Goal: Task Accomplishment & Management: Manage account settings

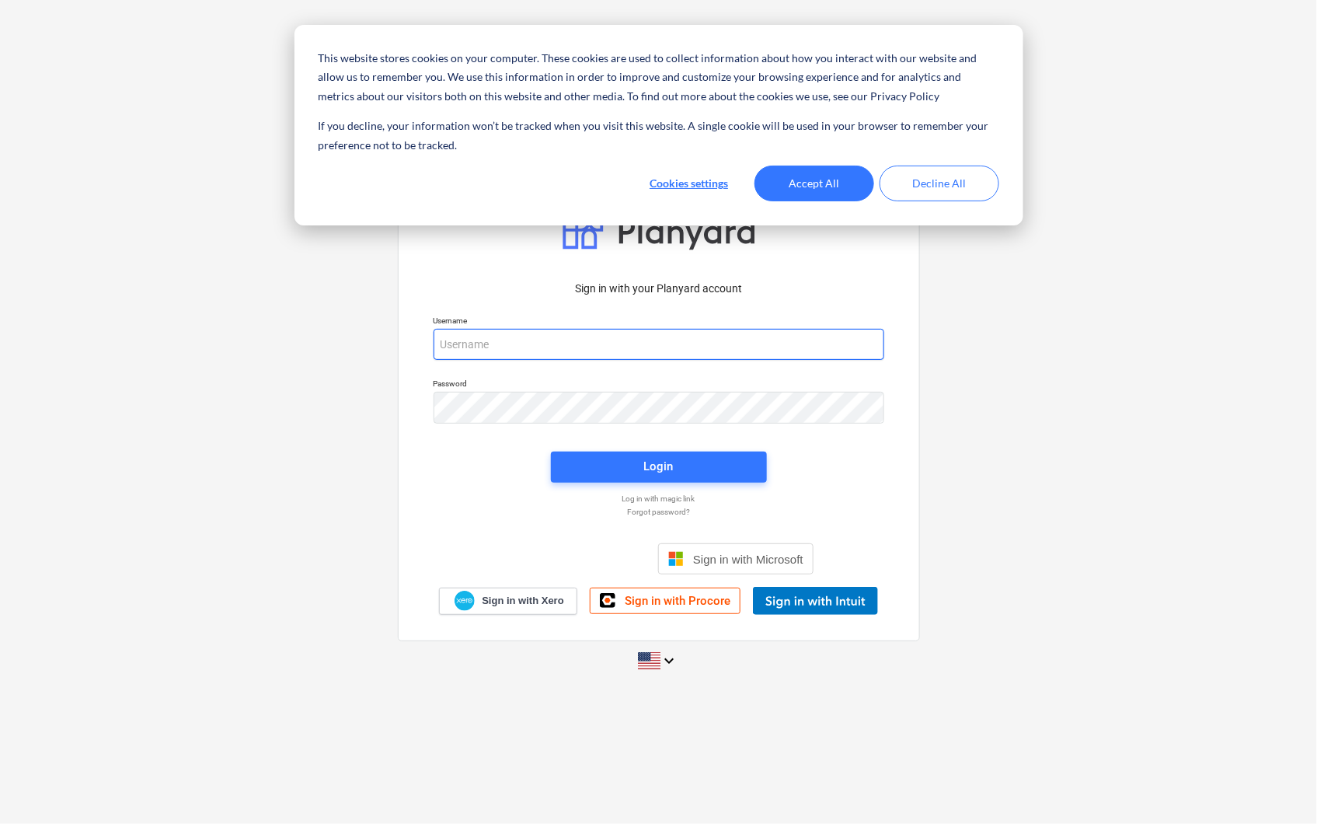
type input "leslie.walker@galileoenergy.uk"
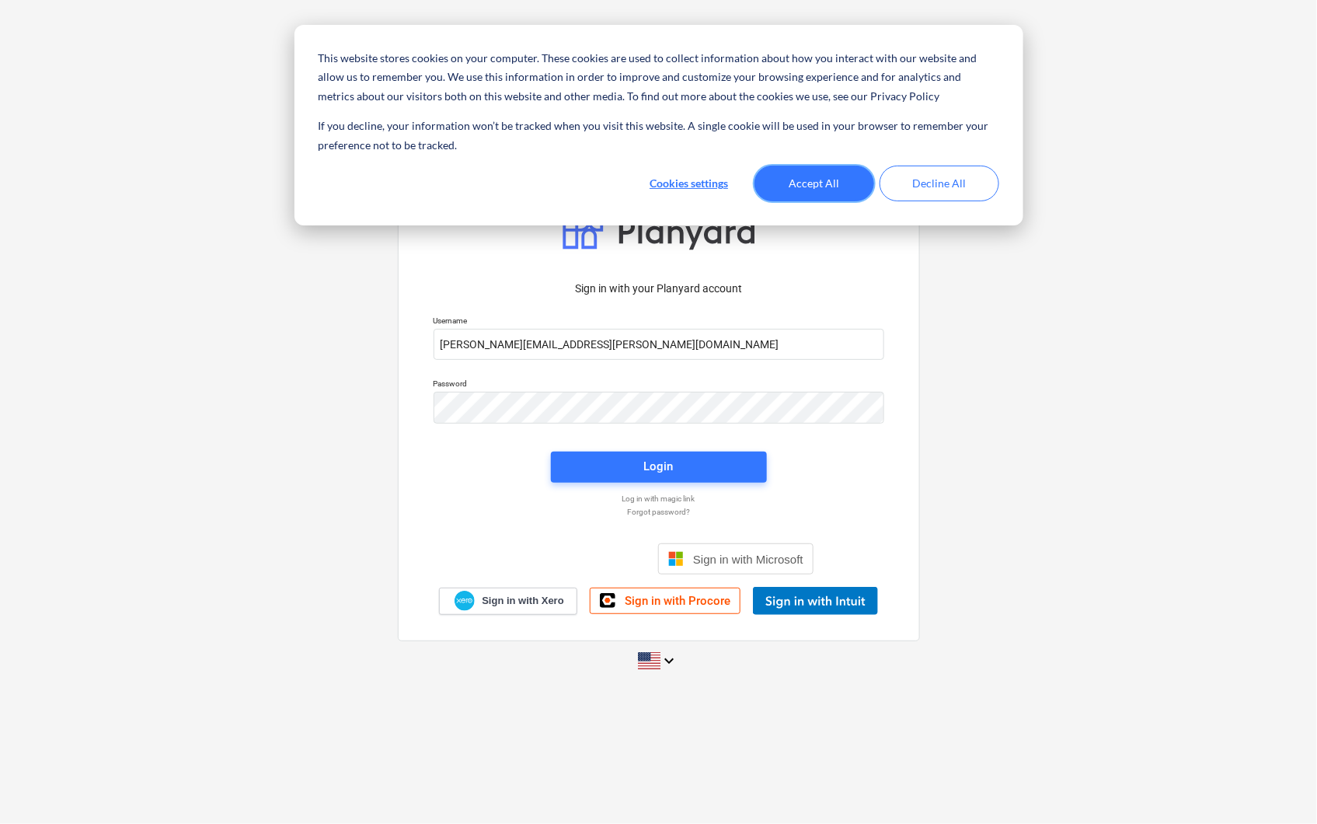
drag, startPoint x: 787, startPoint y: 181, endPoint x: 711, endPoint y: 269, distance: 115.7
click at [780, 183] on button "Accept All" at bounding box center [815, 184] width 120 height 36
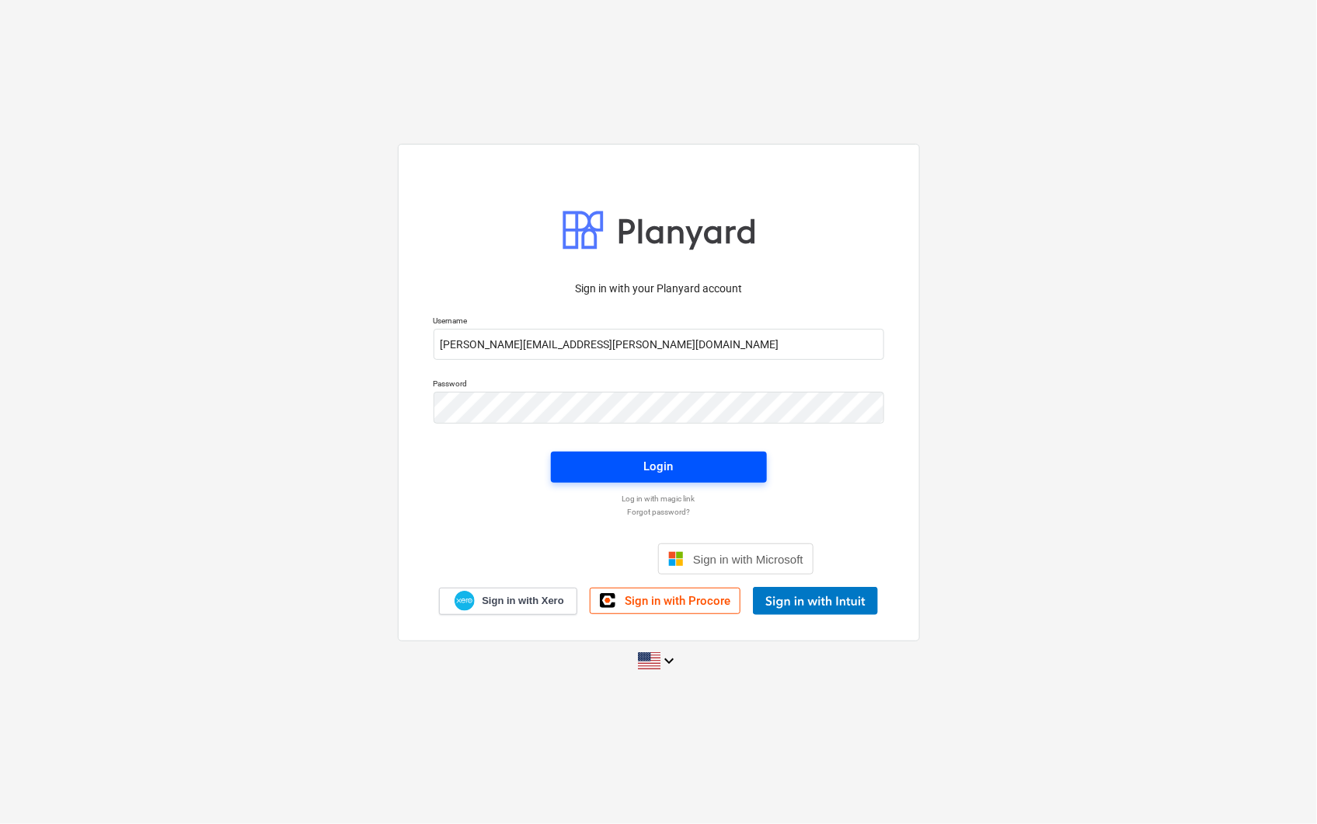
click at [593, 452] on button "Login" at bounding box center [659, 467] width 216 height 31
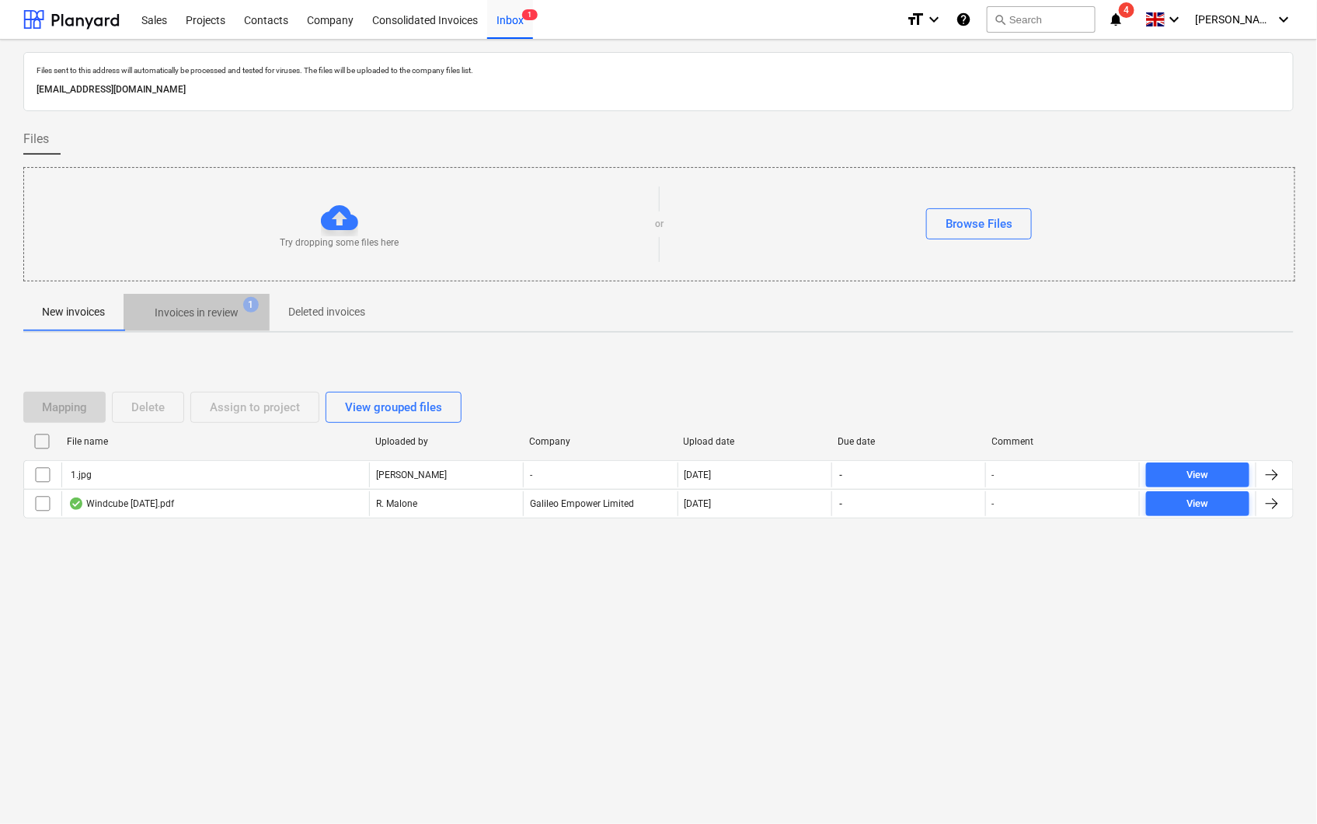
click at [181, 319] on p "Invoices in review" at bounding box center [197, 313] width 84 height 16
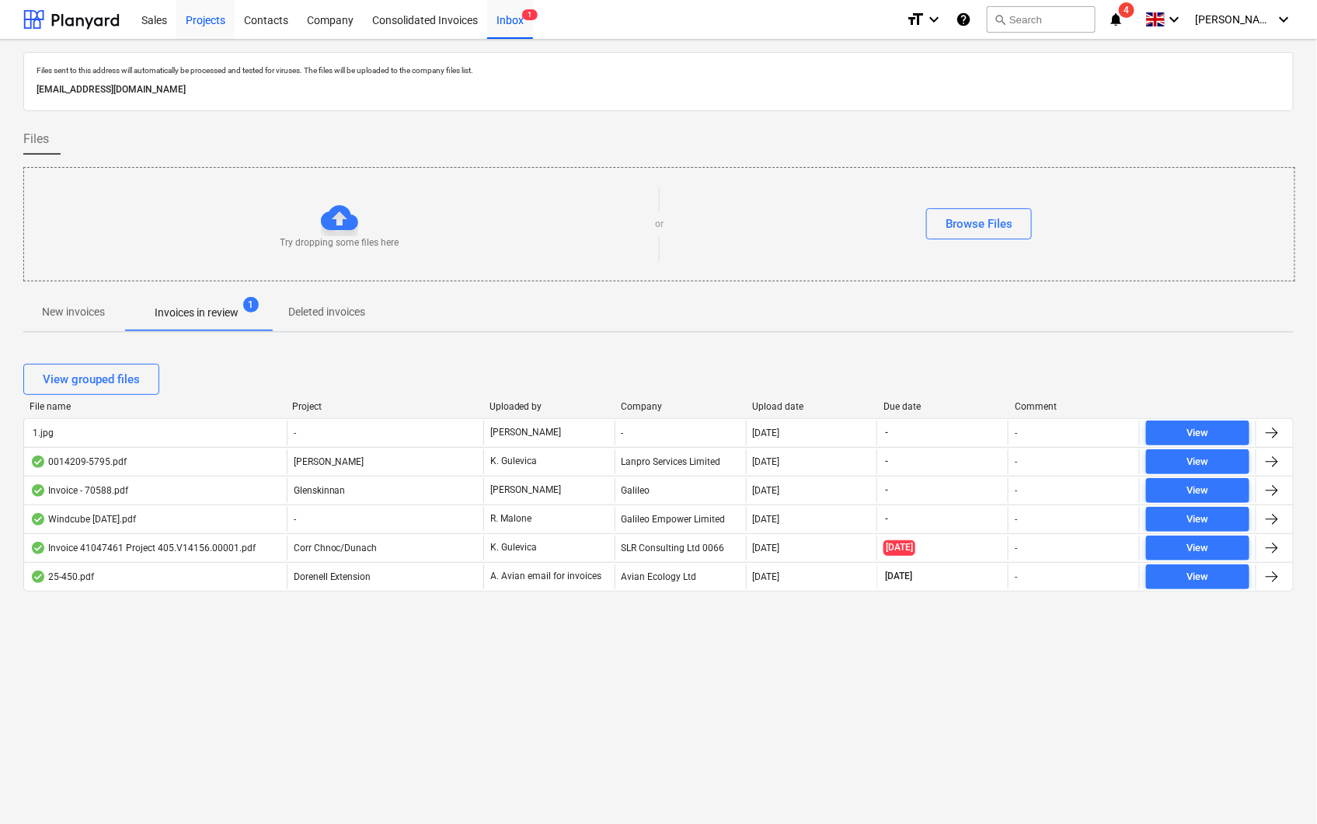
click at [200, 13] on div "Projects" at bounding box center [205, 19] width 58 height 40
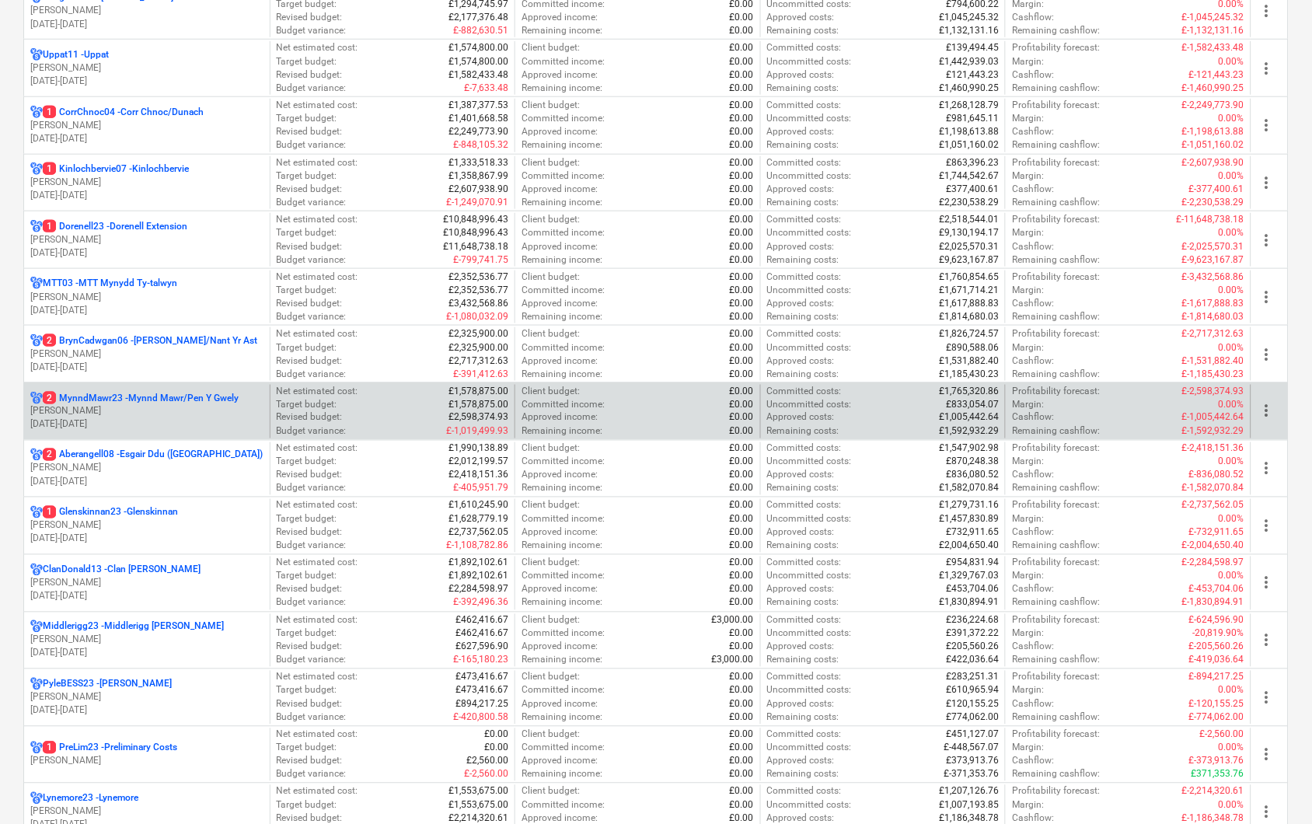
scroll to position [345, 0]
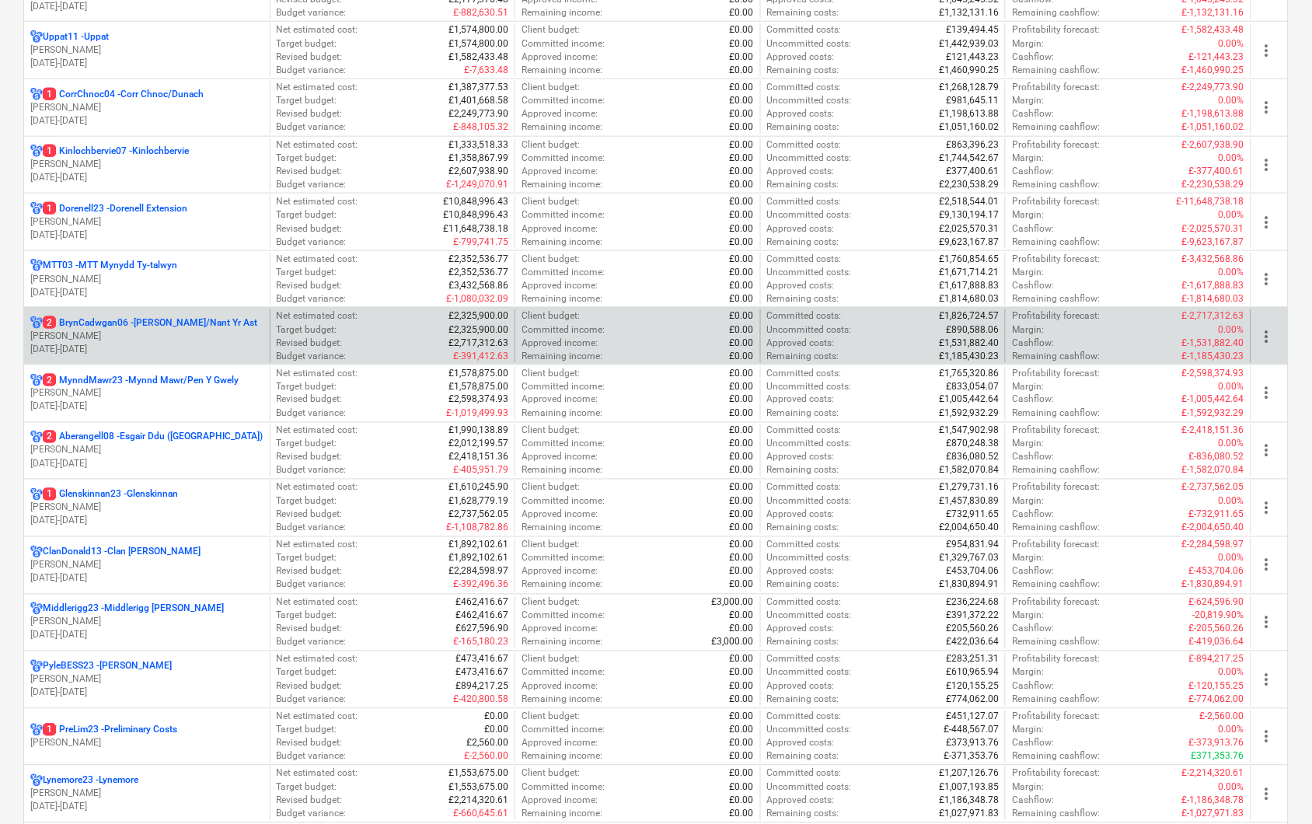
click at [153, 347] on p "01.04.2023 - 31.03.2027" at bounding box center [146, 349] width 233 height 13
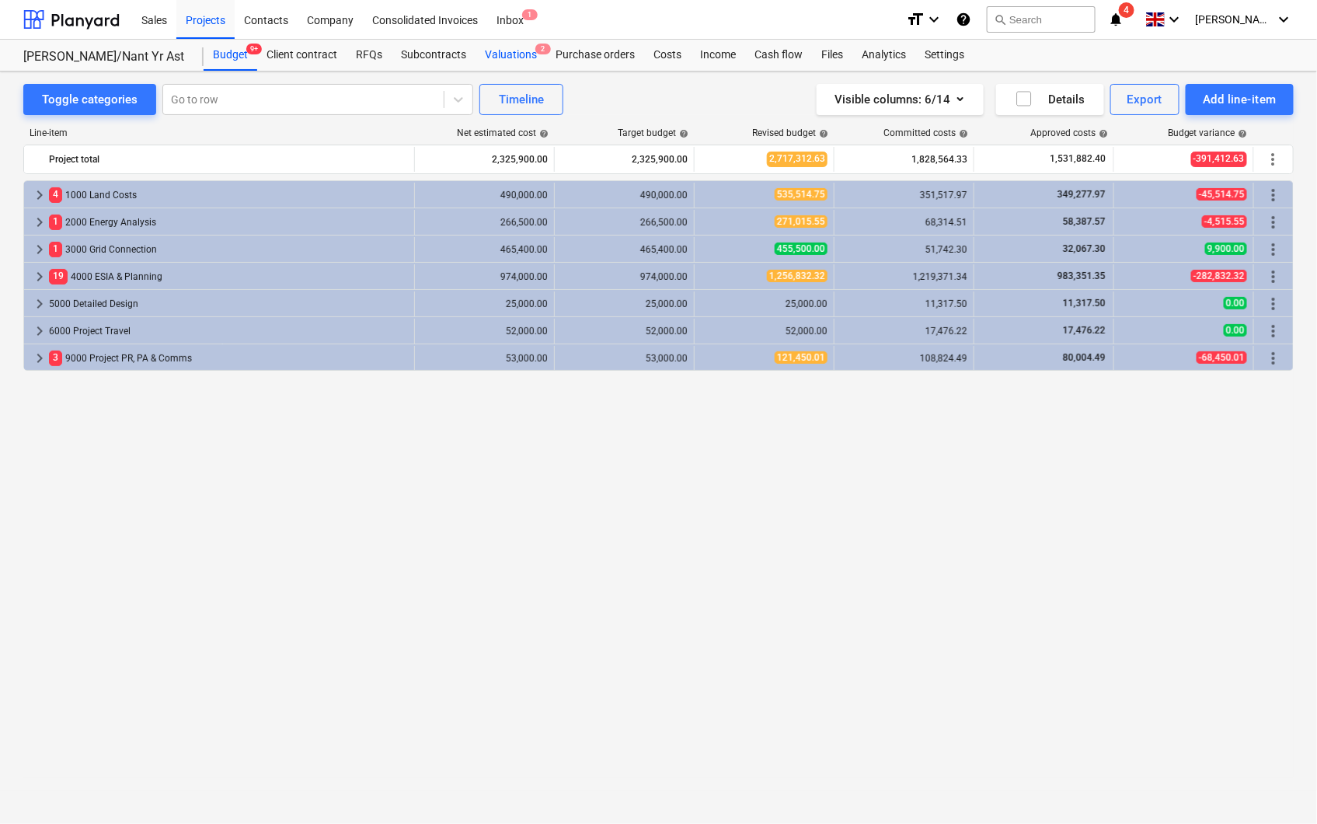
click at [486, 52] on div "Valuations 2" at bounding box center [511, 55] width 71 height 31
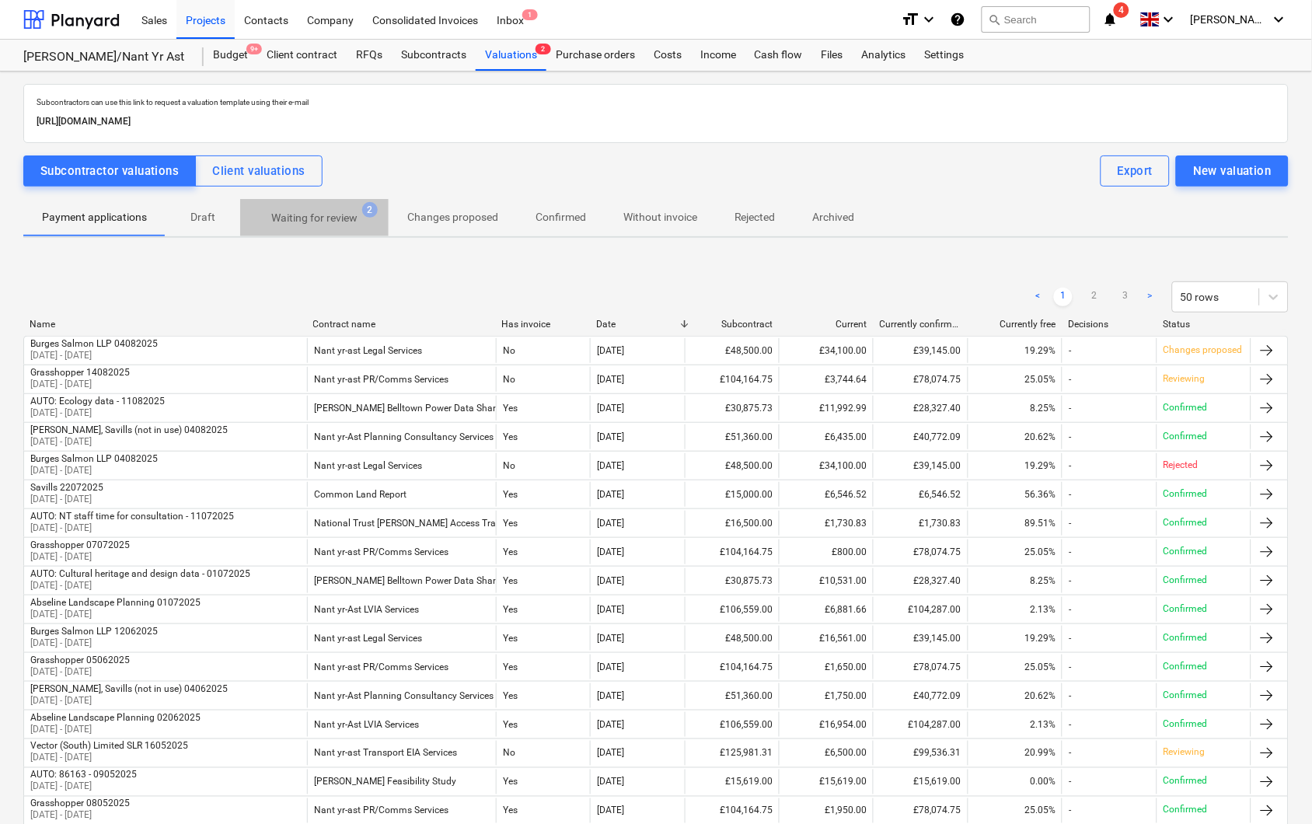
click at [302, 222] on p "Waiting for review" at bounding box center [314, 218] width 86 height 16
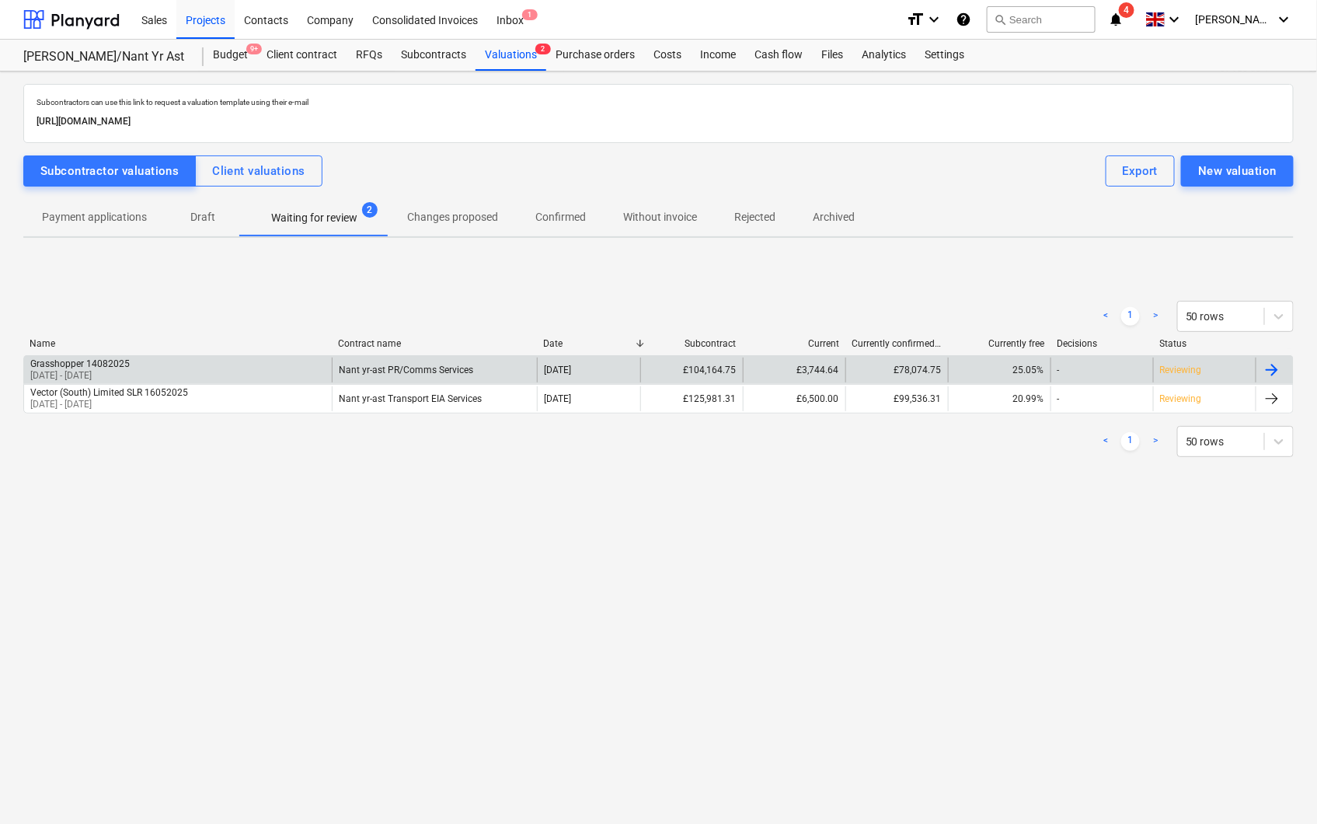
click at [158, 362] on div "Grasshopper 14082025 01 Jul 2025 - 31 Jul 2025" at bounding box center [178, 370] width 308 height 25
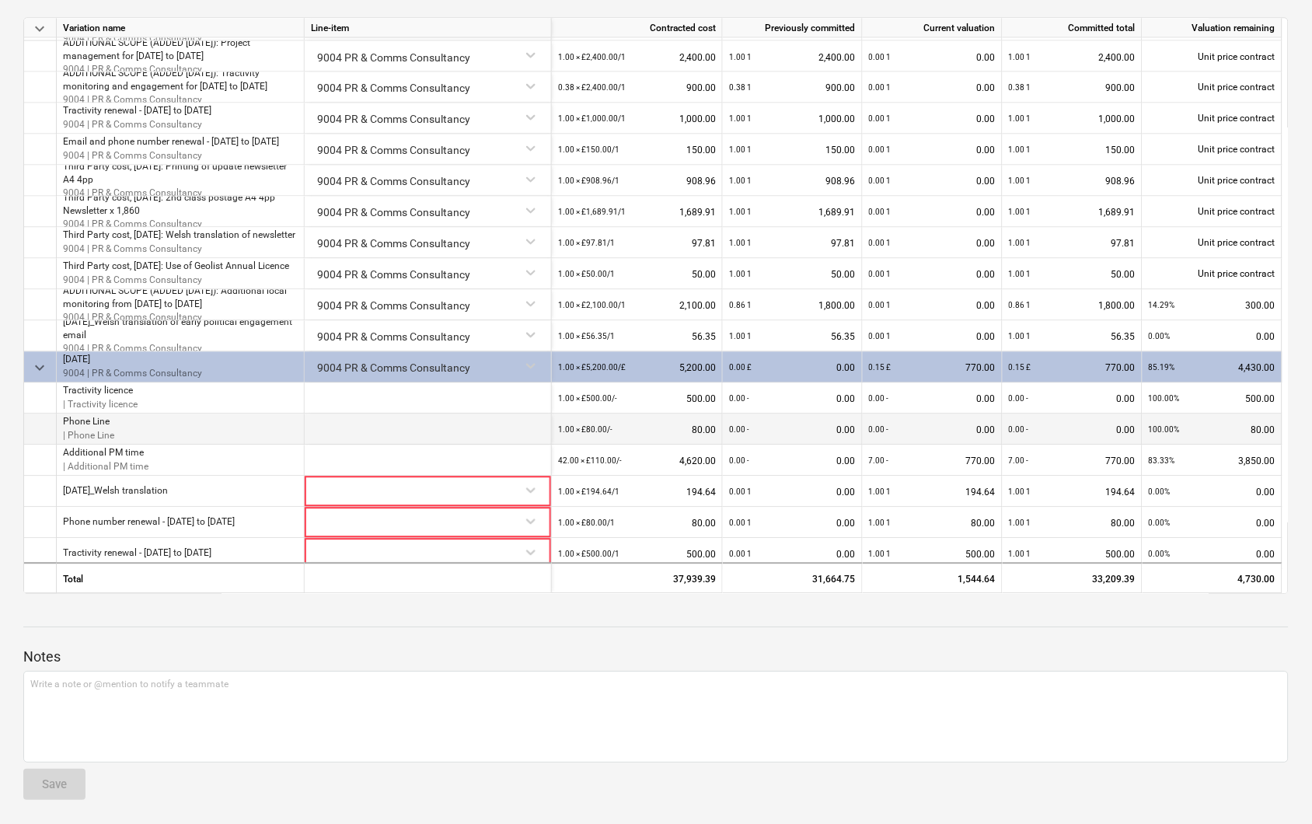
scroll to position [688, 0]
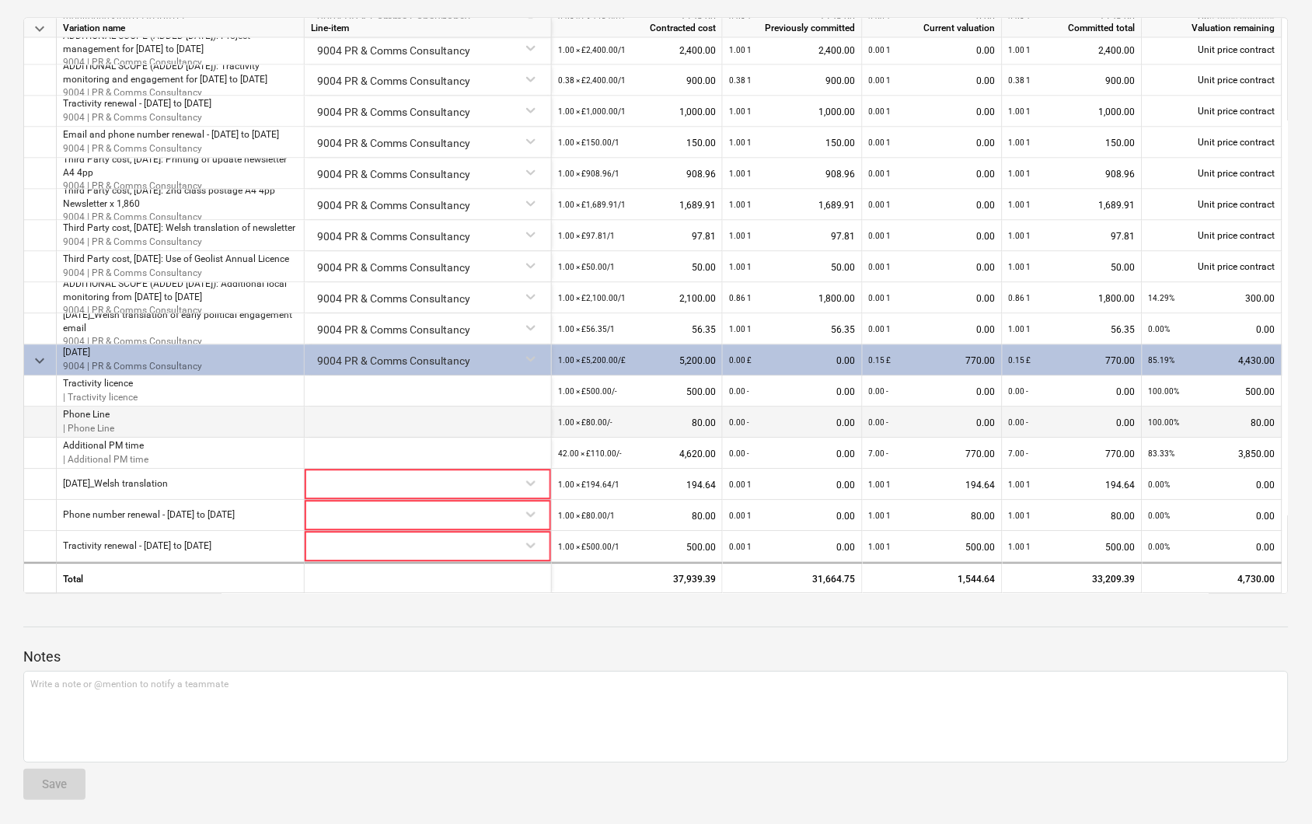
click at [347, 427] on div at bounding box center [428, 421] width 247 height 31
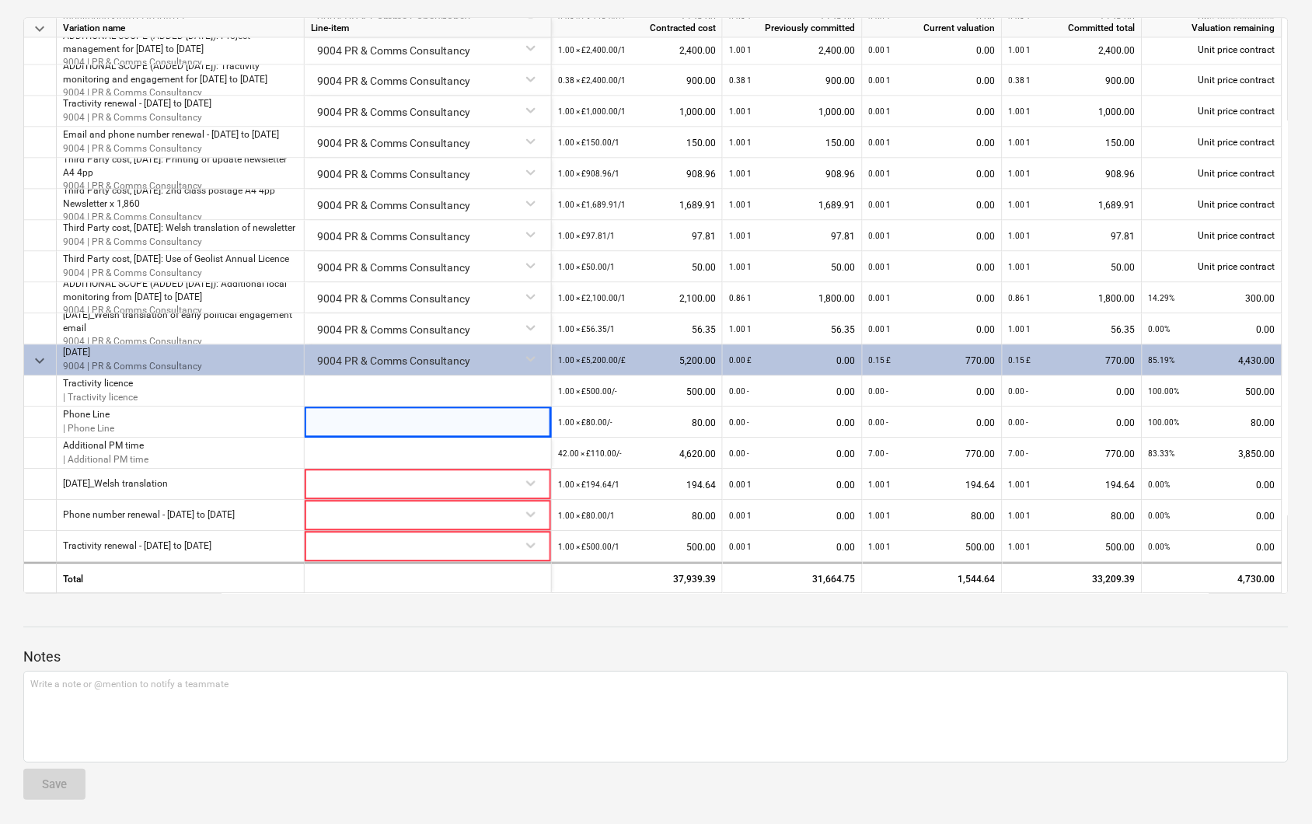
click at [399, 656] on p "Notes" at bounding box center [655, 656] width 1265 height 19
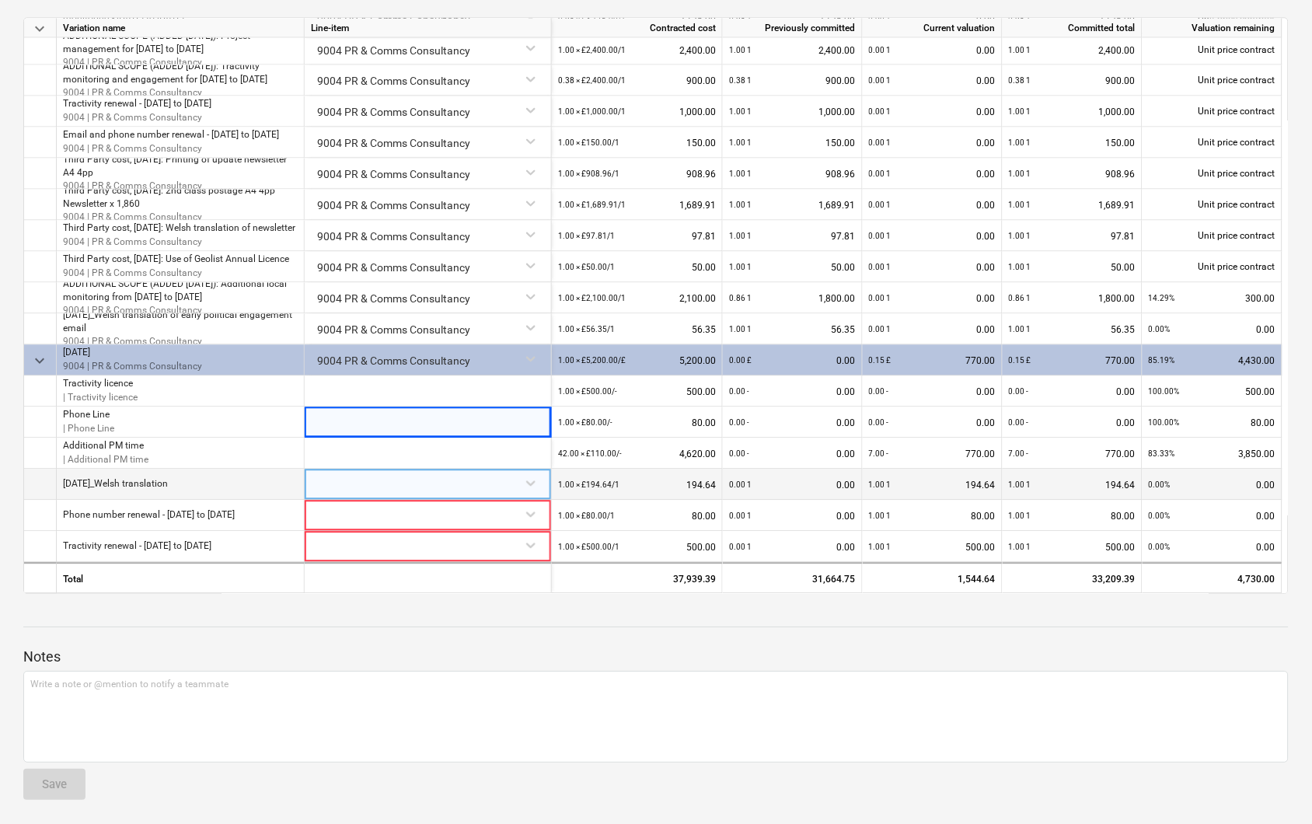
click at [529, 479] on div at bounding box center [428, 482] width 234 height 27
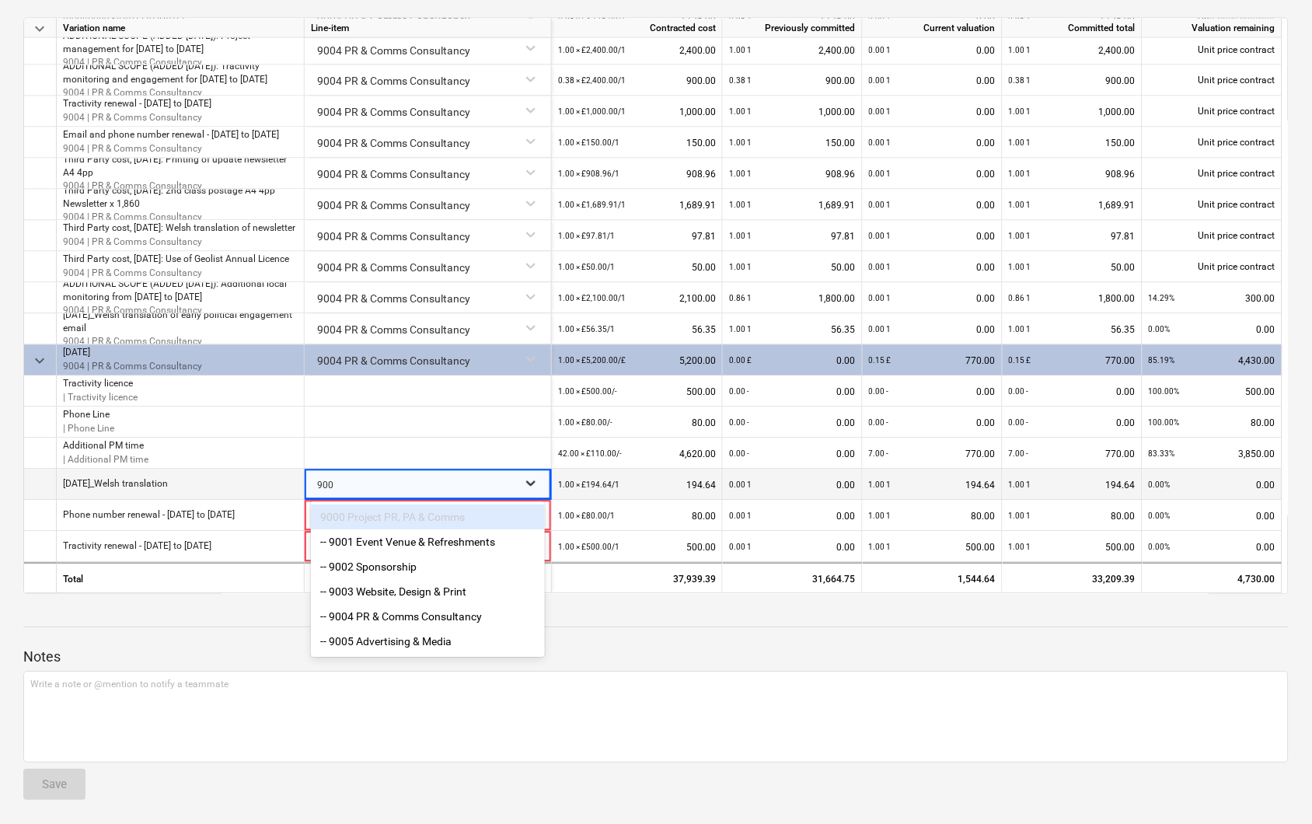
type input "9004"
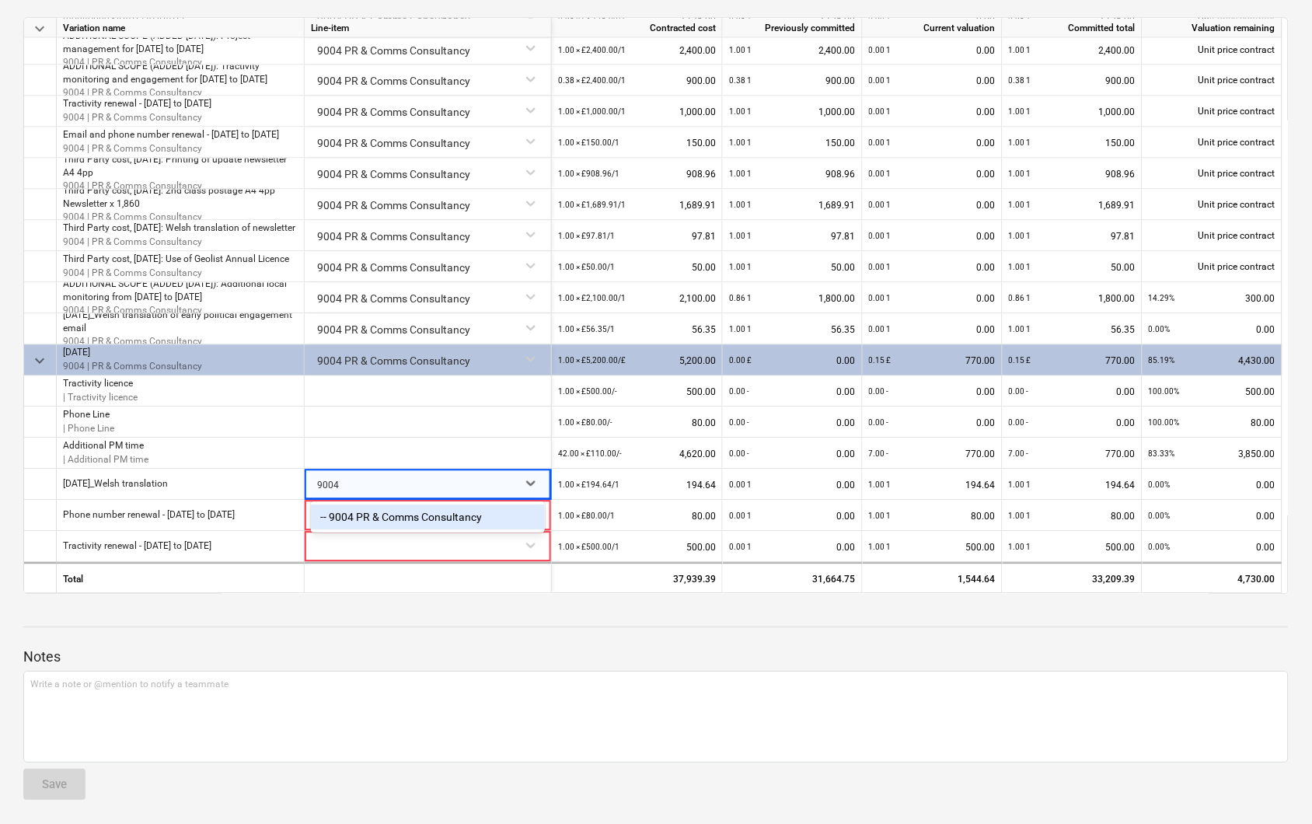
click at [479, 516] on div "-- 9004 PR & Comms Consultancy" at bounding box center [428, 516] width 234 height 25
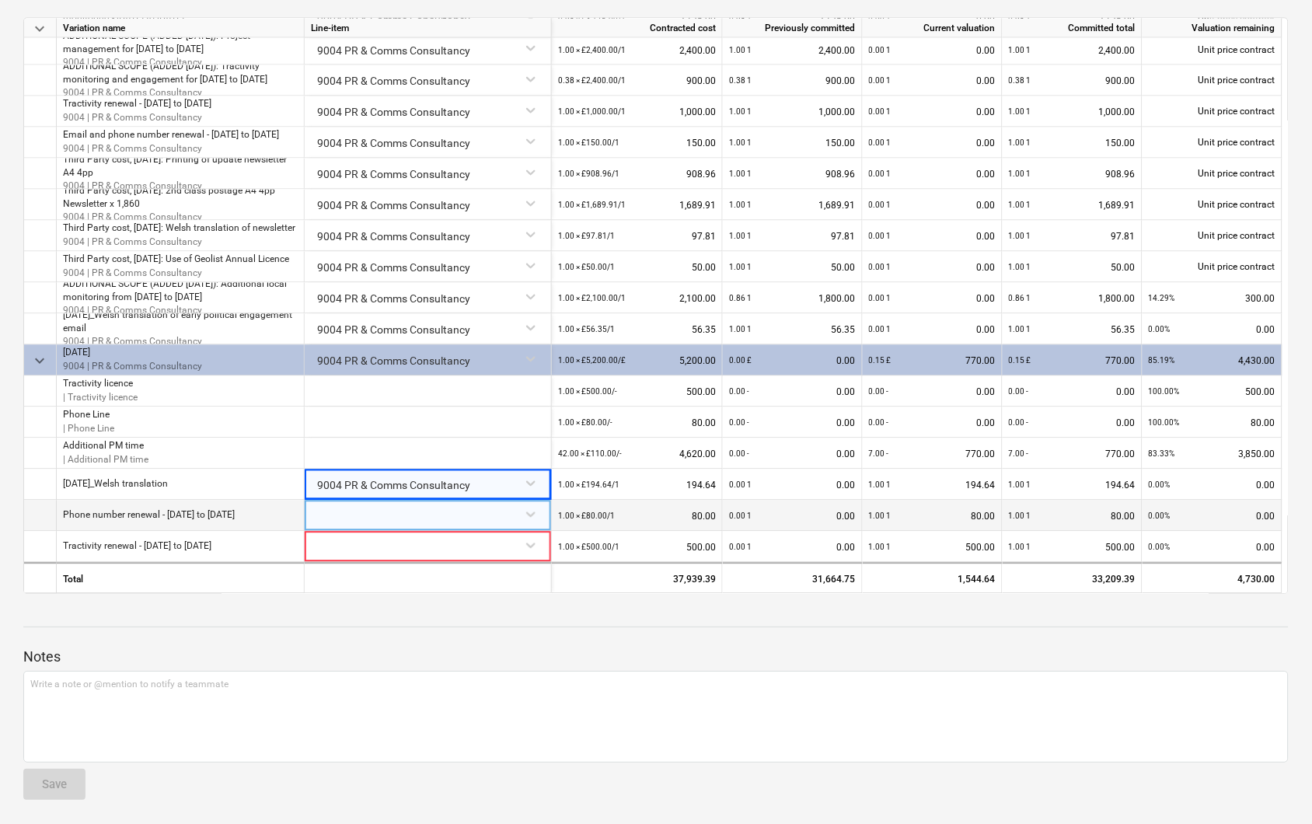
click at [518, 515] on div at bounding box center [428, 513] width 234 height 27
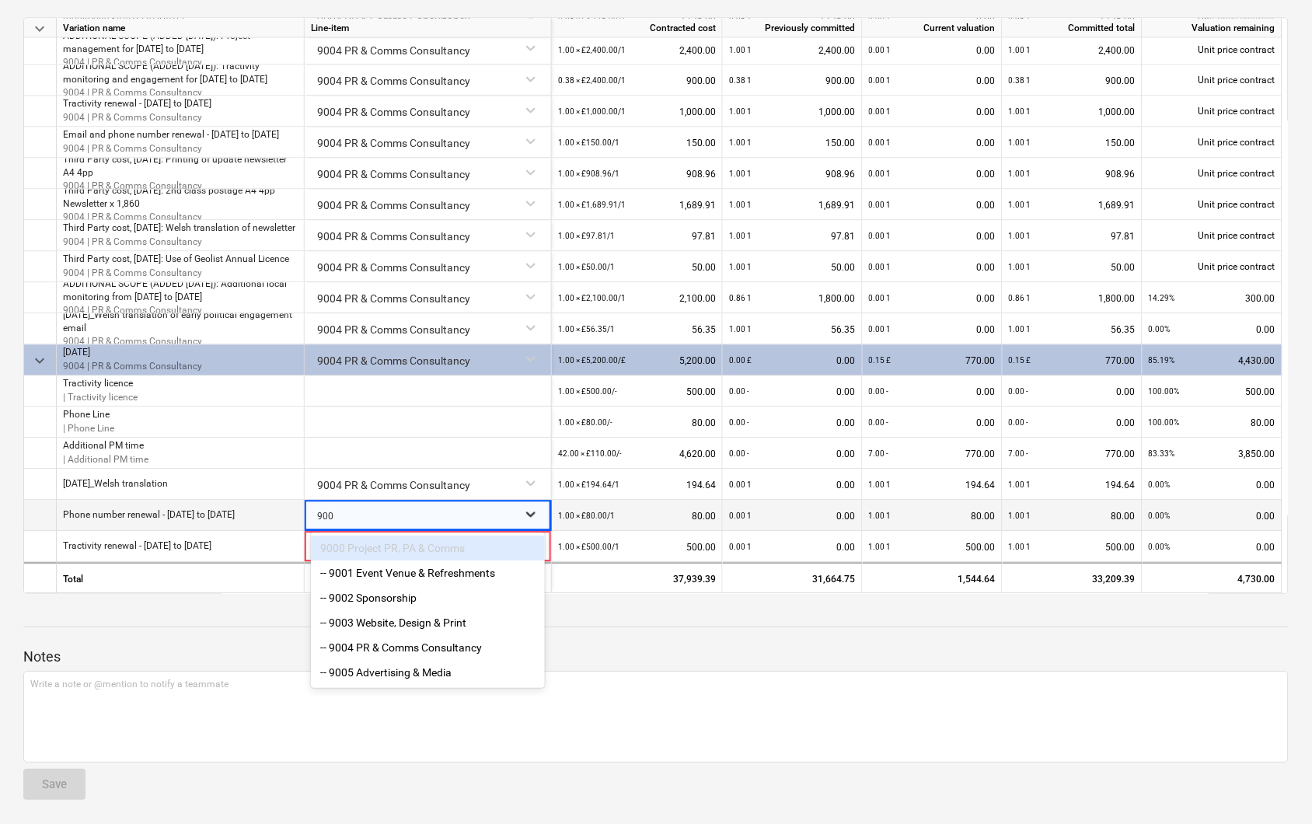
type input "9004"
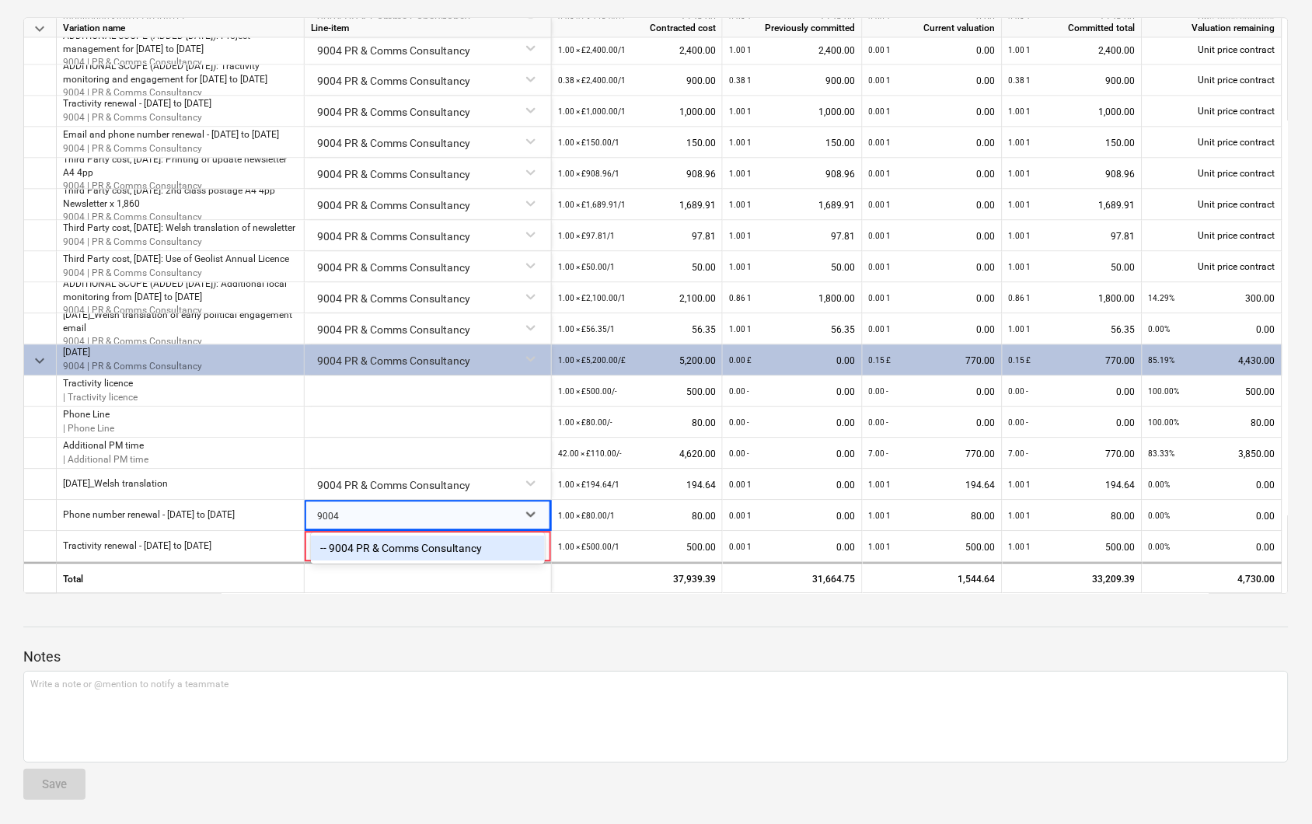
click at [480, 542] on div "-- 9004 PR & Comms Consultancy" at bounding box center [428, 547] width 234 height 25
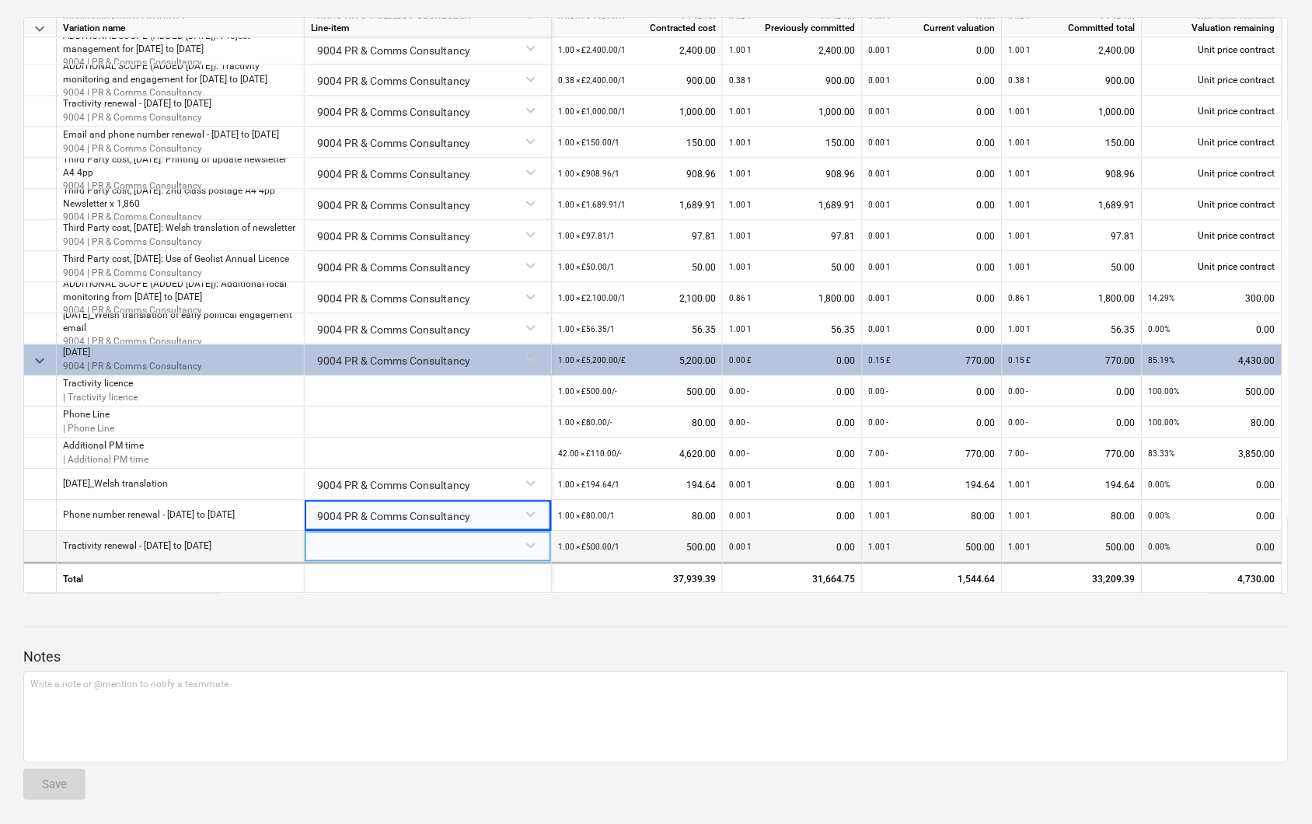
click at [516, 545] on div at bounding box center [428, 544] width 234 height 27
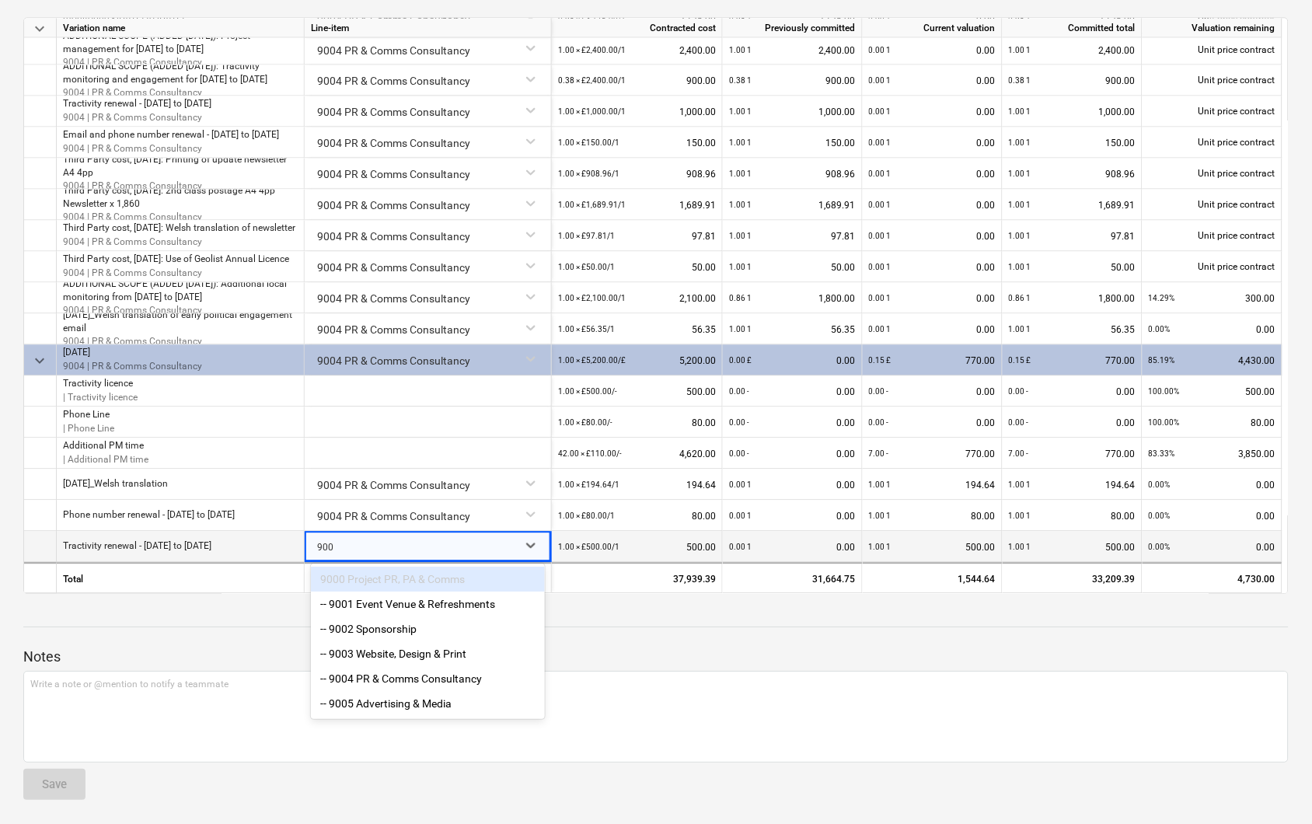
type input "9004"
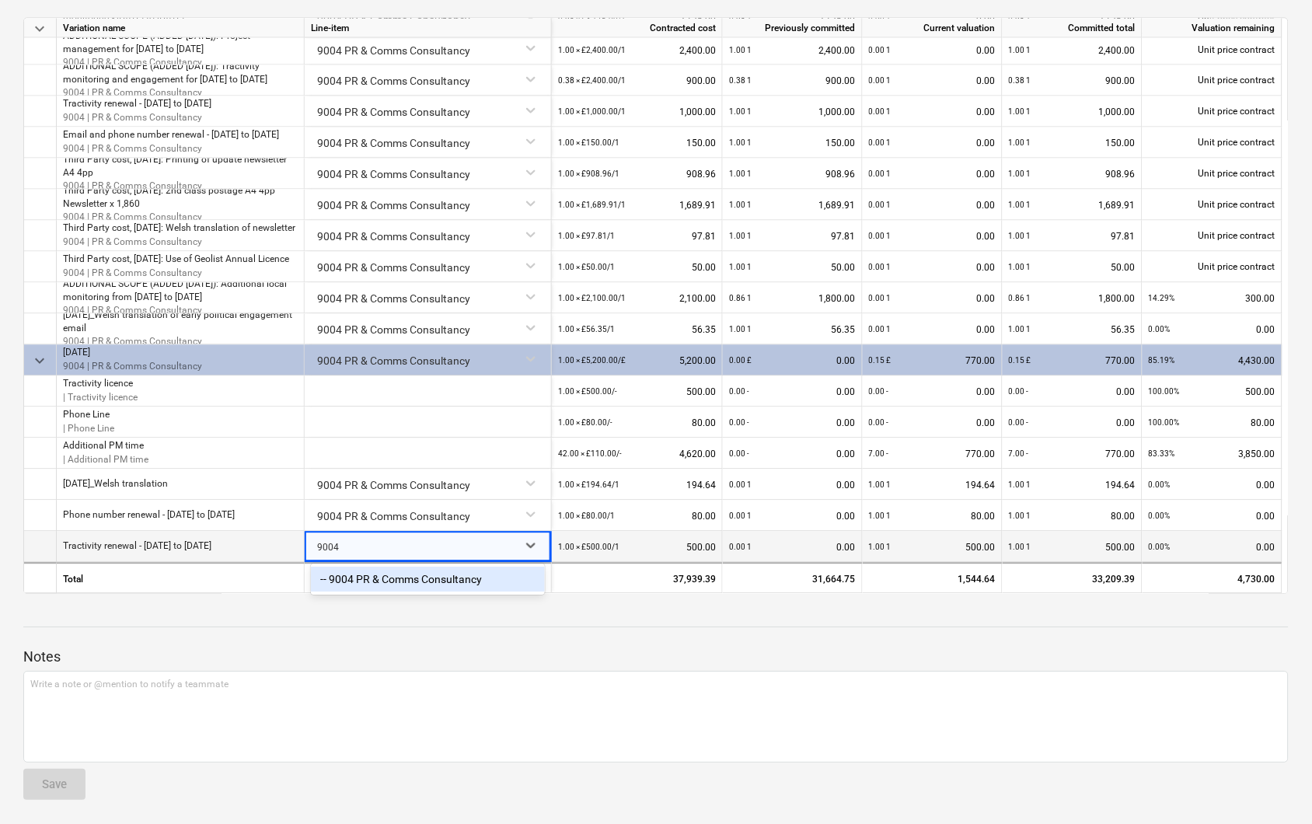
click at [449, 581] on div "-- 9004 PR & Comms Consultancy" at bounding box center [428, 579] width 234 height 25
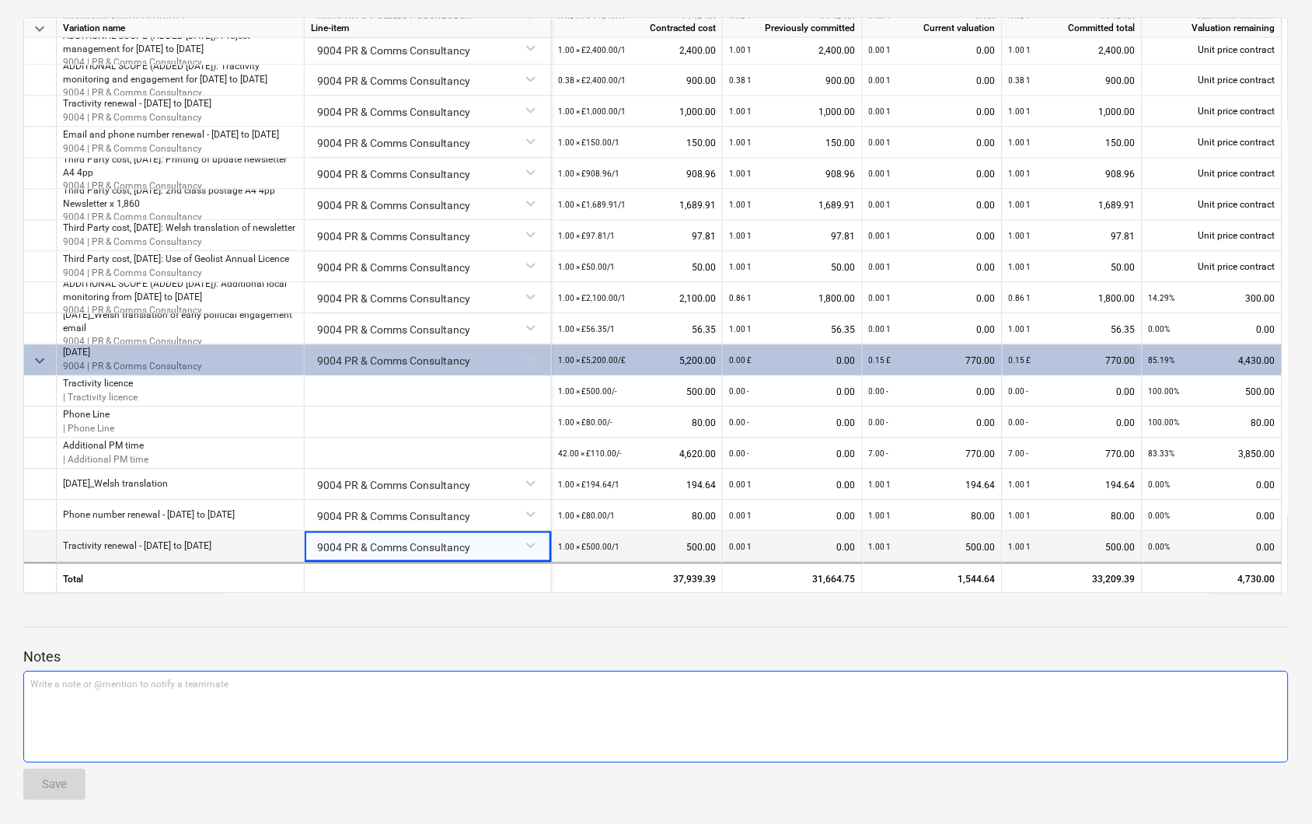
click at [314, 688] on p "Write a note or @mention to notify a teammate ﻿" at bounding box center [655, 684] width 1251 height 13
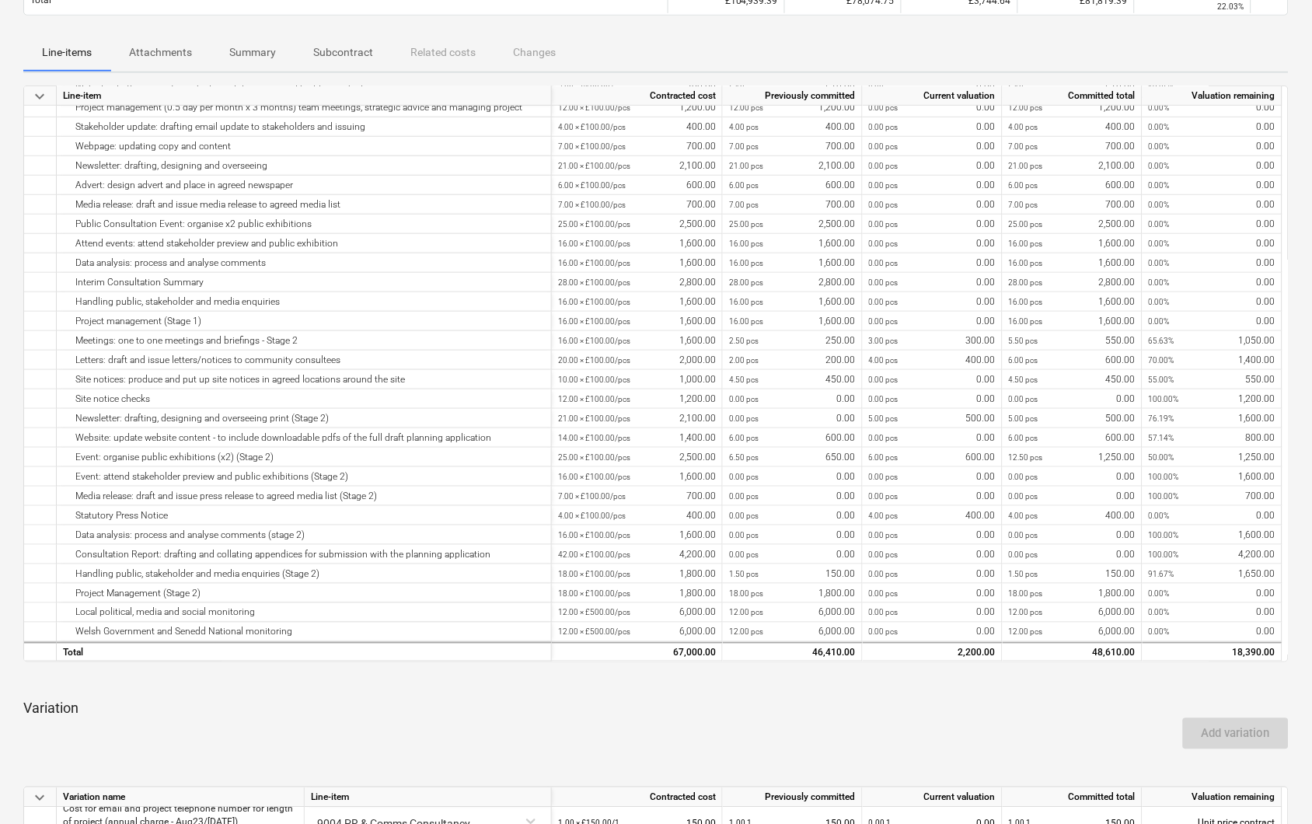
scroll to position [0, 0]
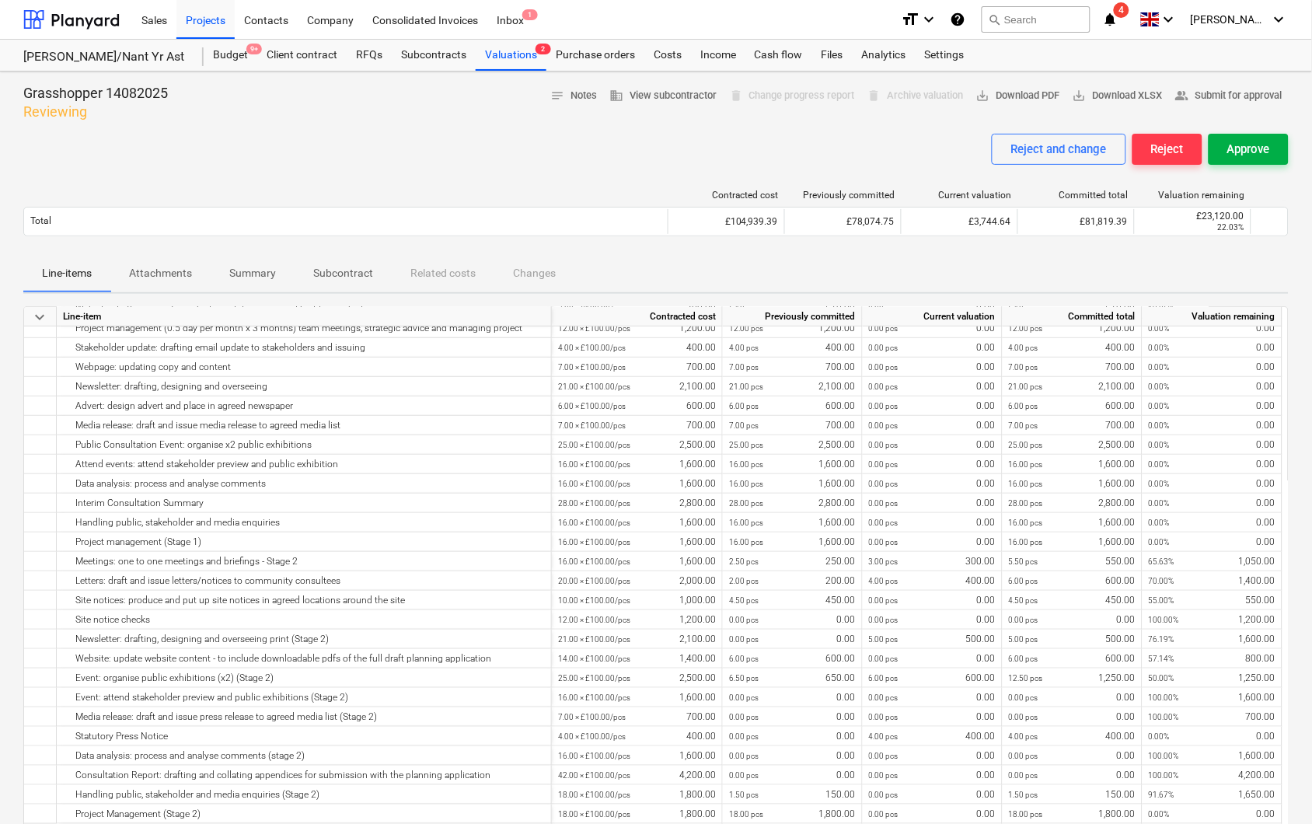
click at [1245, 149] on div "Approve" at bounding box center [1248, 149] width 43 height 20
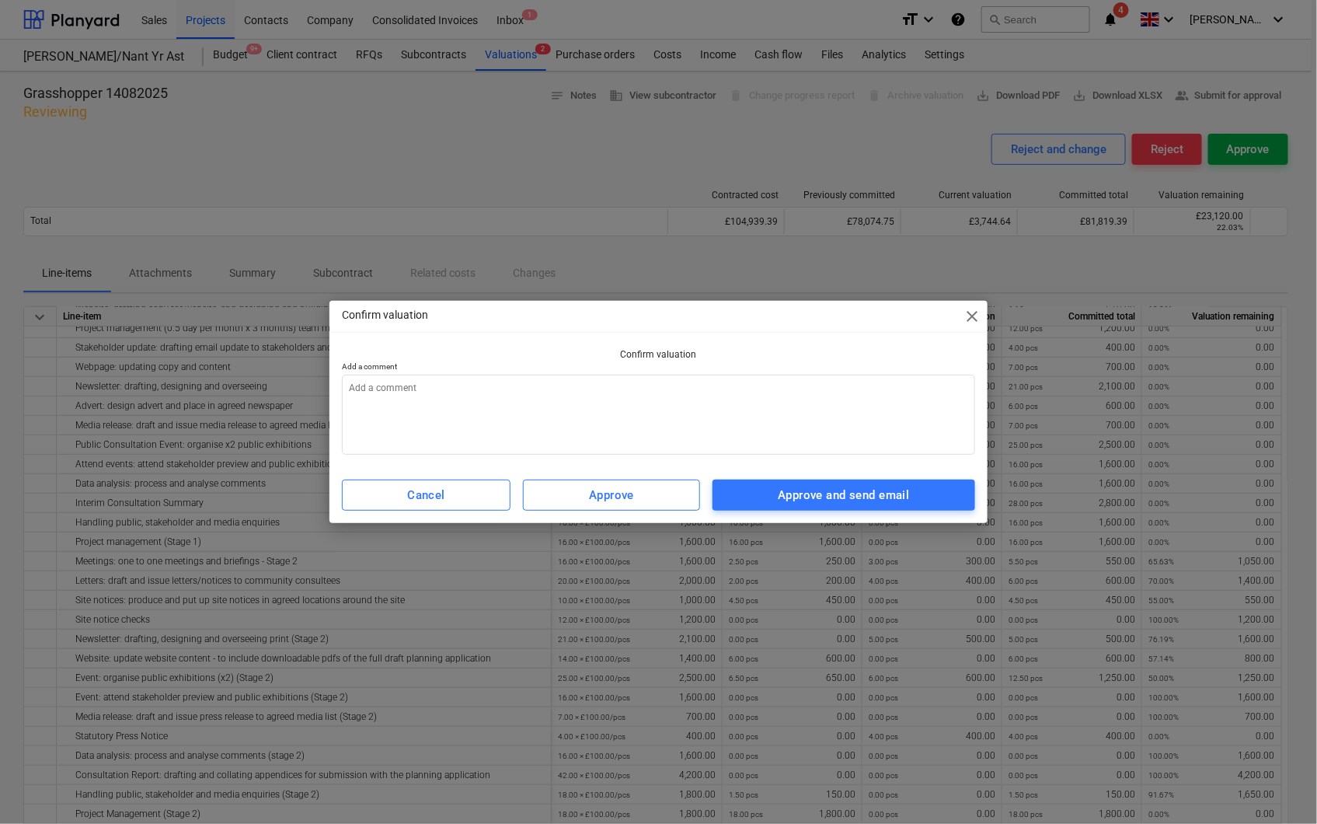
type textarea "x"
click at [519, 381] on textarea at bounding box center [659, 415] width 634 height 80
type textarea "a"
type textarea "x"
type textarea "ap"
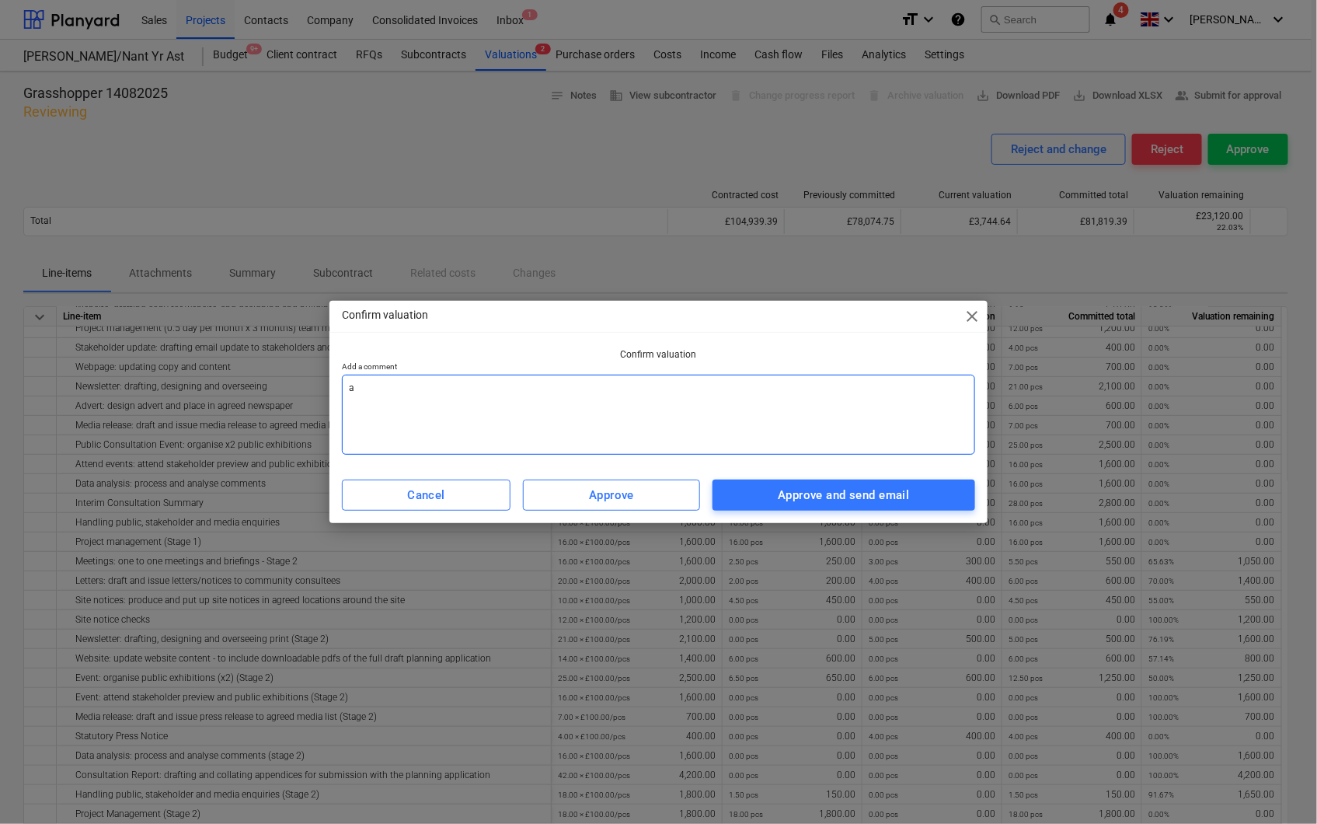
type textarea "x"
type textarea "app"
type textarea "x"
type textarea "appr"
type textarea "x"
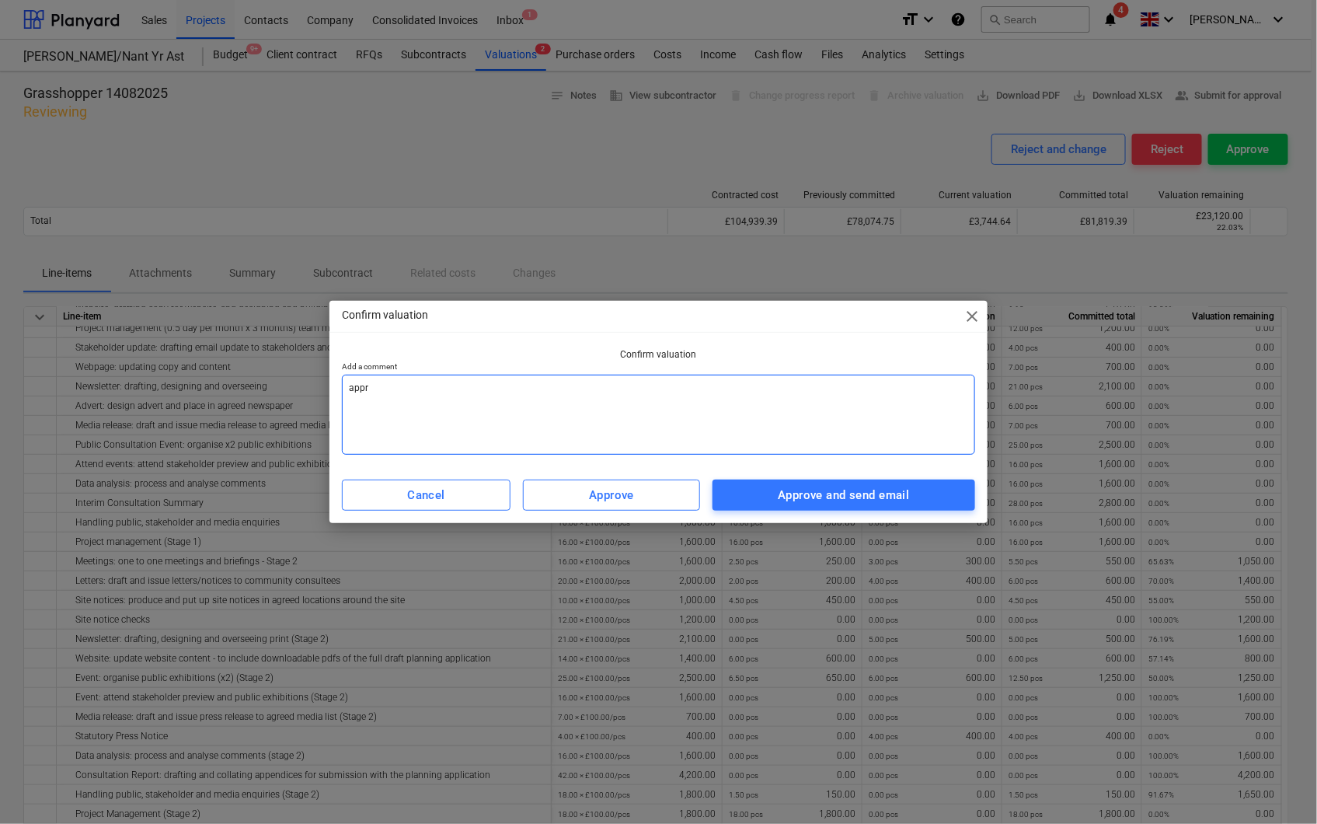
type textarea "appro"
type textarea "x"
type textarea "approv"
type textarea "x"
type textarea "approve"
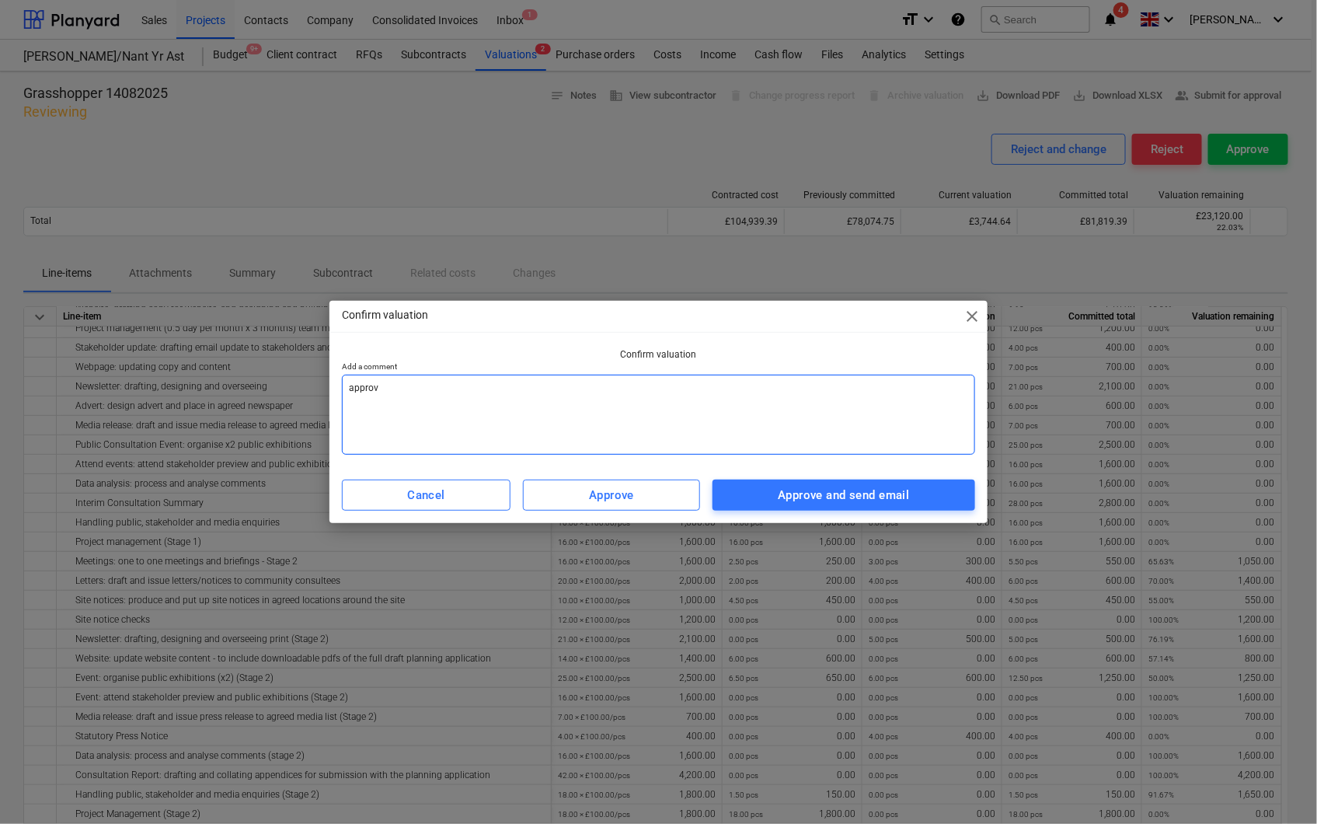
type textarea "x"
type textarea "approved"
type textarea "x"
type textarea "approved"
type textarea "x"
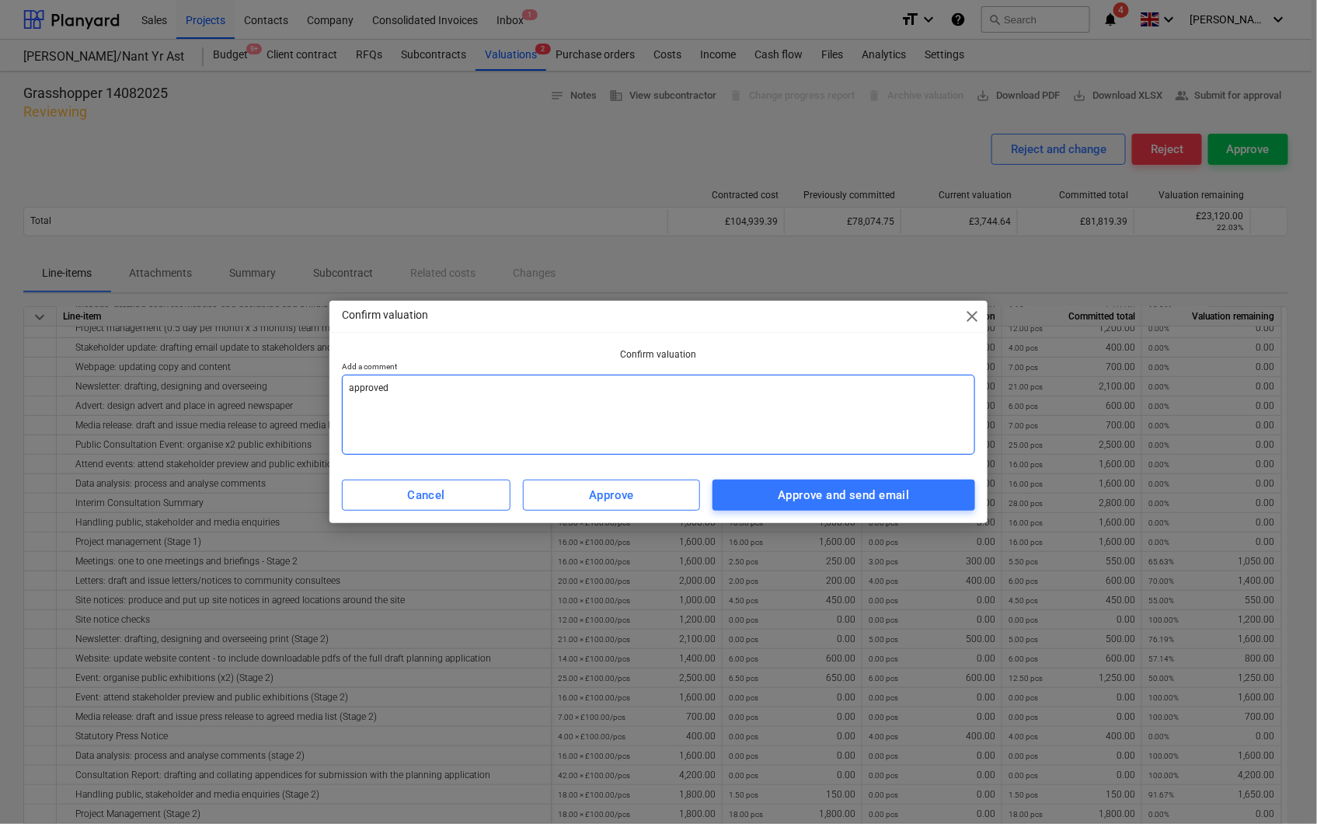
type textarea "approved f"
type textarea "x"
type textarea "approved fr"
type textarea "x"
type textarea "approved fro"
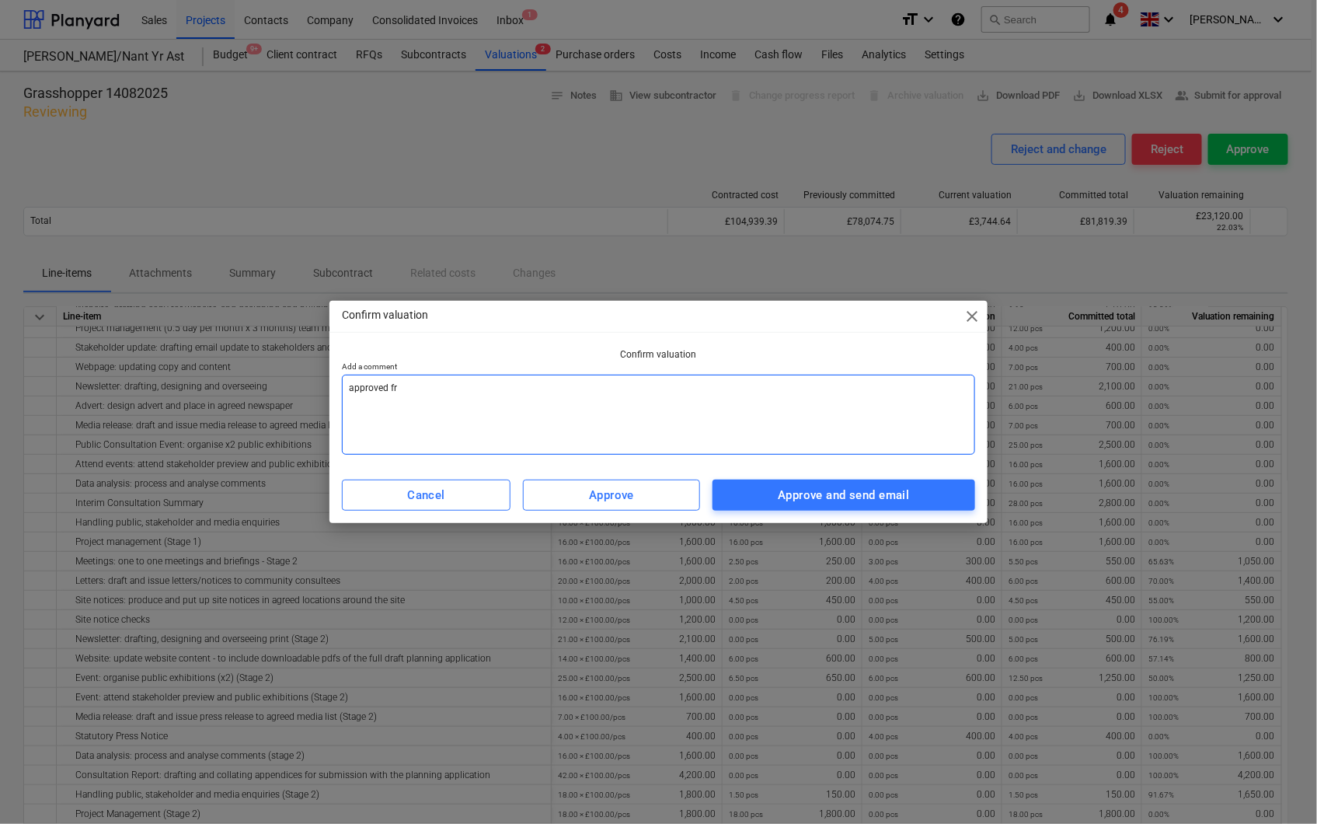
type textarea "x"
type textarea "approved fro"
type textarea "x"
type textarea "approved fro i"
type textarea "x"
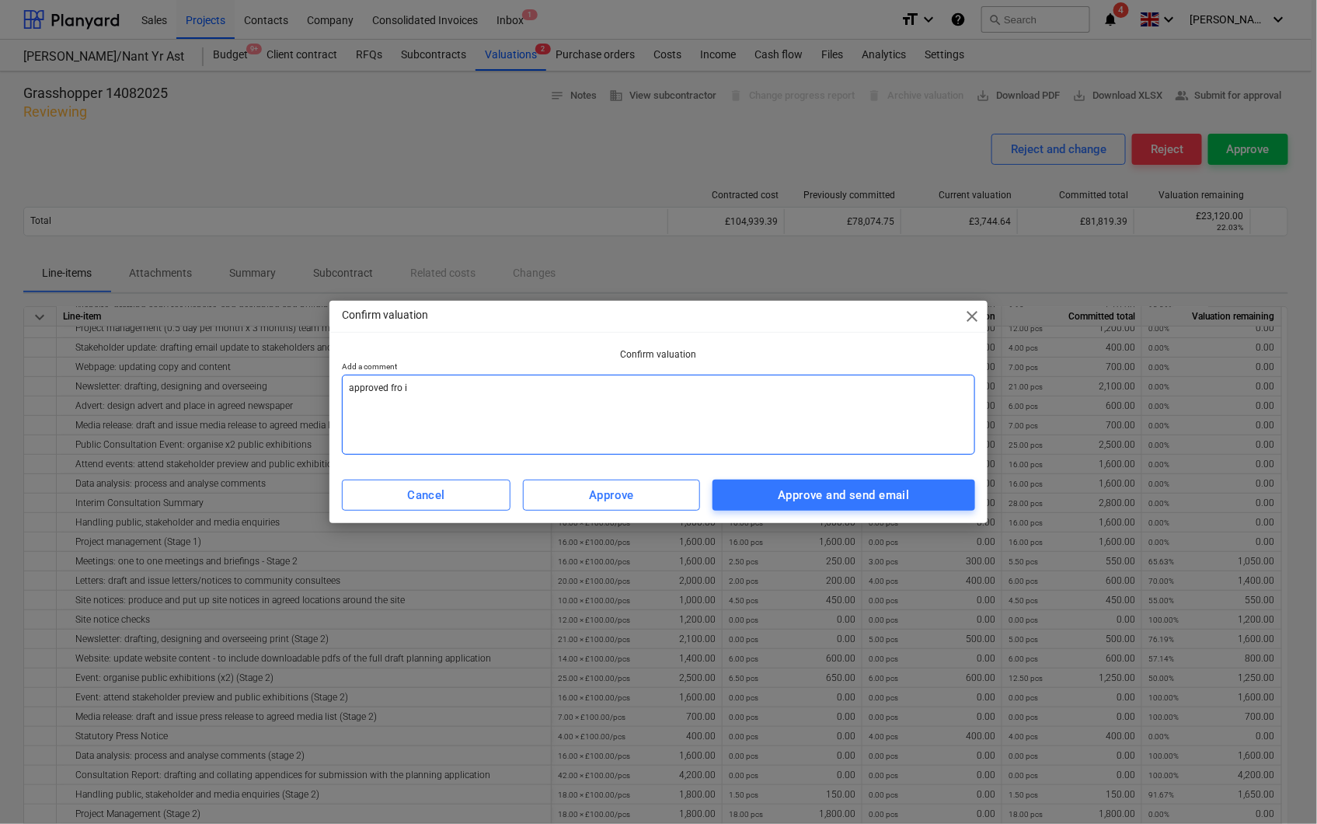
type textarea "approved fro in"
type textarea "x"
type textarea "approved fro inv"
type textarea "x"
type textarea "approved fro invo"
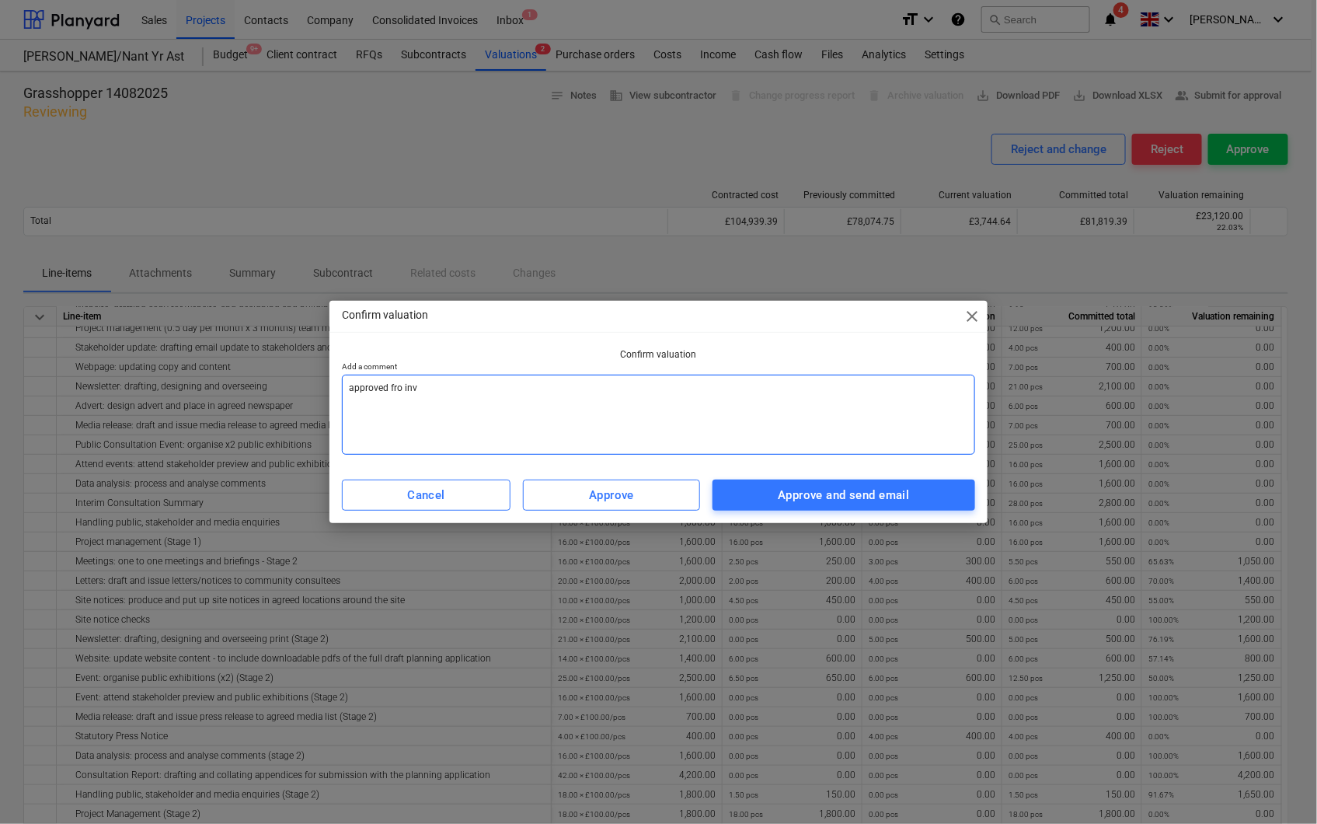
type textarea "x"
type textarea "approved fro invoi"
type textarea "x"
type textarea "approved fro invoic"
type textarea "x"
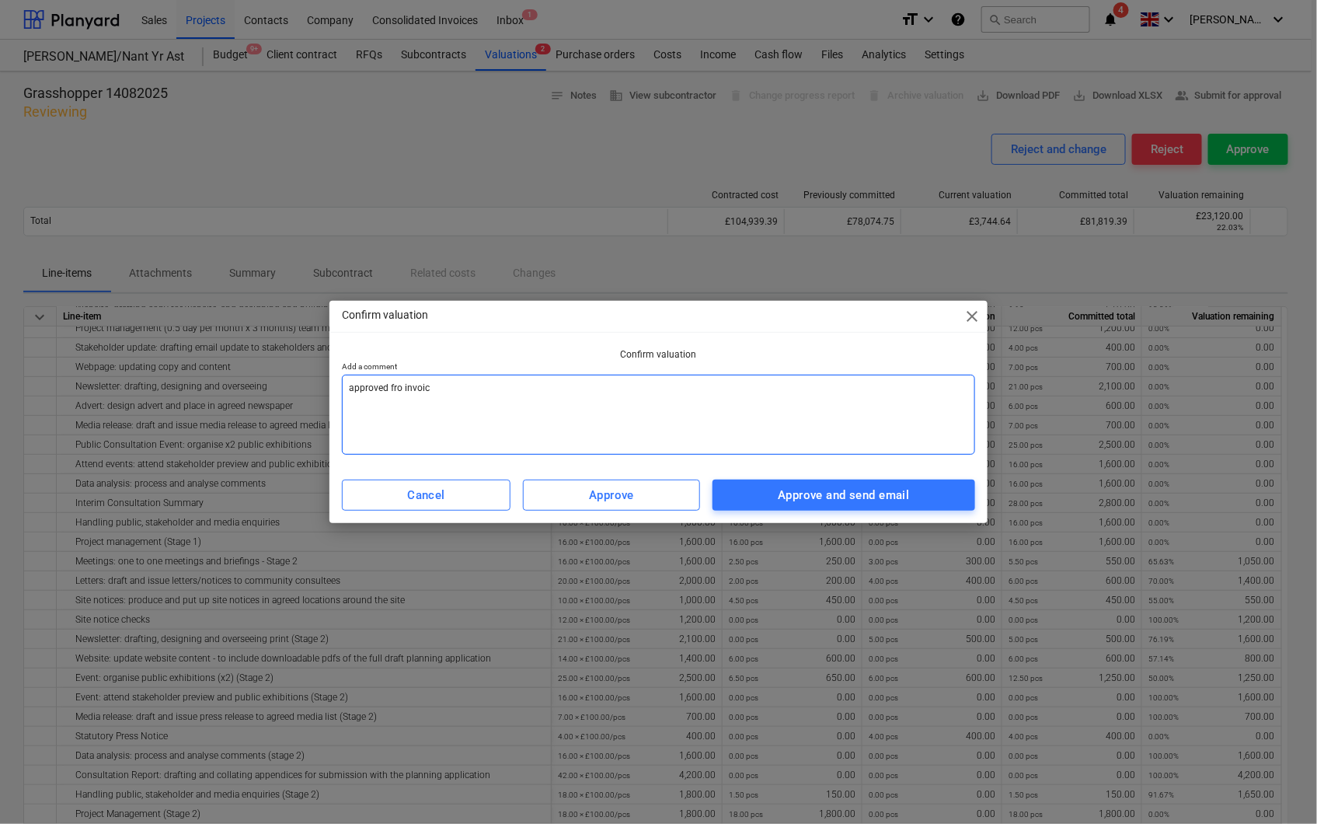
type textarea "approved fro invoici"
type textarea "x"
type textarea "approved fro invoicin"
type textarea "x"
type textarea "approved fro invoicing"
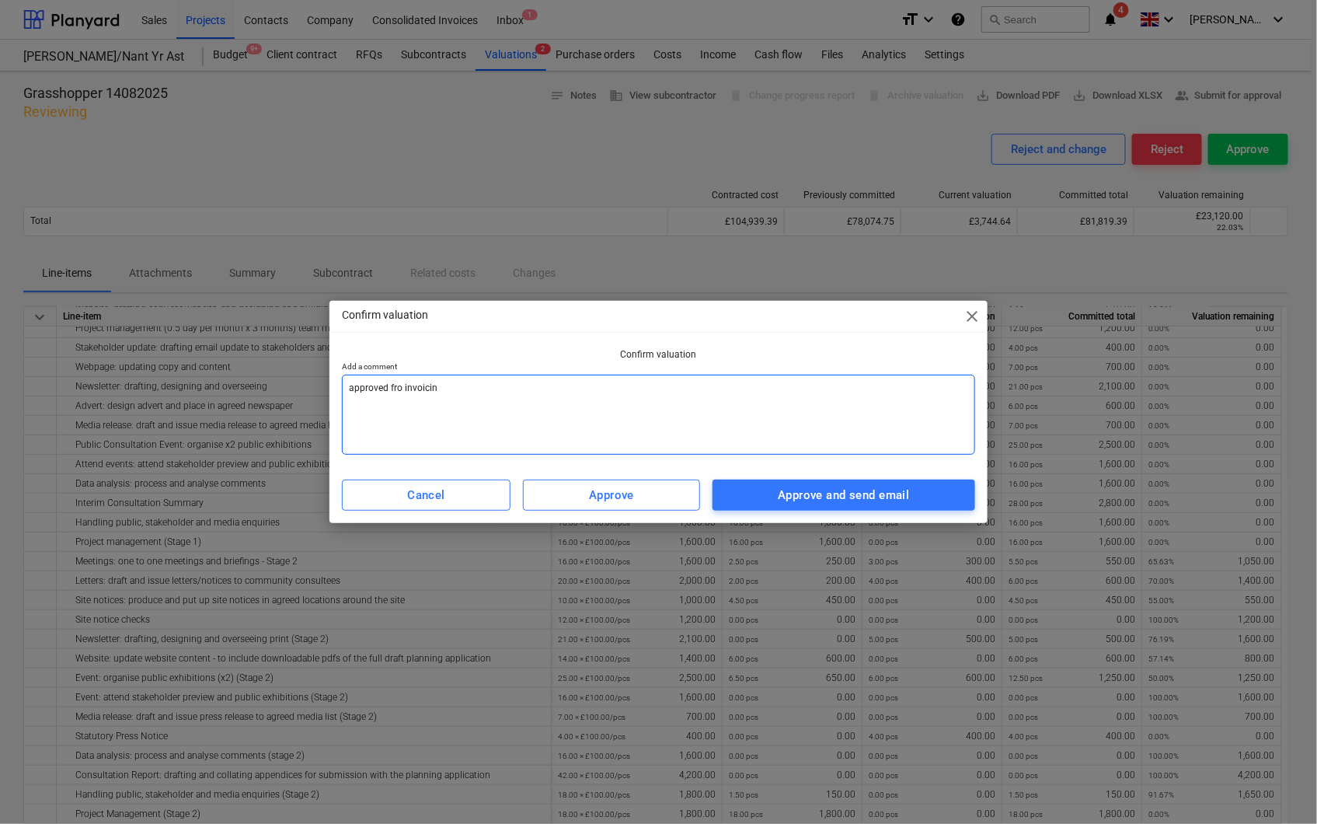
type textarea "x"
drag, startPoint x: 398, startPoint y: 390, endPoint x: 420, endPoint y: 392, distance: 22.7
click at [399, 390] on textarea "approved fro invoicing" at bounding box center [659, 415] width 634 height 80
type textarea "approved fr invoicing"
type textarea "x"
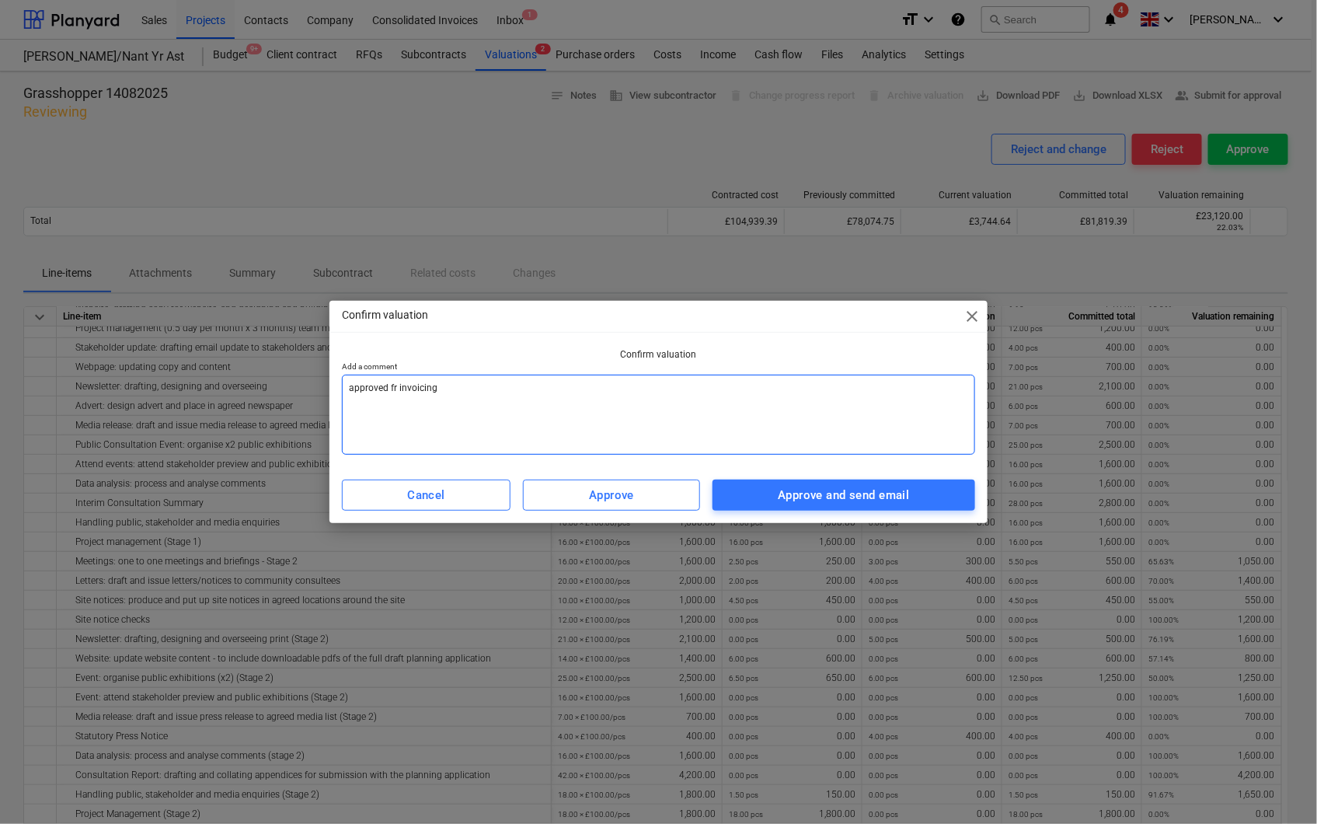
type textarea "approved f invoicing"
type textarea "x"
type textarea "approved fo invoicing"
type textarea "x"
type textarea "approved for invoicing"
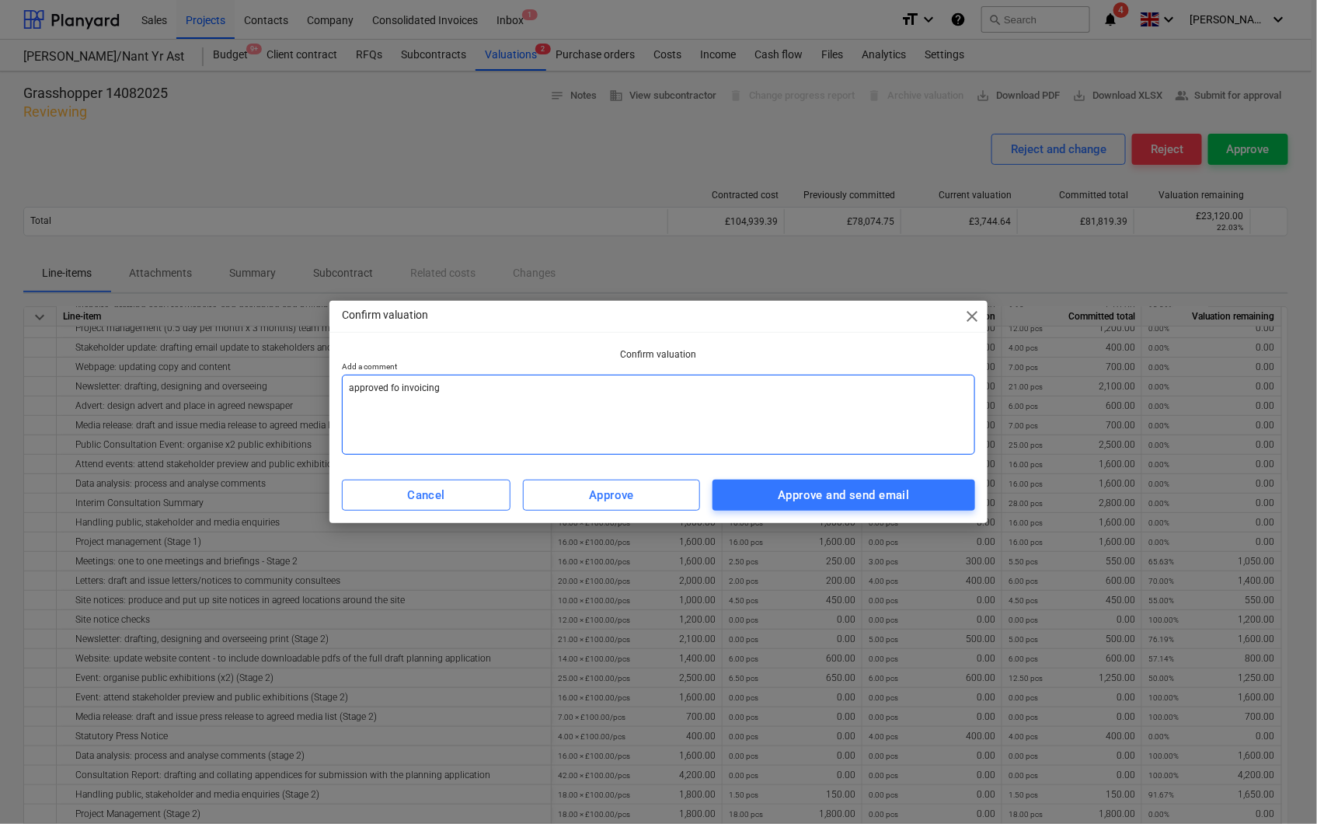
type textarea "x"
type textarea "approved for invoicing"
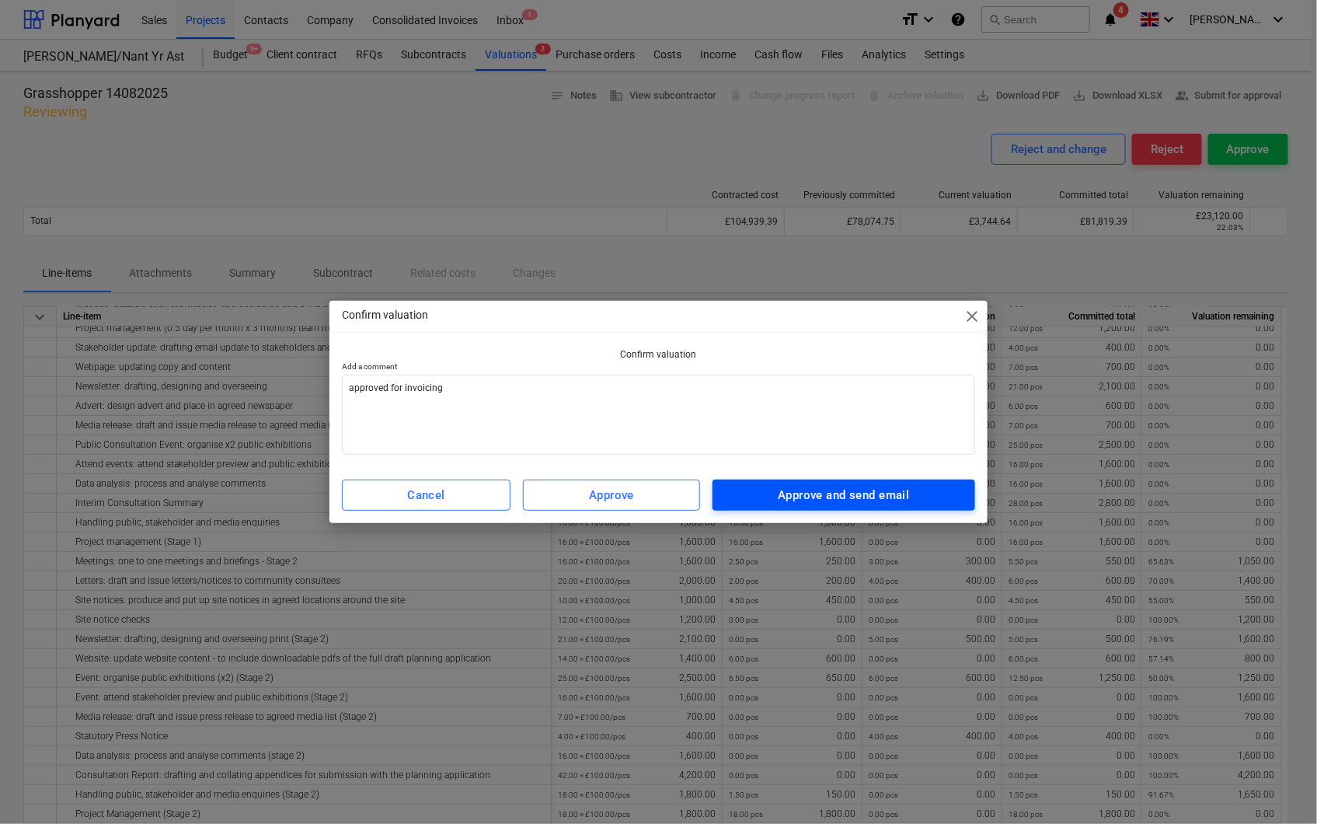
click at [779, 500] on div "Approve and send email" at bounding box center [843, 495] width 131 height 20
type textarea "x"
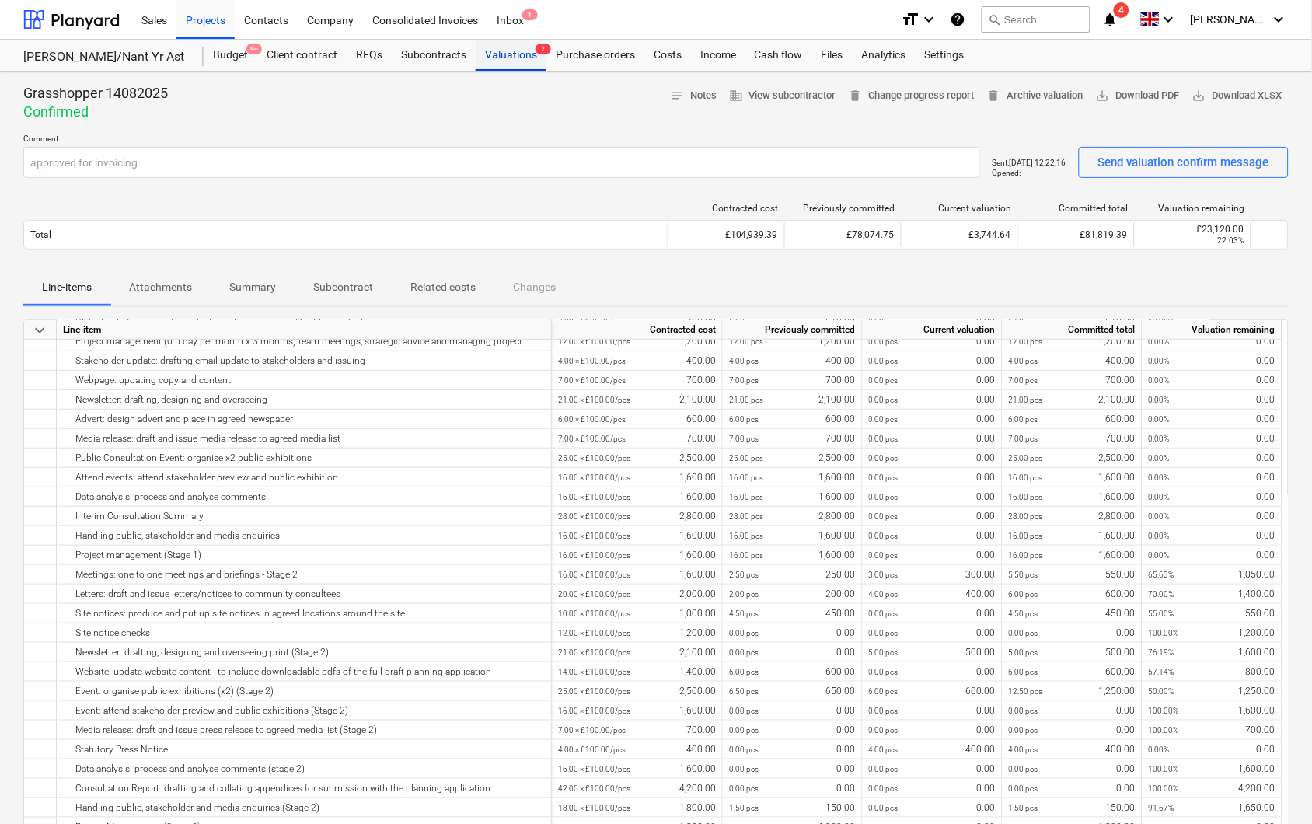
click at [501, 48] on div "Valuations 2" at bounding box center [511, 55] width 71 height 31
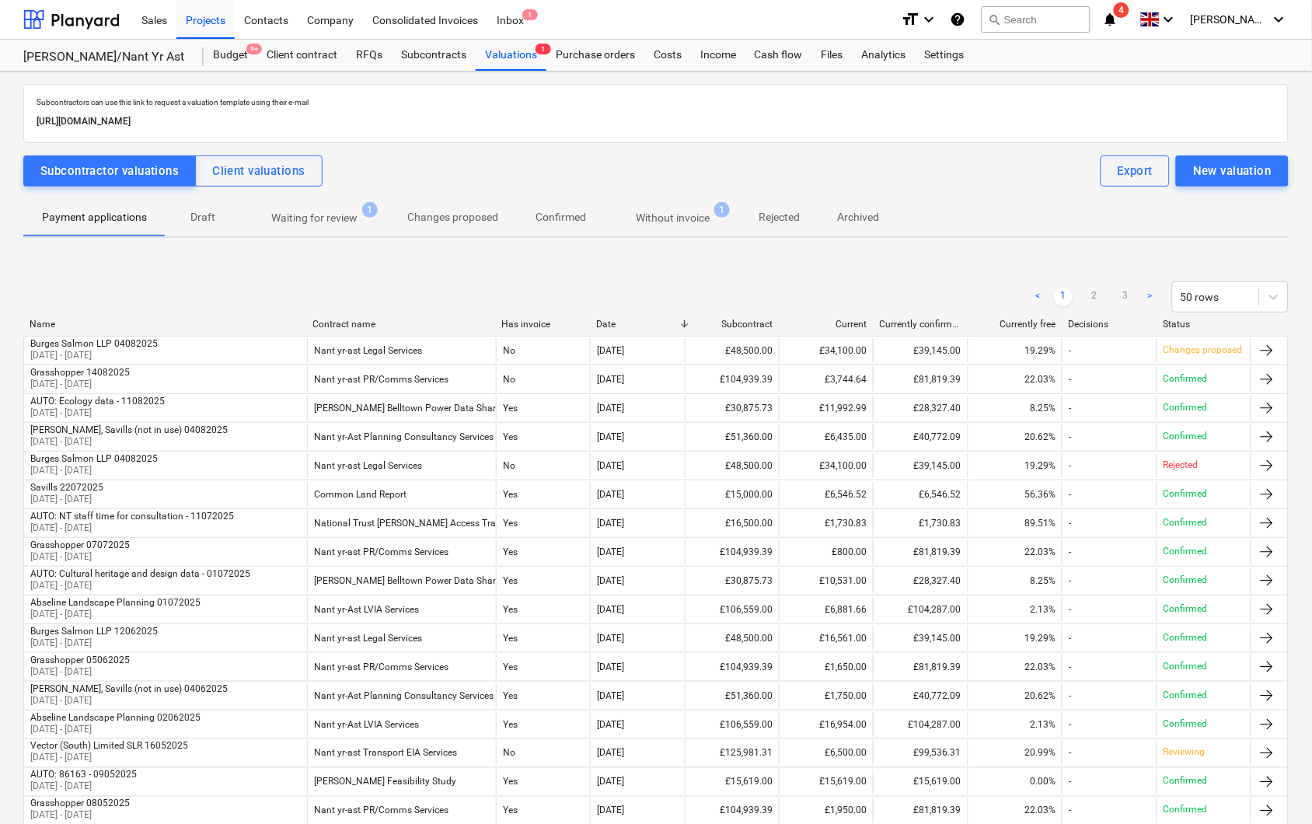
click at [703, 212] on p "Without invoice" at bounding box center [673, 218] width 74 height 16
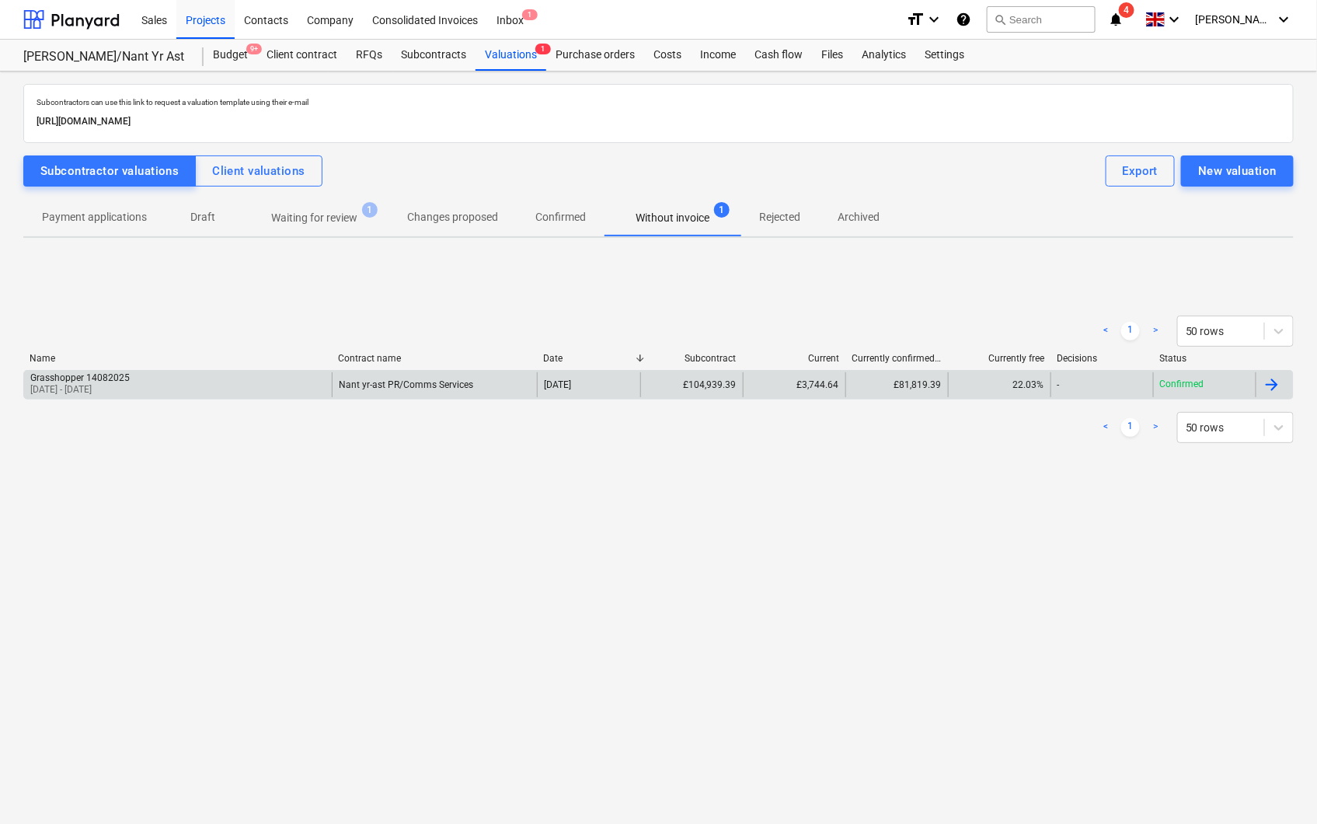
click at [150, 375] on div "Grasshopper 14082025 01 Jul 2025 - 31 Jul 2025" at bounding box center [178, 384] width 308 height 25
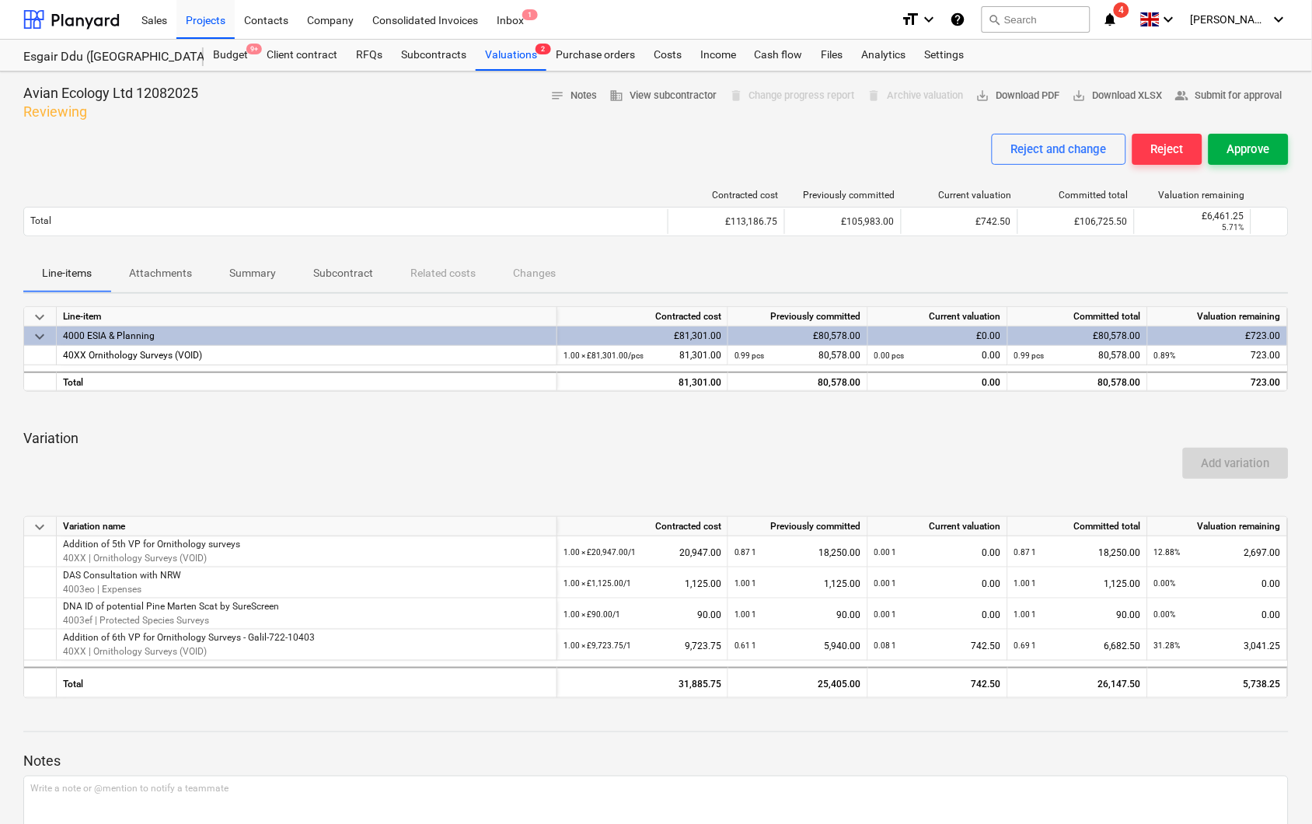
click at [1231, 152] on div "Approve" at bounding box center [1248, 149] width 43 height 20
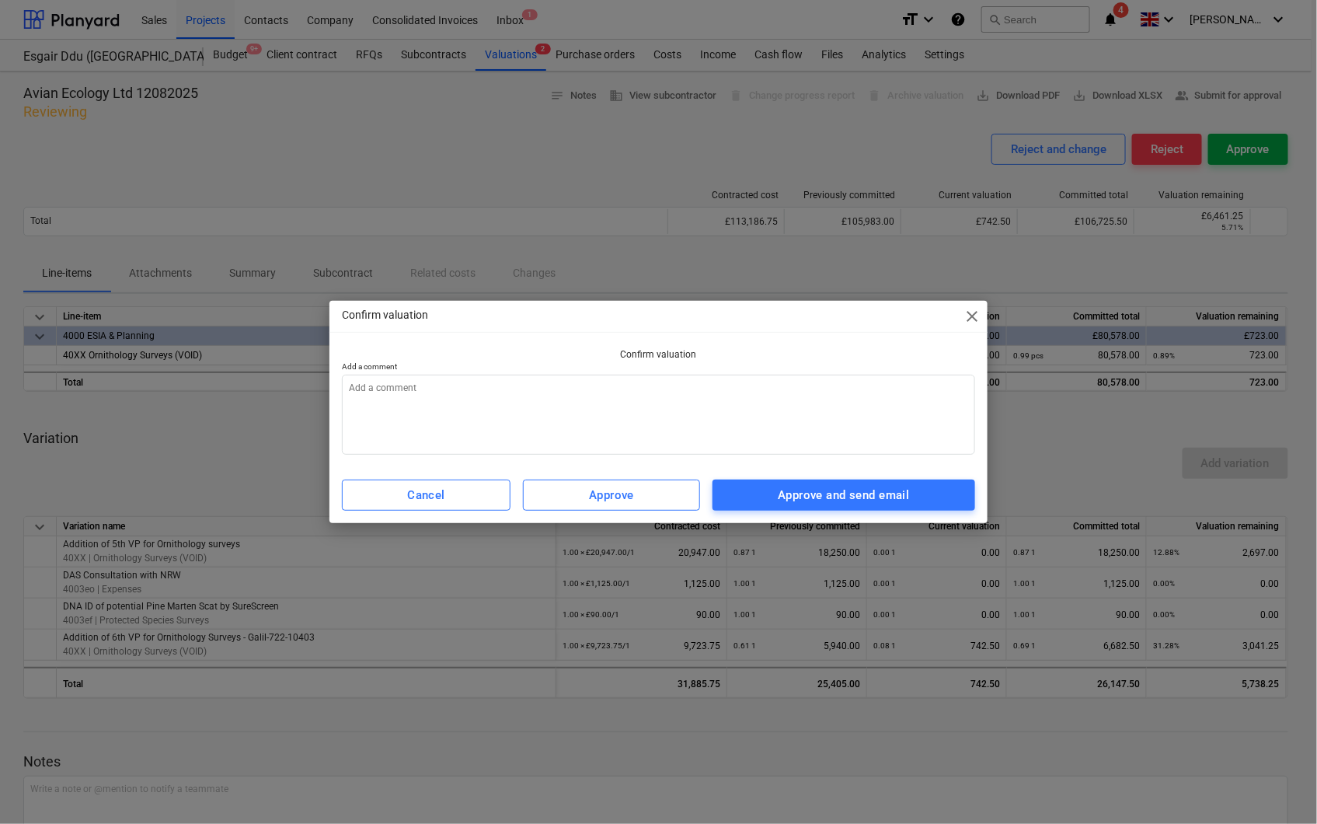
type textarea "x"
click at [537, 375] on textarea at bounding box center [659, 415] width 634 height 80
type textarea "a"
type textarea "x"
type textarea "ap"
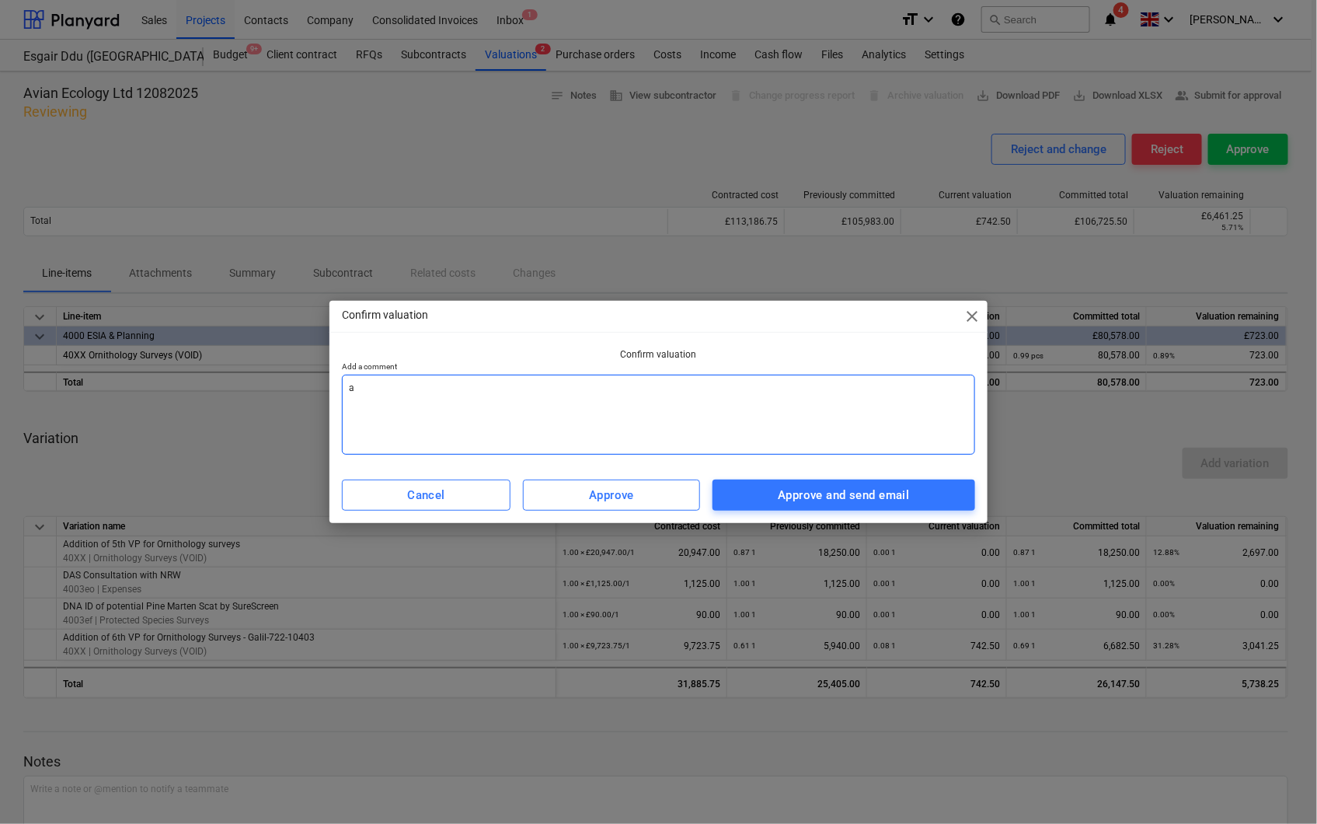
type textarea "x"
type textarea "app"
type textarea "x"
type textarea "appr"
type textarea "x"
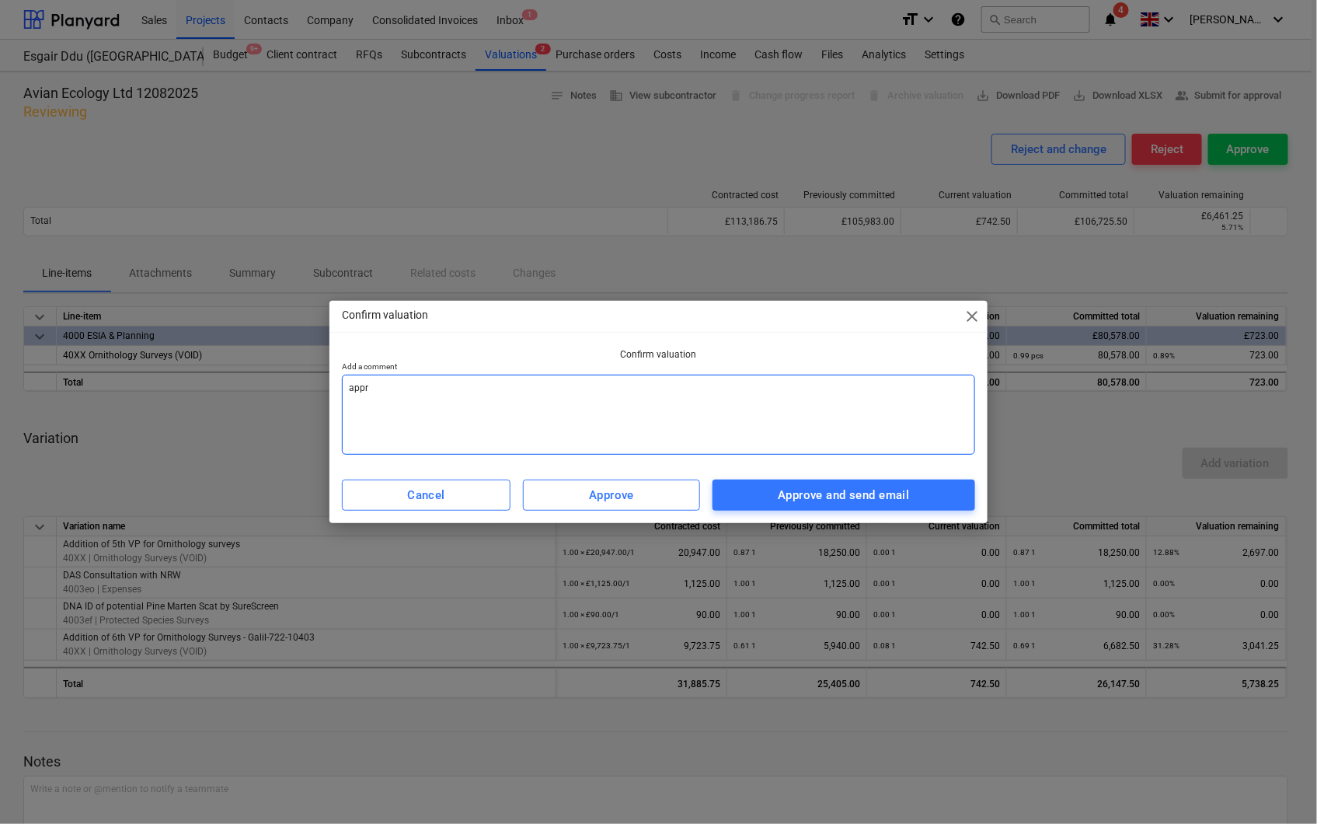
type textarea "appro"
type textarea "x"
type textarea "approv"
type textarea "x"
type textarea "approve"
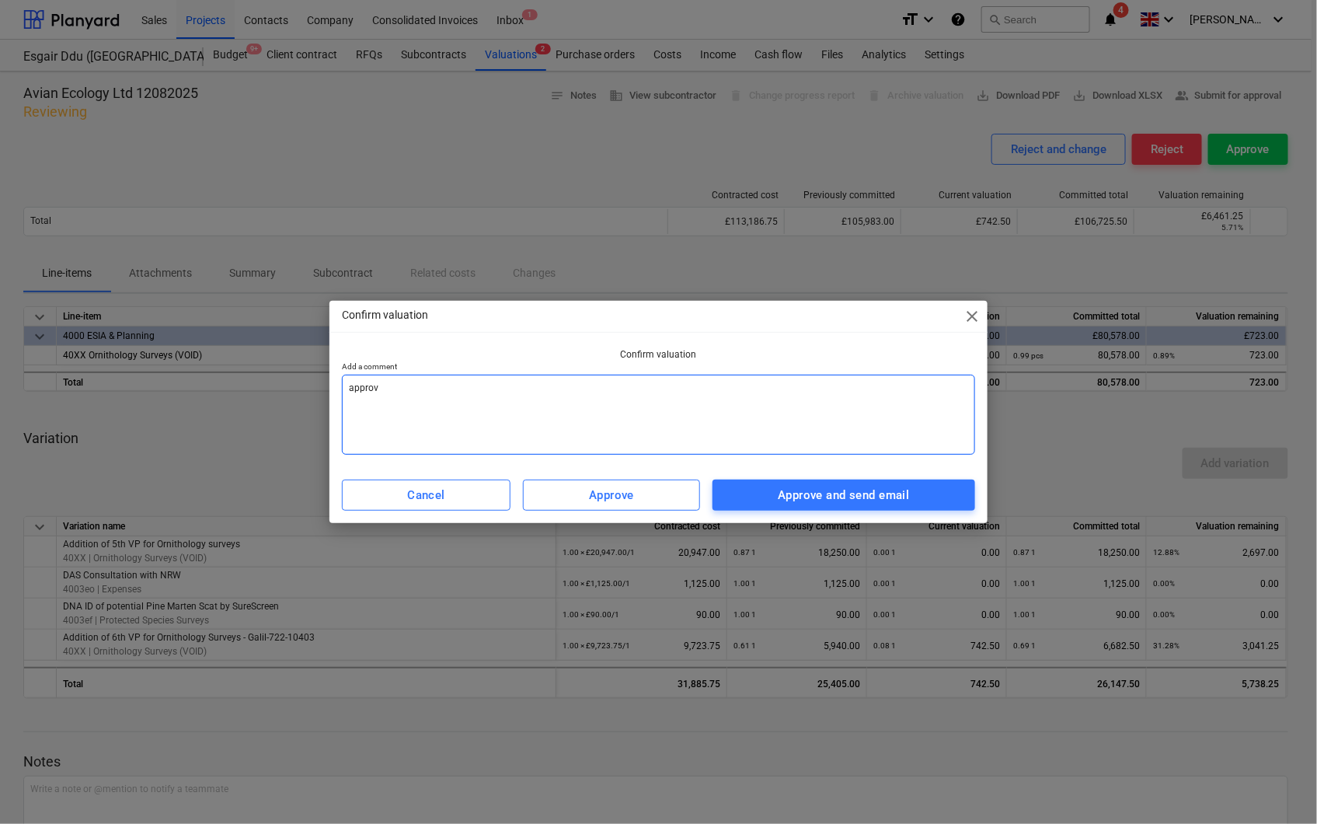
type textarea "x"
type textarea "approved"
type textarea "x"
type textarea "approved"
type textarea "x"
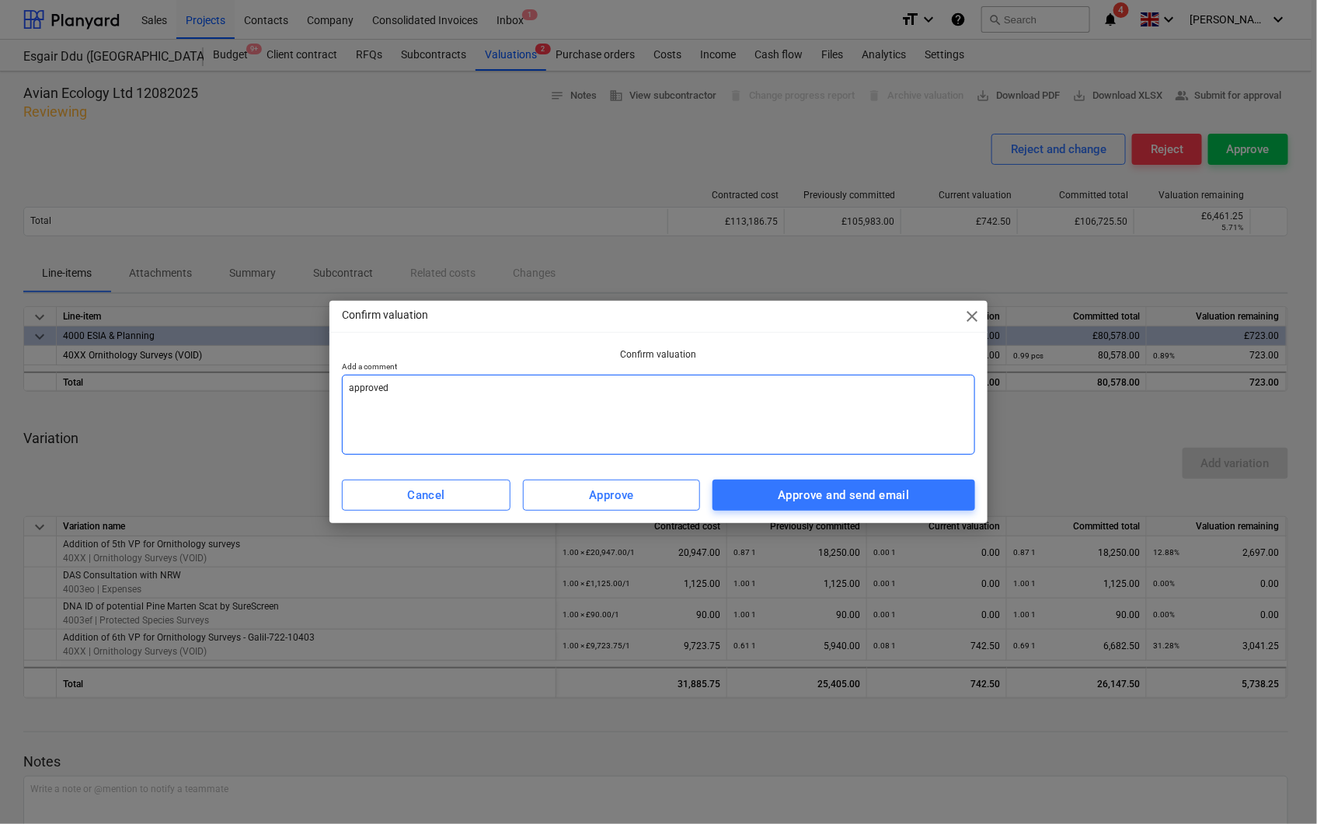
type textarea "approved f"
type textarea "x"
type textarea "approved fr"
type textarea "x"
type textarea "approved fro"
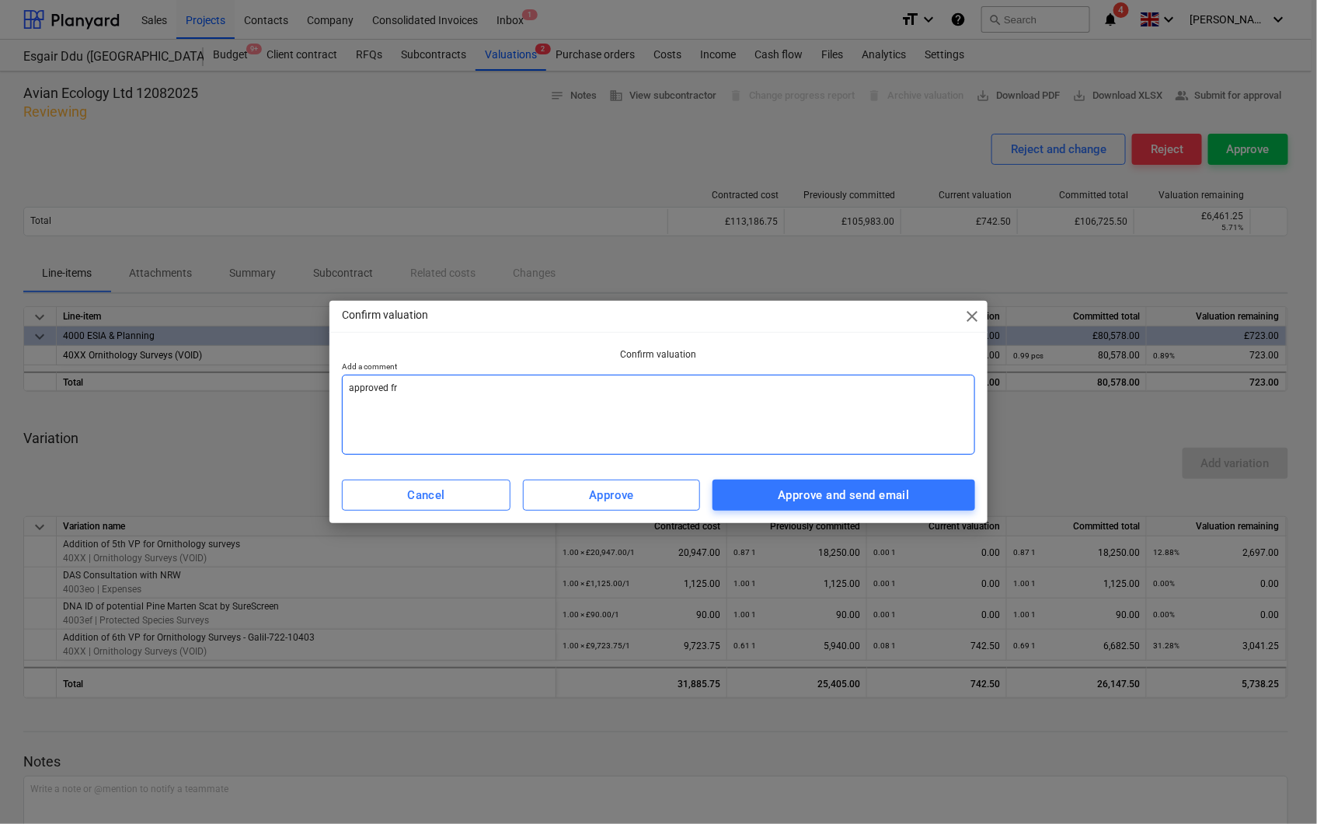
type textarea "x"
type textarea "approved fro"
type textarea "x"
type textarea "approved fro i"
type textarea "x"
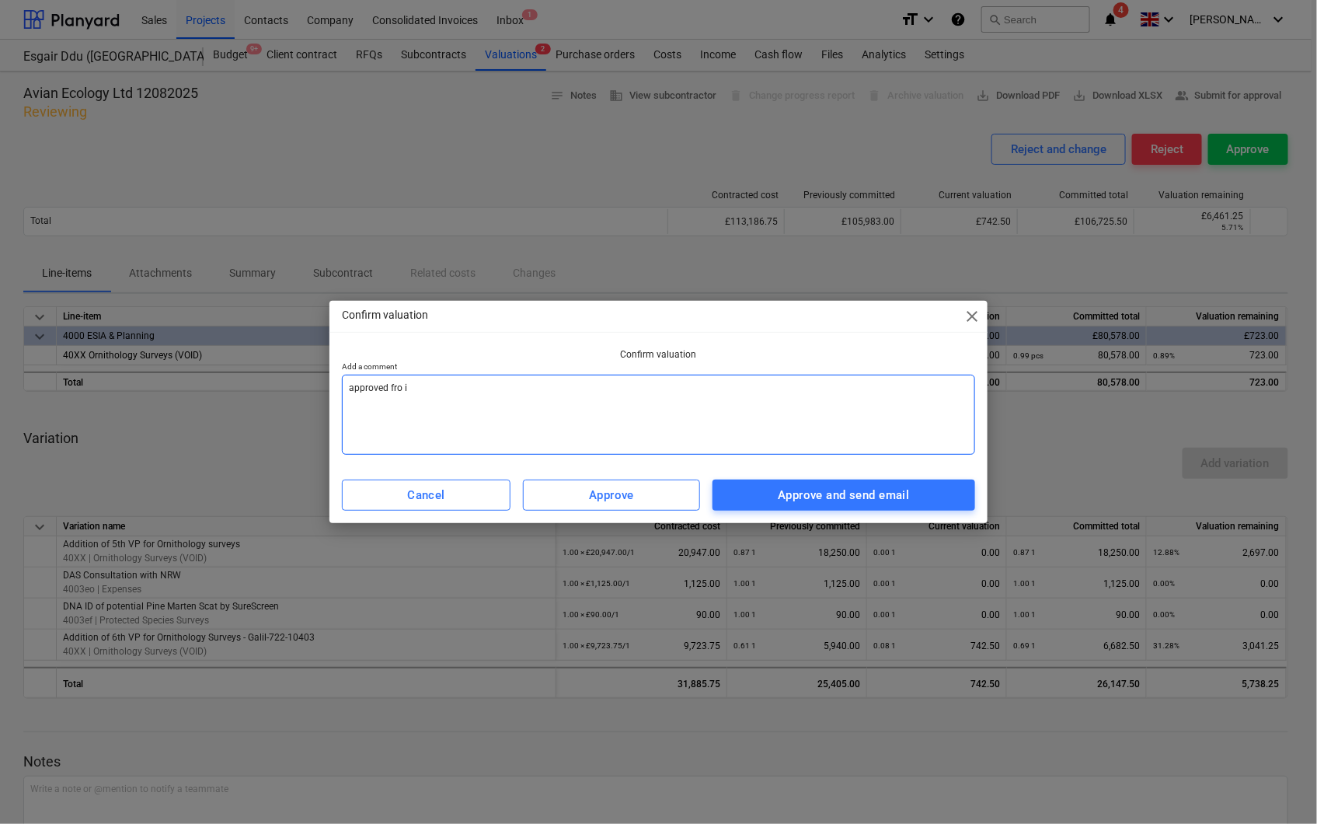
type textarea "approved fro in"
type textarea "x"
type textarea "approved fro inv"
type textarea "x"
type textarea "approved fro invo"
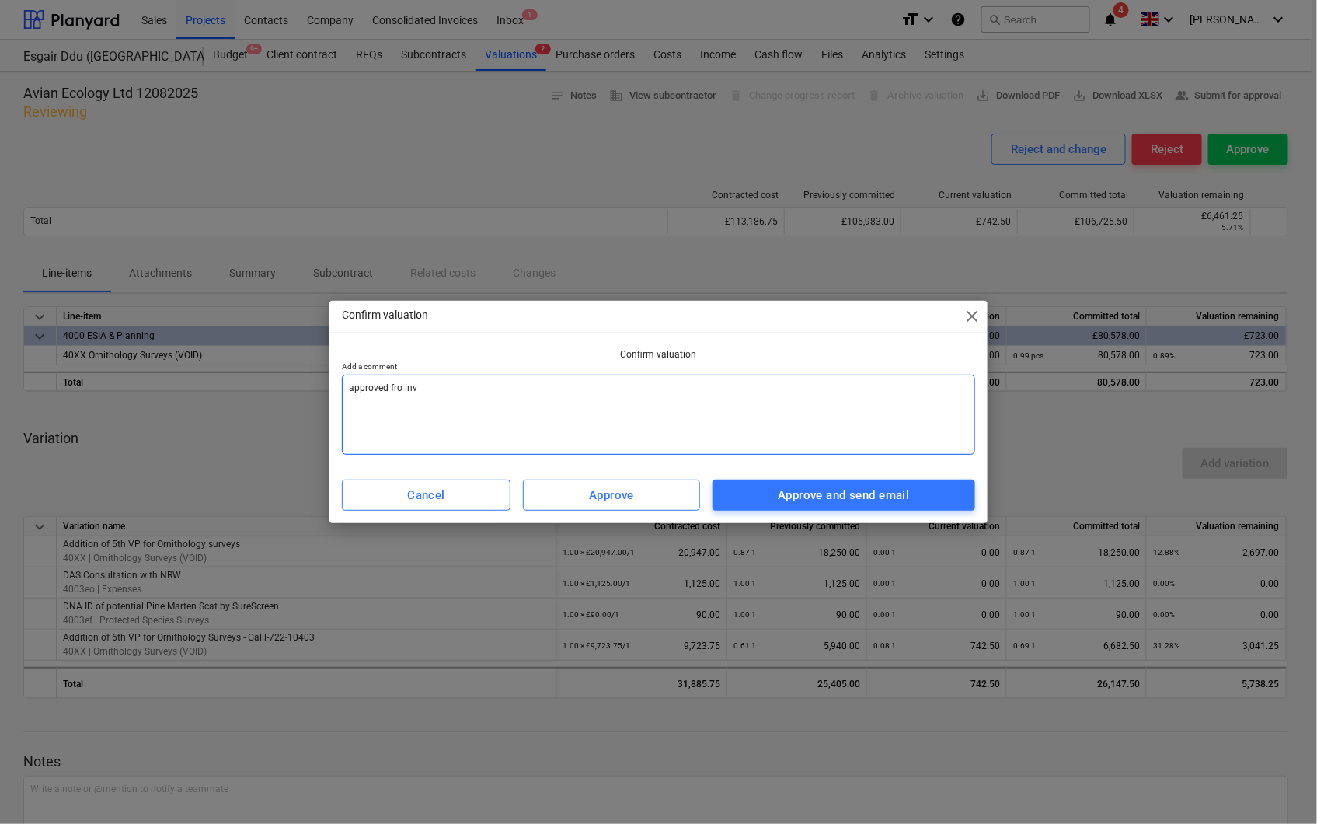
type textarea "x"
type textarea "approved fro invoi"
type textarea "x"
type textarea "approved fro invoic"
type textarea "x"
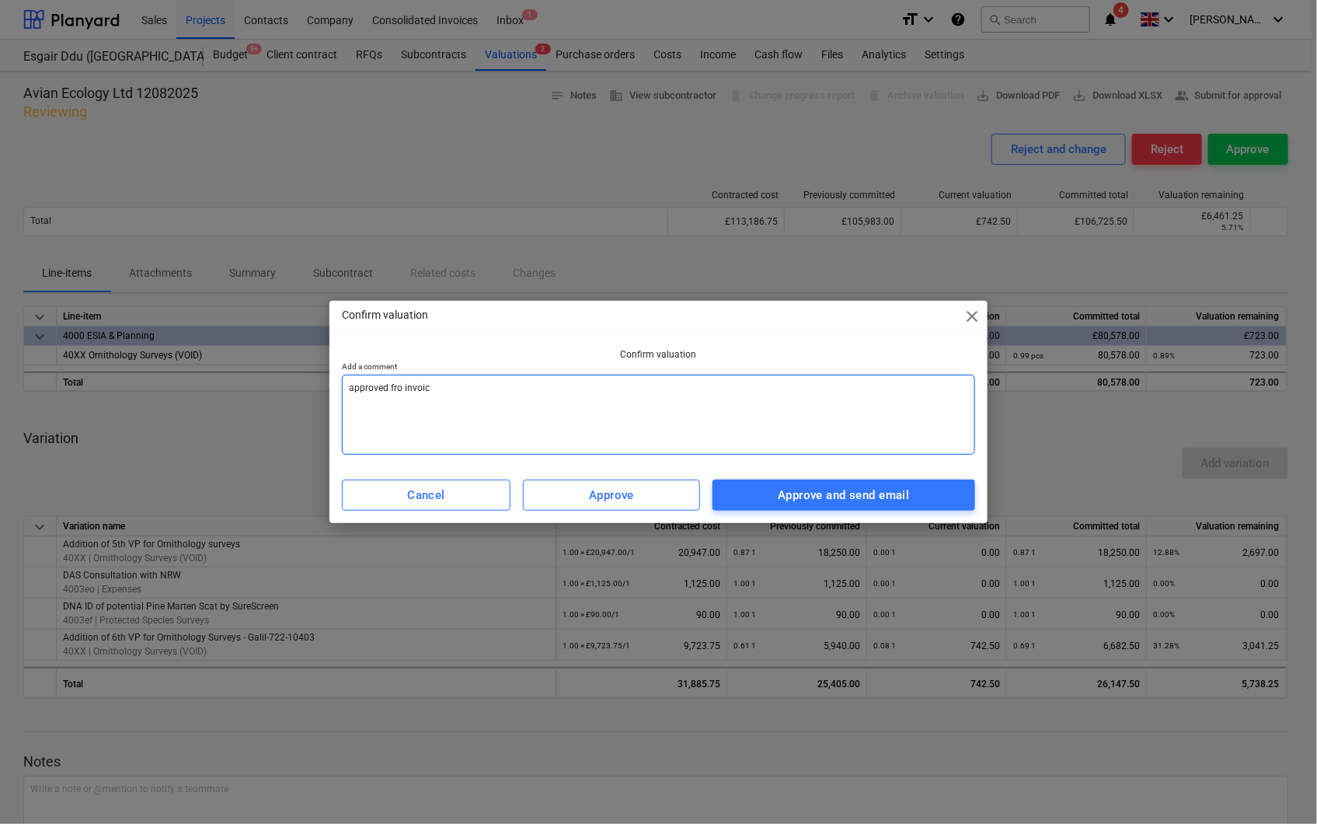
type textarea "approved fro invoici"
type textarea "x"
type textarea "approved fro invoicin"
type textarea "x"
type textarea "approved fro invoicing"
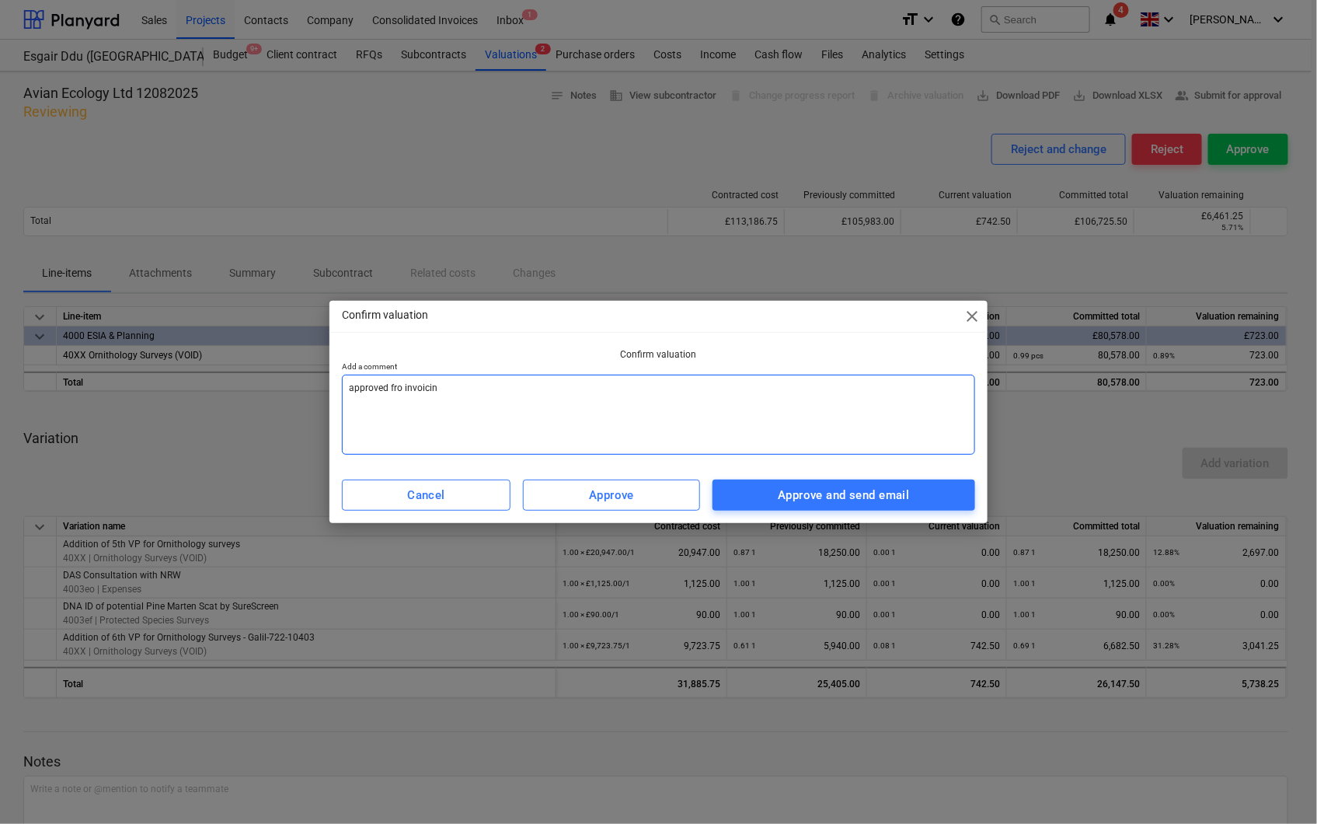
type textarea "x"
drag, startPoint x: 399, startPoint y: 389, endPoint x: 465, endPoint y: 382, distance: 65.6
click at [400, 387] on textarea "approved fro invoicing" at bounding box center [659, 415] width 634 height 80
type textarea "approved fr invoicing"
type textarea "x"
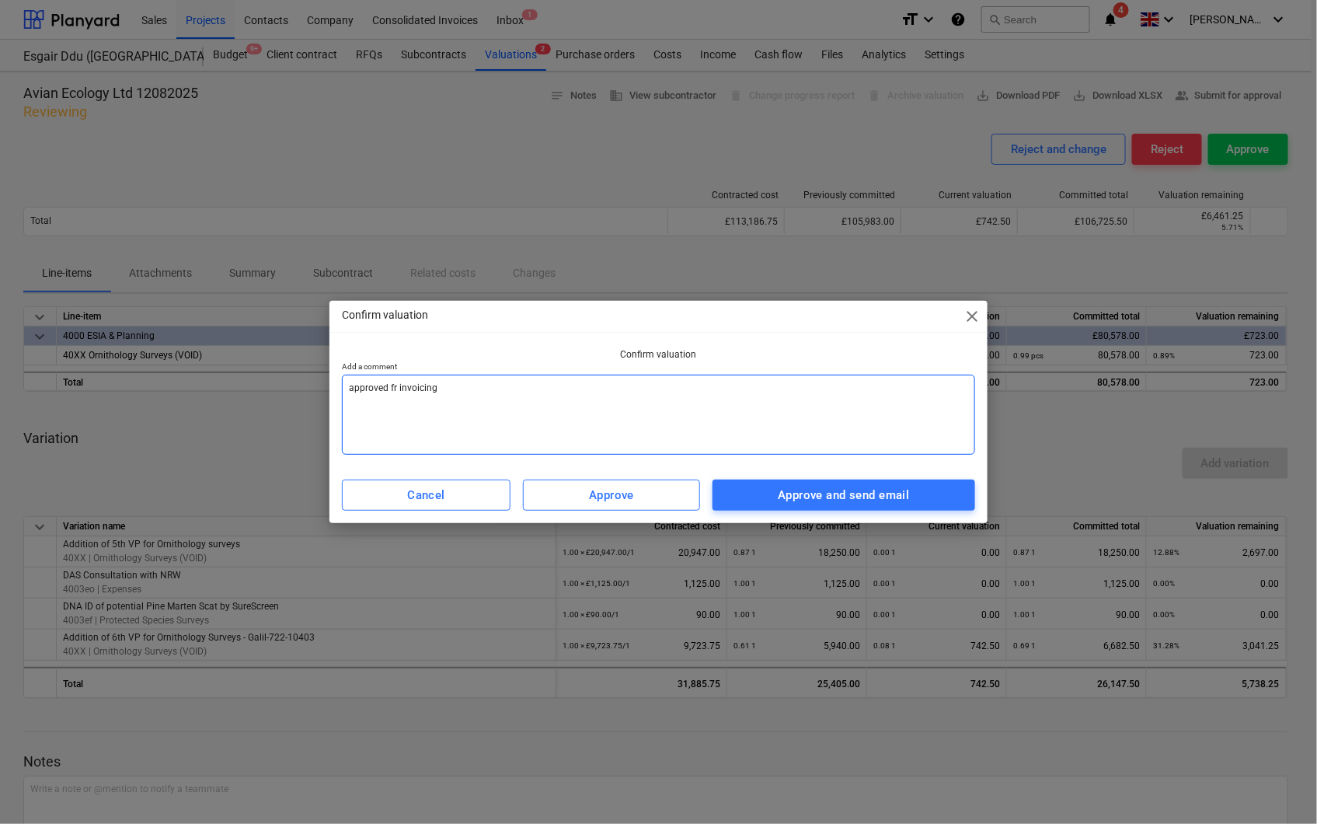
type textarea "approved f invoicing"
type textarea "x"
type textarea "approved fo invoicing"
type textarea "x"
type textarea "approved for invoicing"
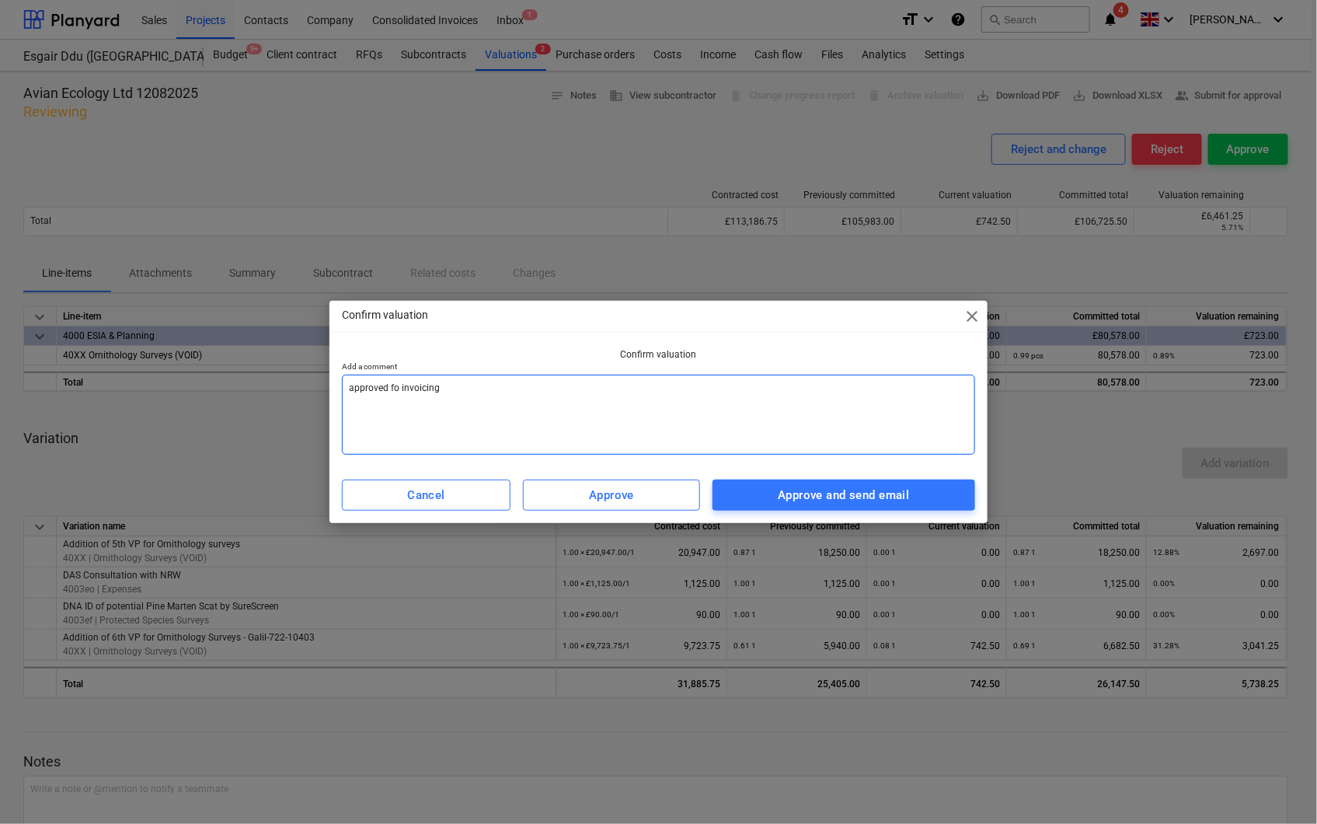
type textarea "x"
type textarea "approved for invoicing"
click at [747, 495] on span "Approve and send email" at bounding box center [844, 495] width 229 height 20
type textarea "x"
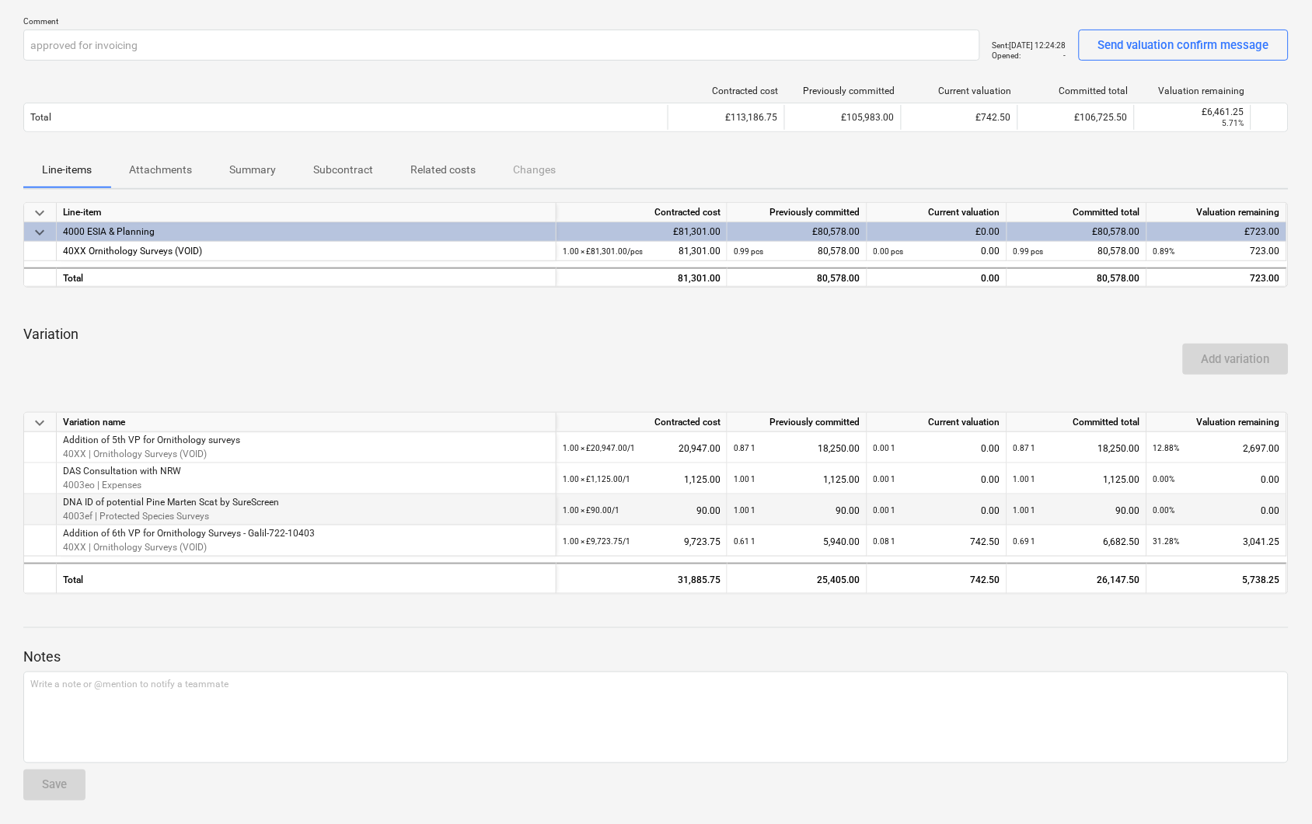
scroll to position [119, 0]
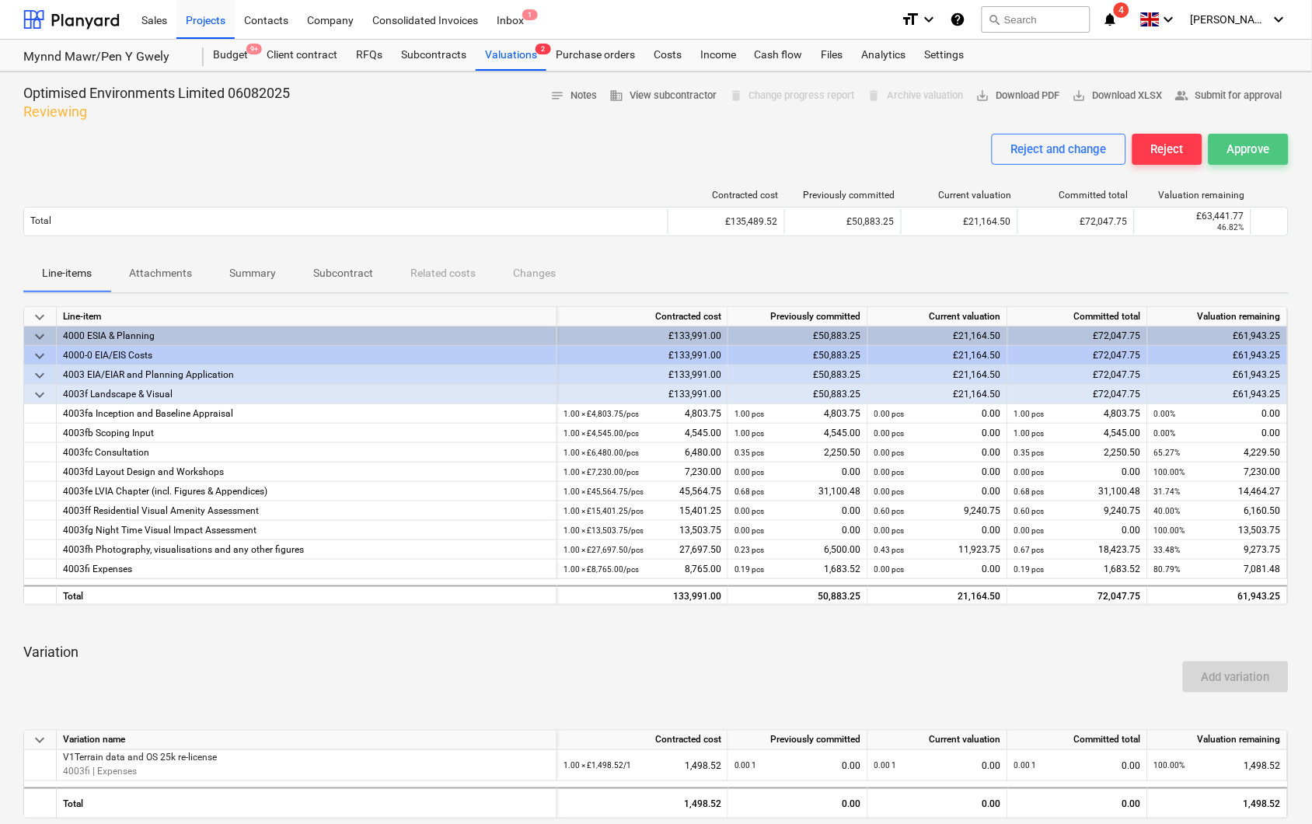
click at [1273, 143] on button "Approve" at bounding box center [1249, 149] width 80 height 31
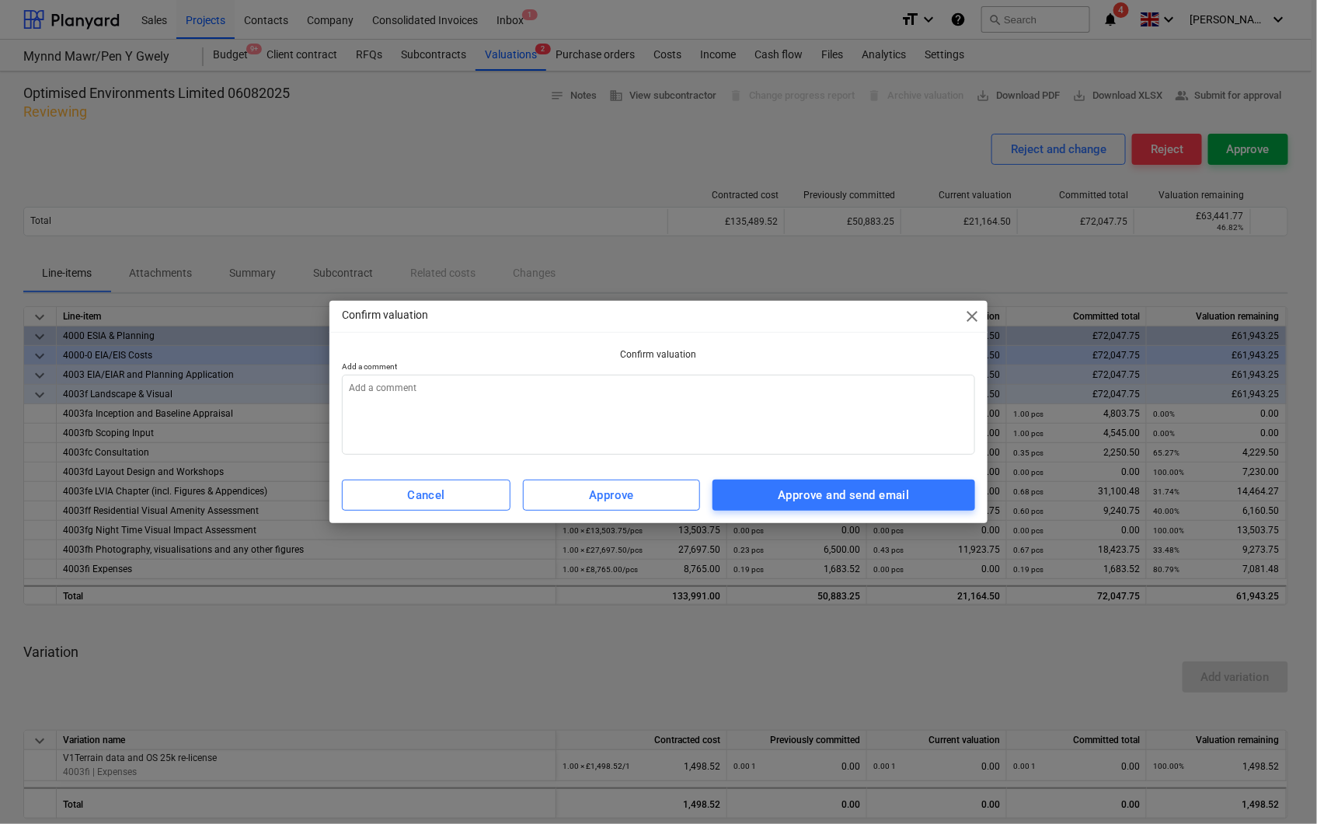
type textarea "x"
click at [535, 381] on textarea at bounding box center [659, 415] width 634 height 80
type textarea "a"
type textarea "x"
type textarea "ap"
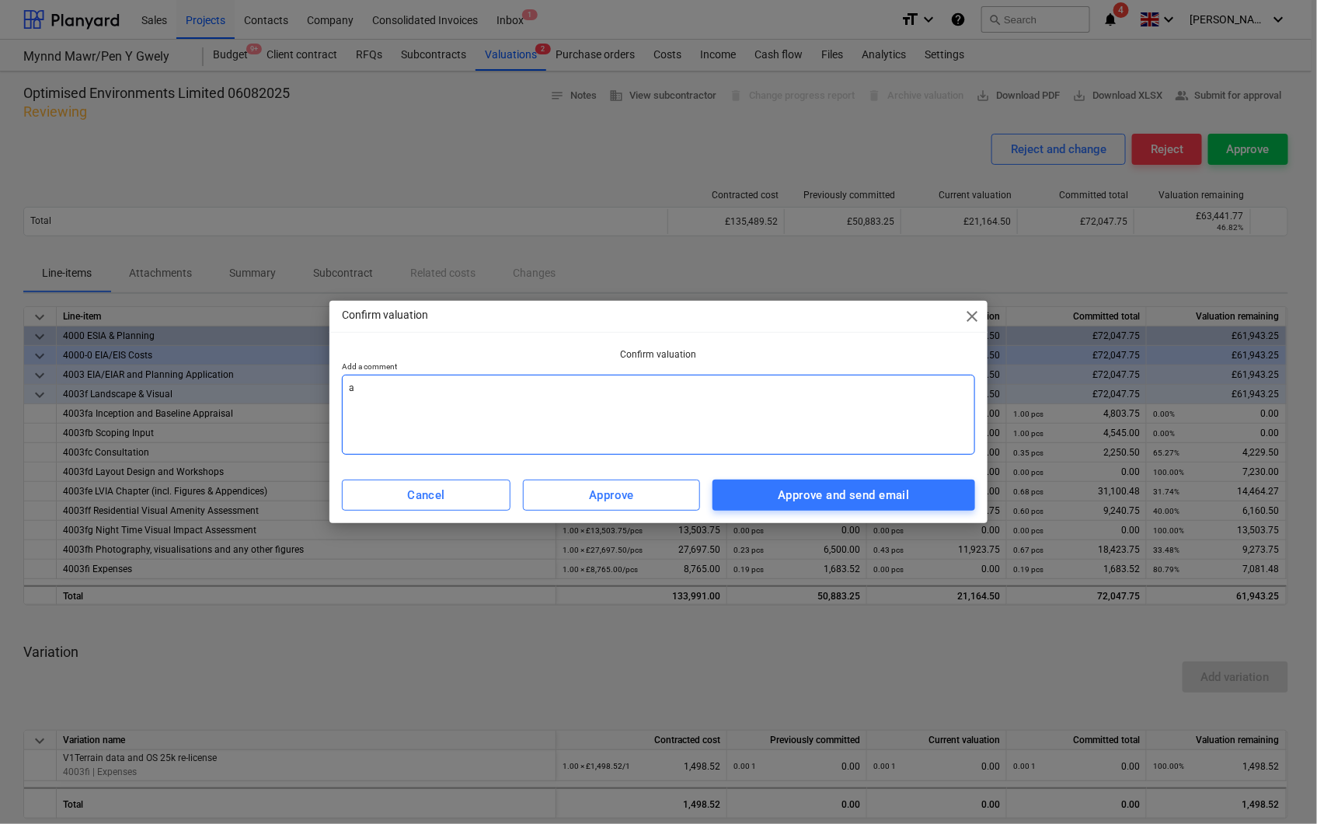
type textarea "x"
type textarea "app"
type textarea "x"
type textarea "appr"
type textarea "x"
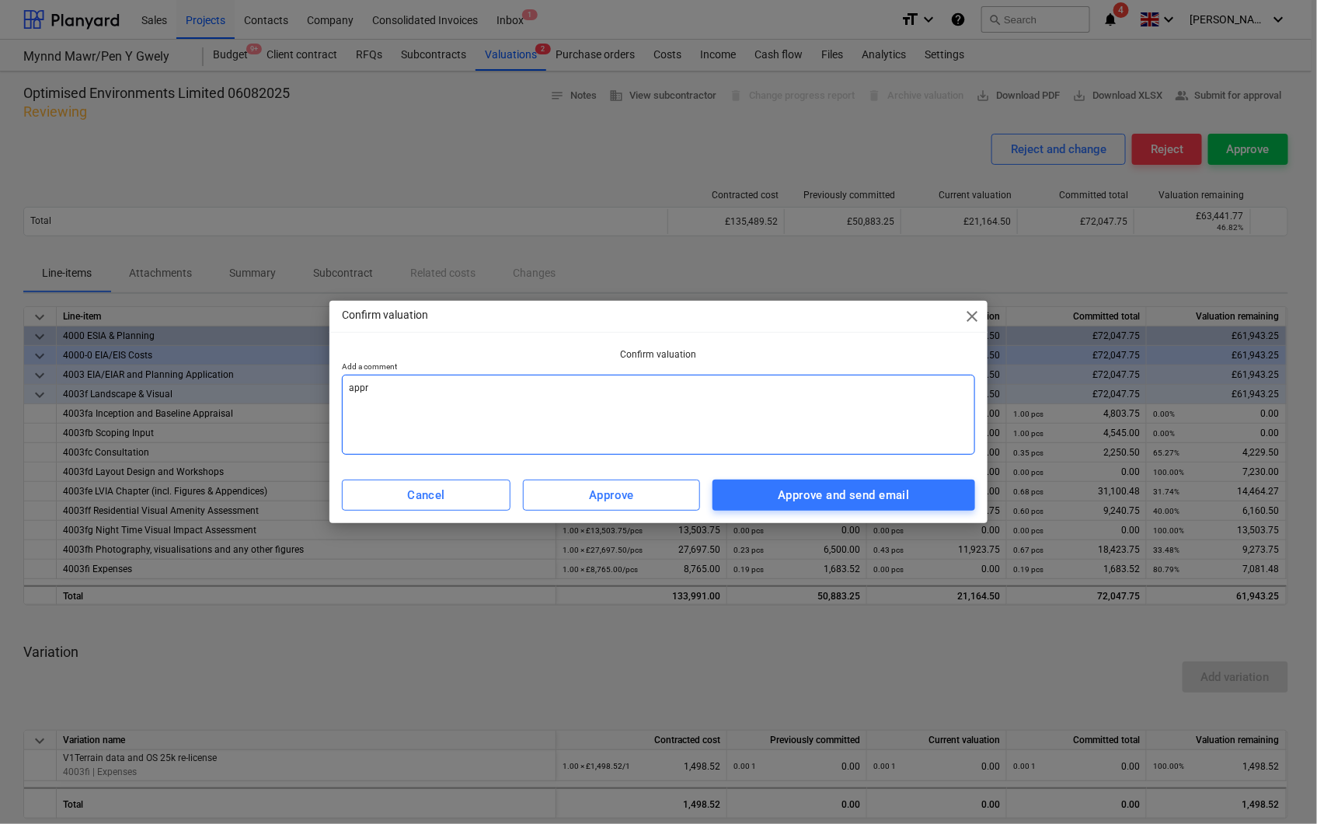
type textarea "appro"
type textarea "x"
type textarea "approv"
type textarea "x"
type textarea "approve"
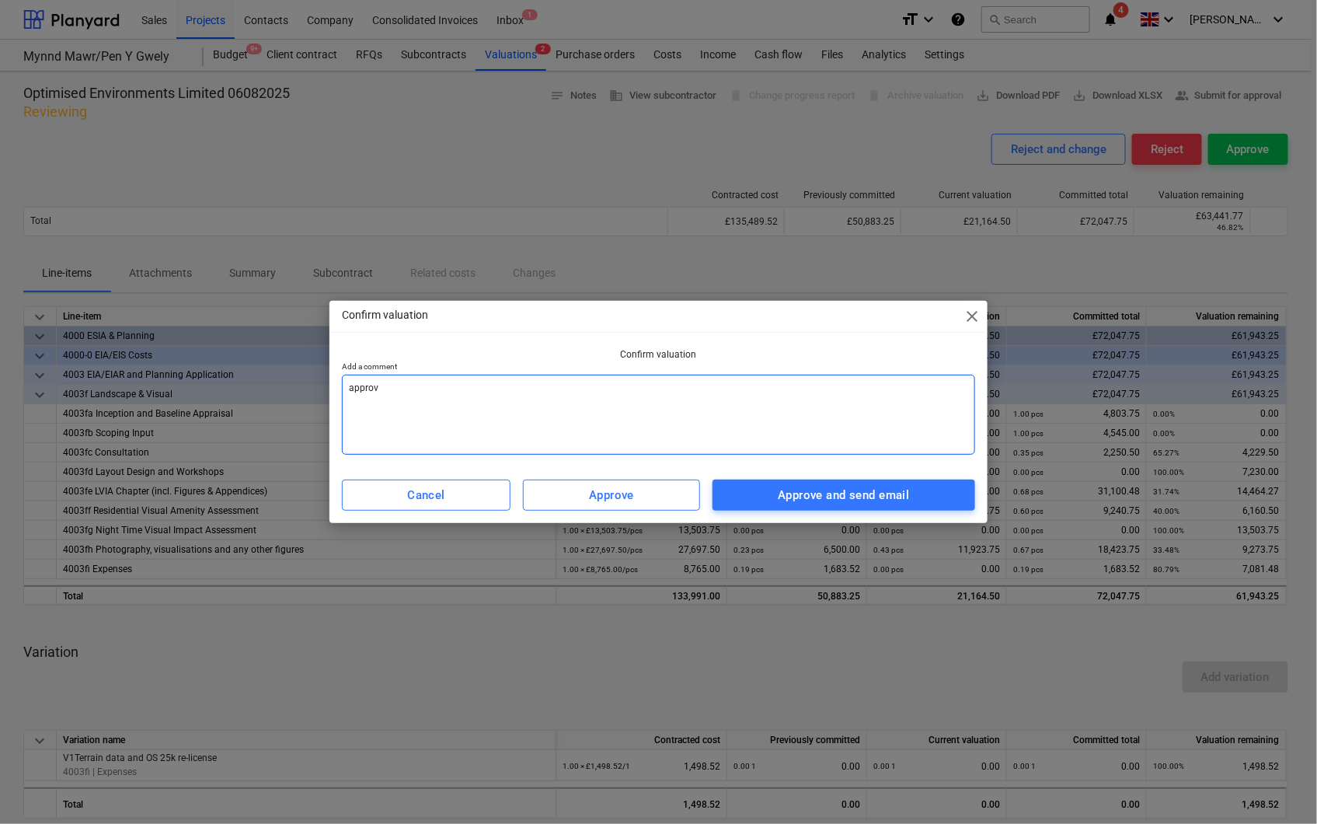
type textarea "x"
type textarea "approved"
type textarea "x"
type textarea "approved"
type textarea "x"
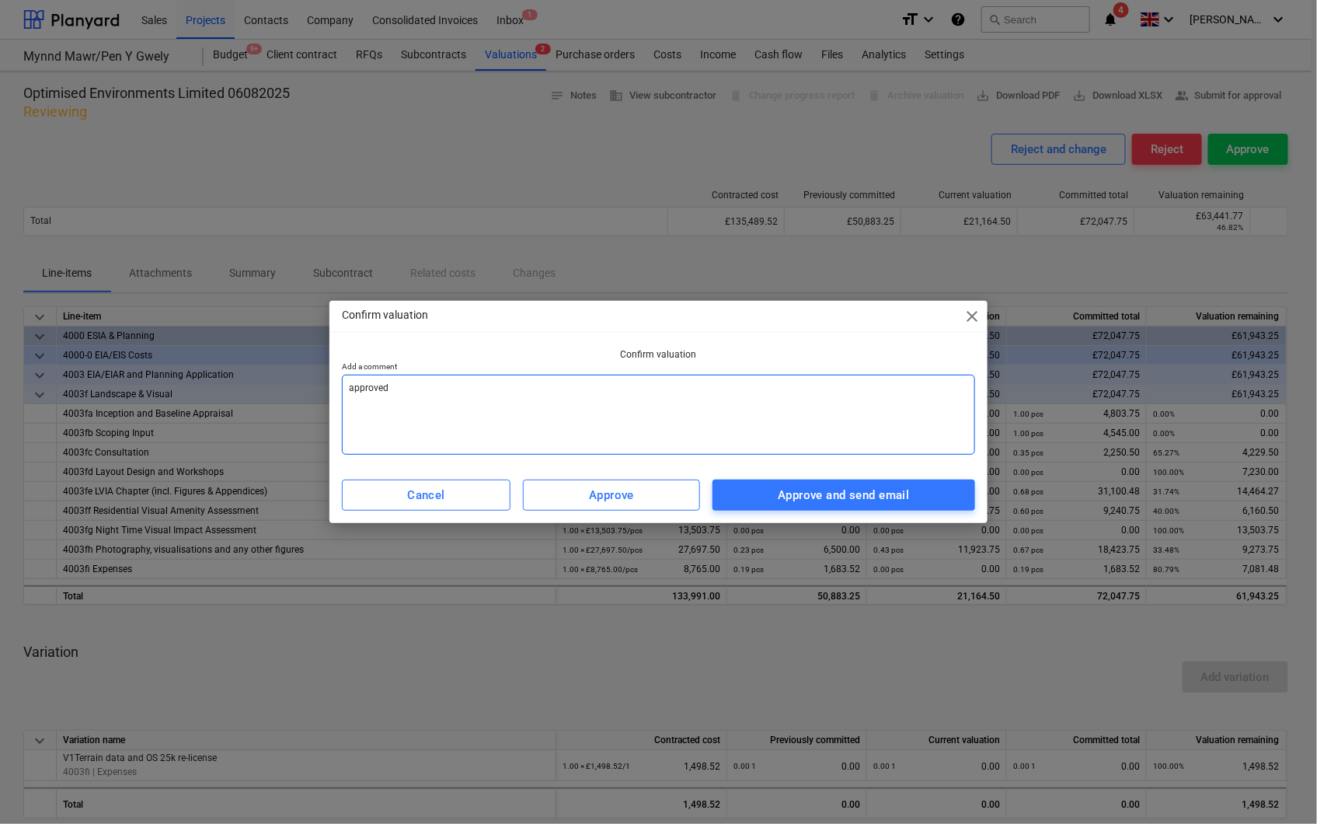
type textarea "approved f"
type textarea "x"
type textarea "approved fr"
type textarea "x"
type textarea "approved fro"
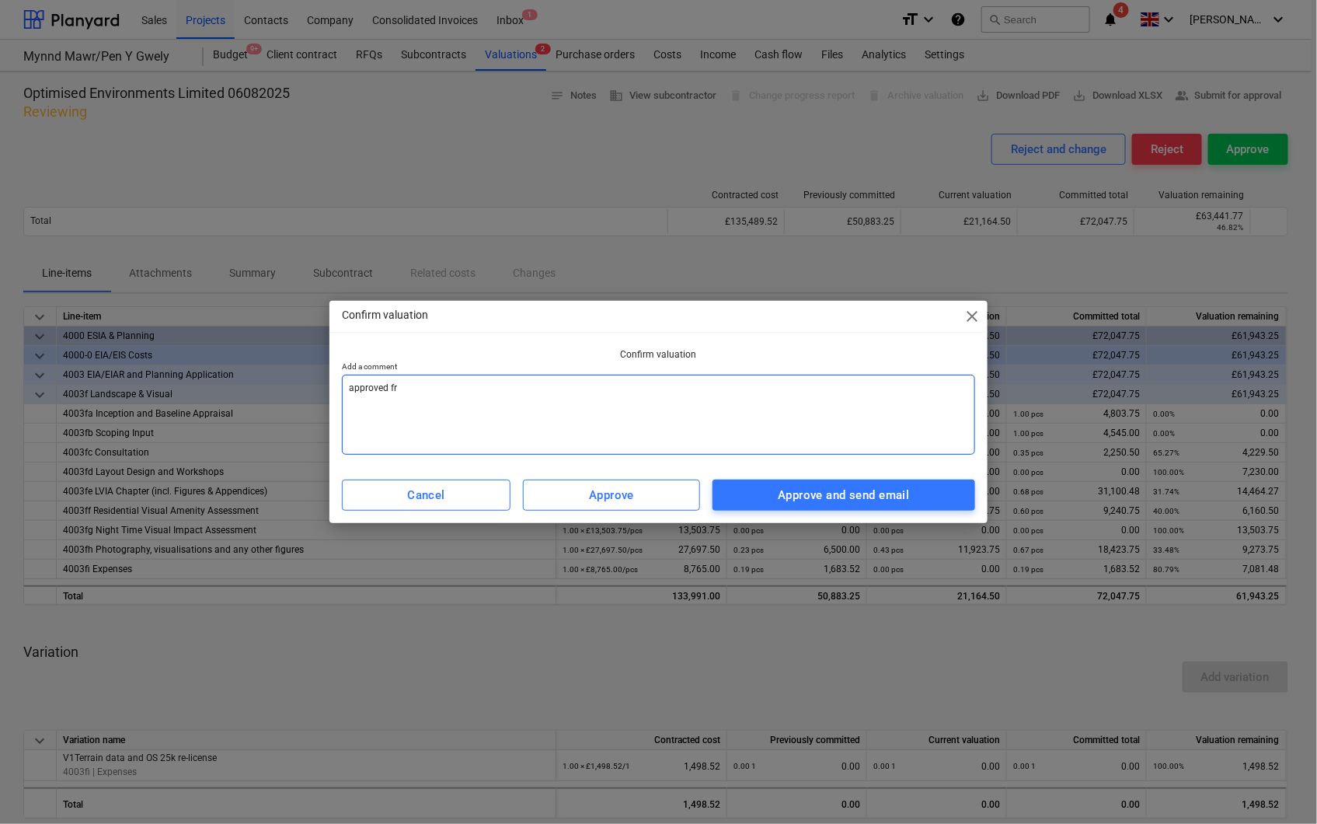
type textarea "x"
type textarea "approved fro"
type textarea "x"
type textarea "approved fro i"
type textarea "x"
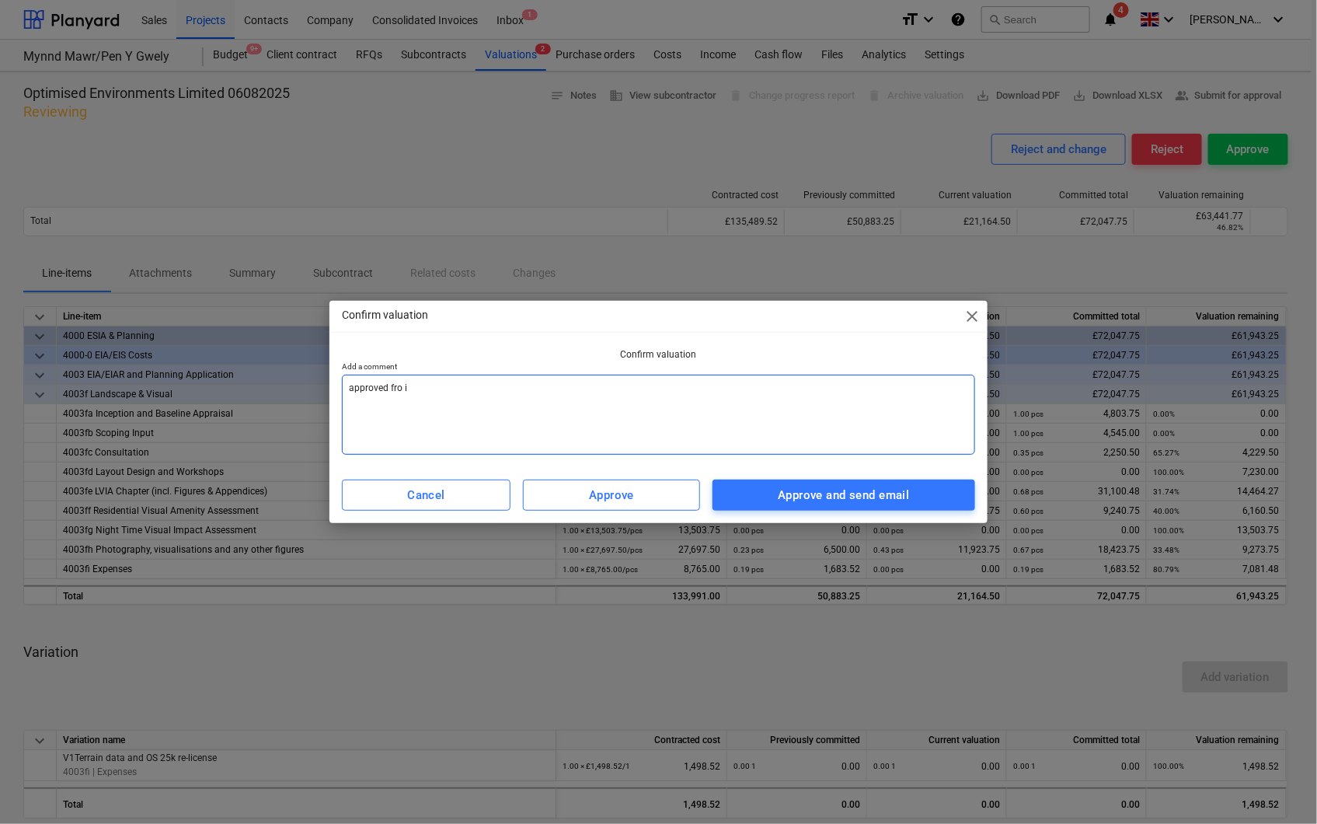
type textarea "approved fro in"
type textarea "x"
type textarea "approved fro inv"
type textarea "x"
type textarea "approved fro invo"
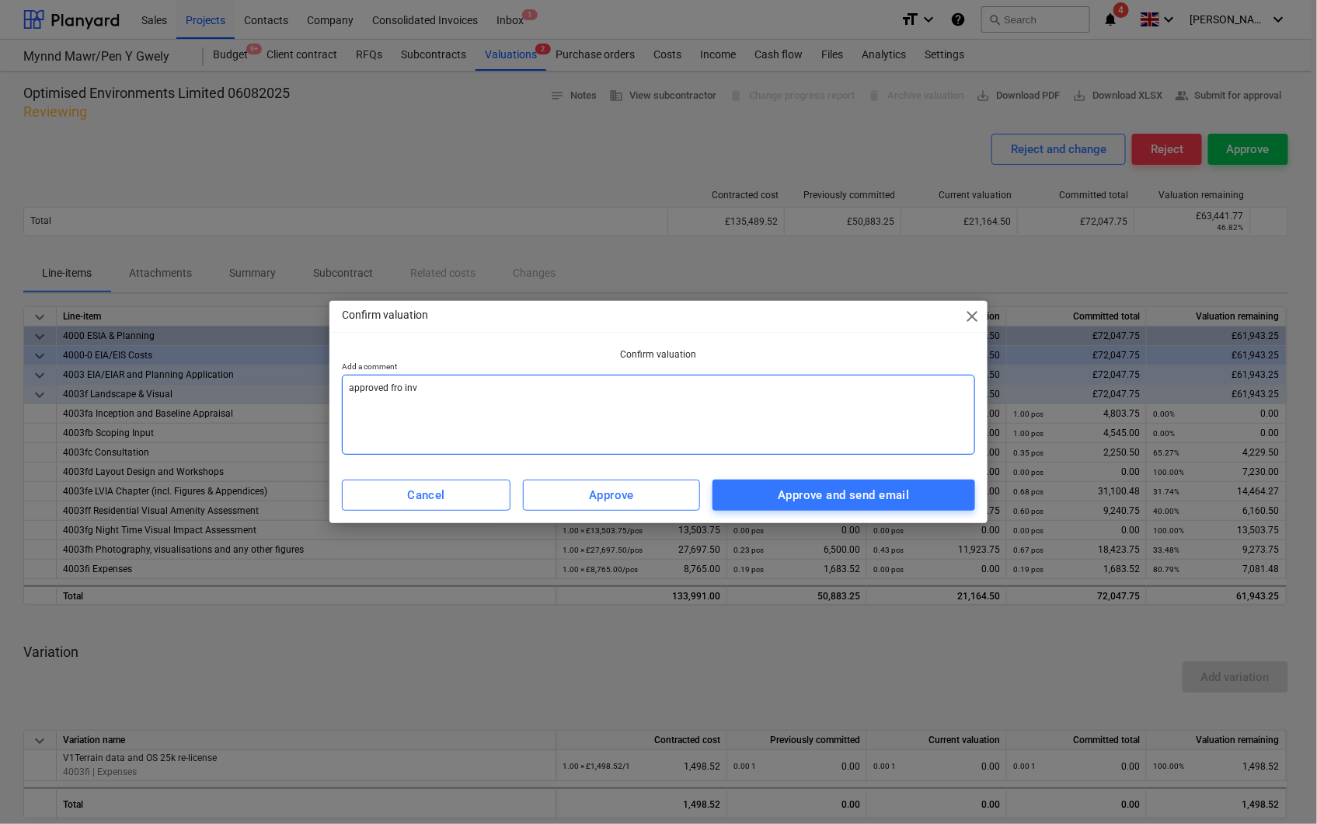
type textarea "x"
type textarea "approved fro invoi"
type textarea "x"
type textarea "approved fro invoic"
type textarea "x"
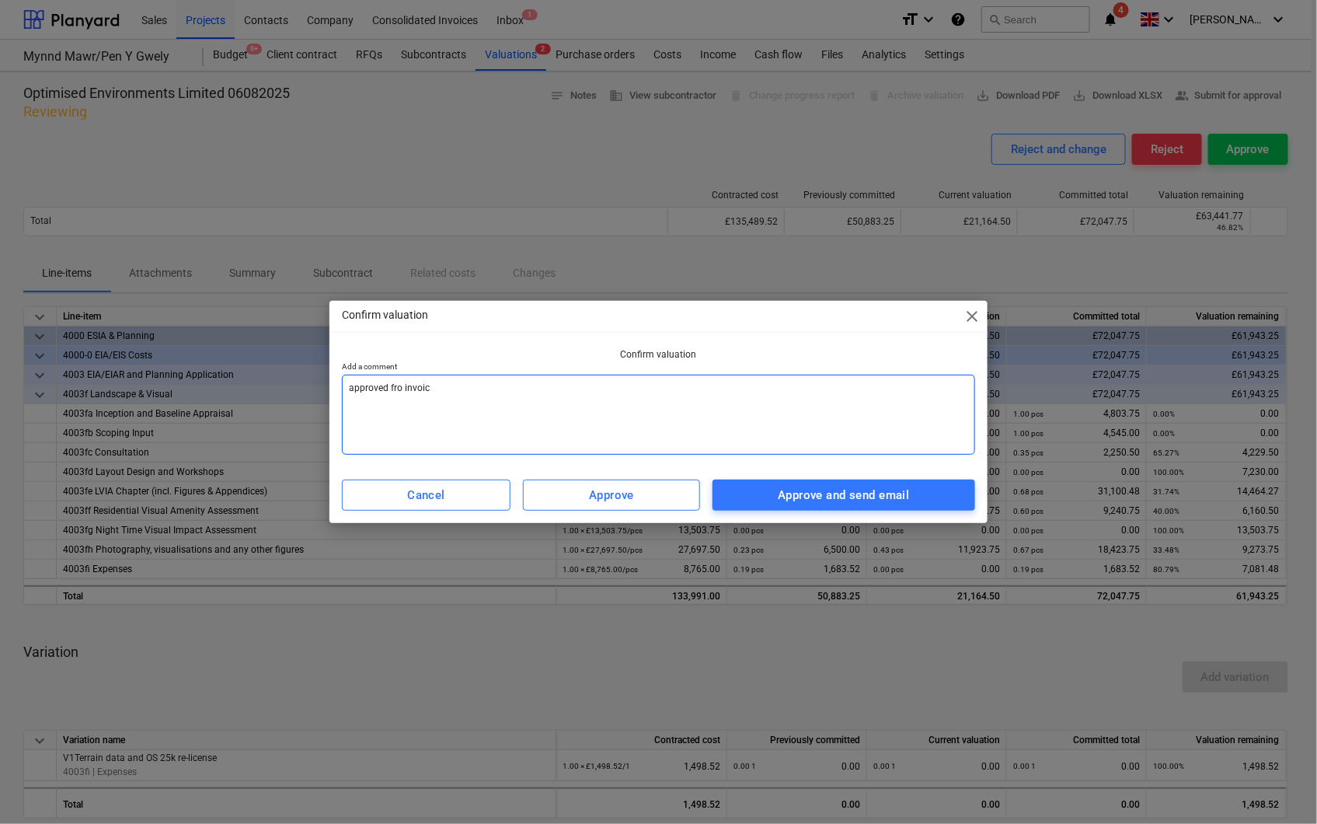
type textarea "approved fro invoici"
type textarea "x"
type textarea "approved fro invoicin"
type textarea "x"
type textarea "approved fro invoicing"
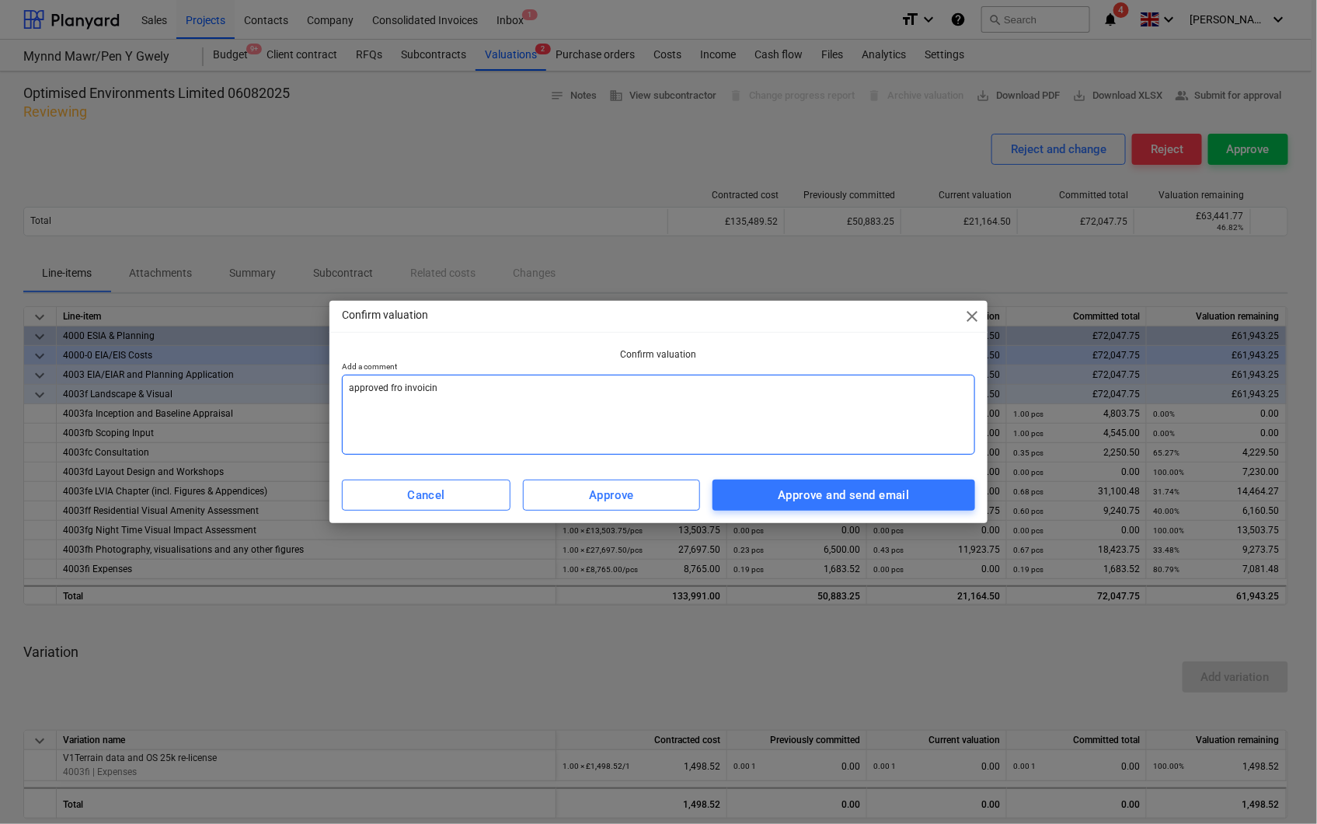
type textarea "x"
type textarea "approved fro invoicing"
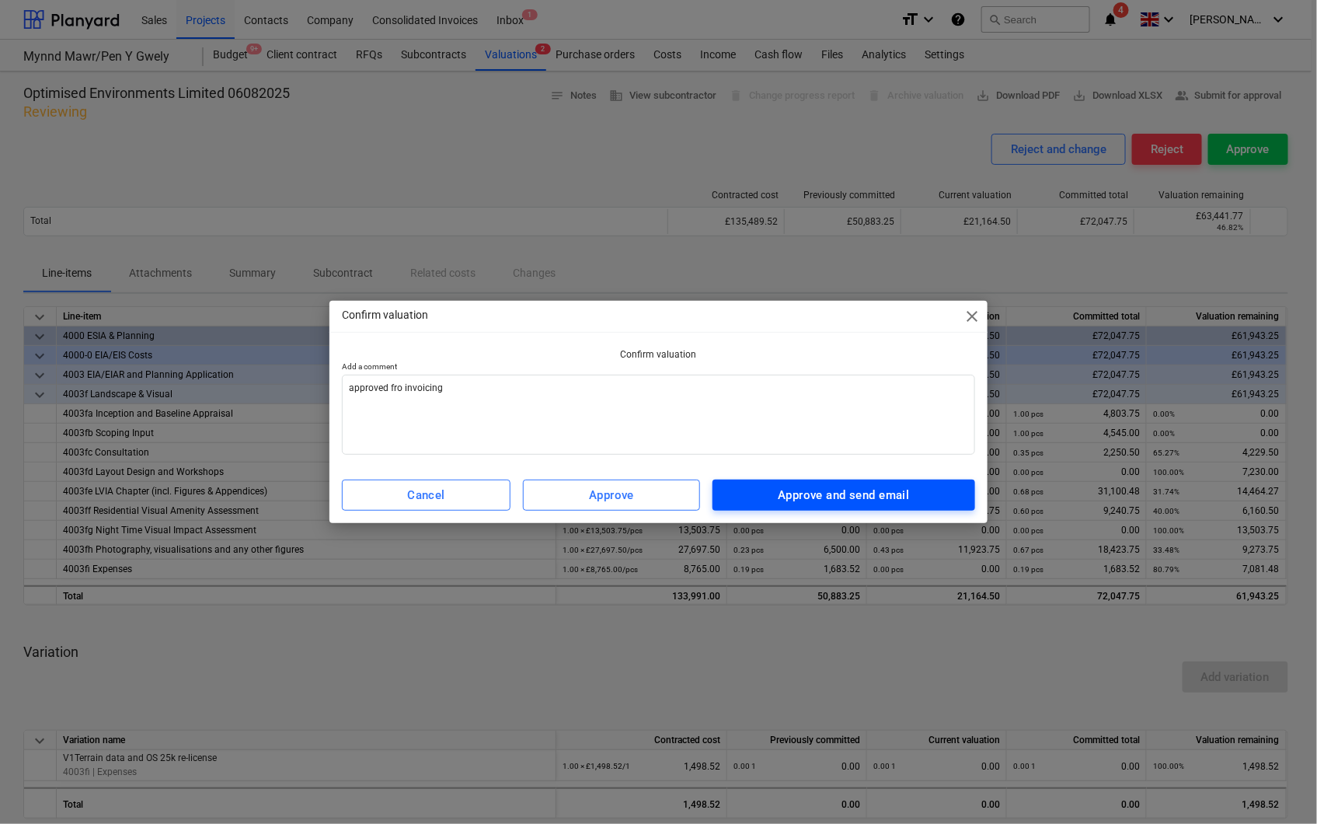
click at [778, 485] on div "Approve and send email" at bounding box center [843, 495] width 131 height 20
type textarea "x"
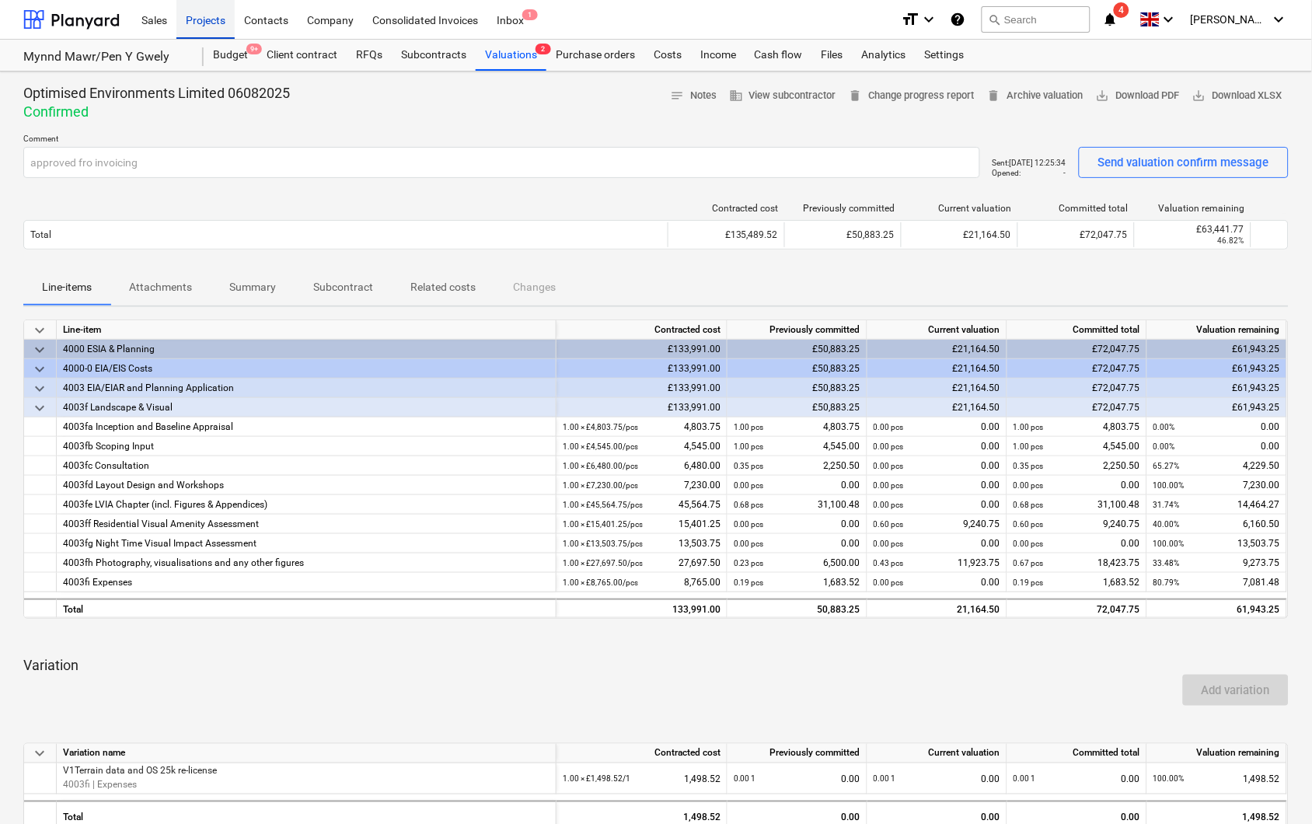
click at [200, 16] on div "Projects" at bounding box center [205, 19] width 58 height 40
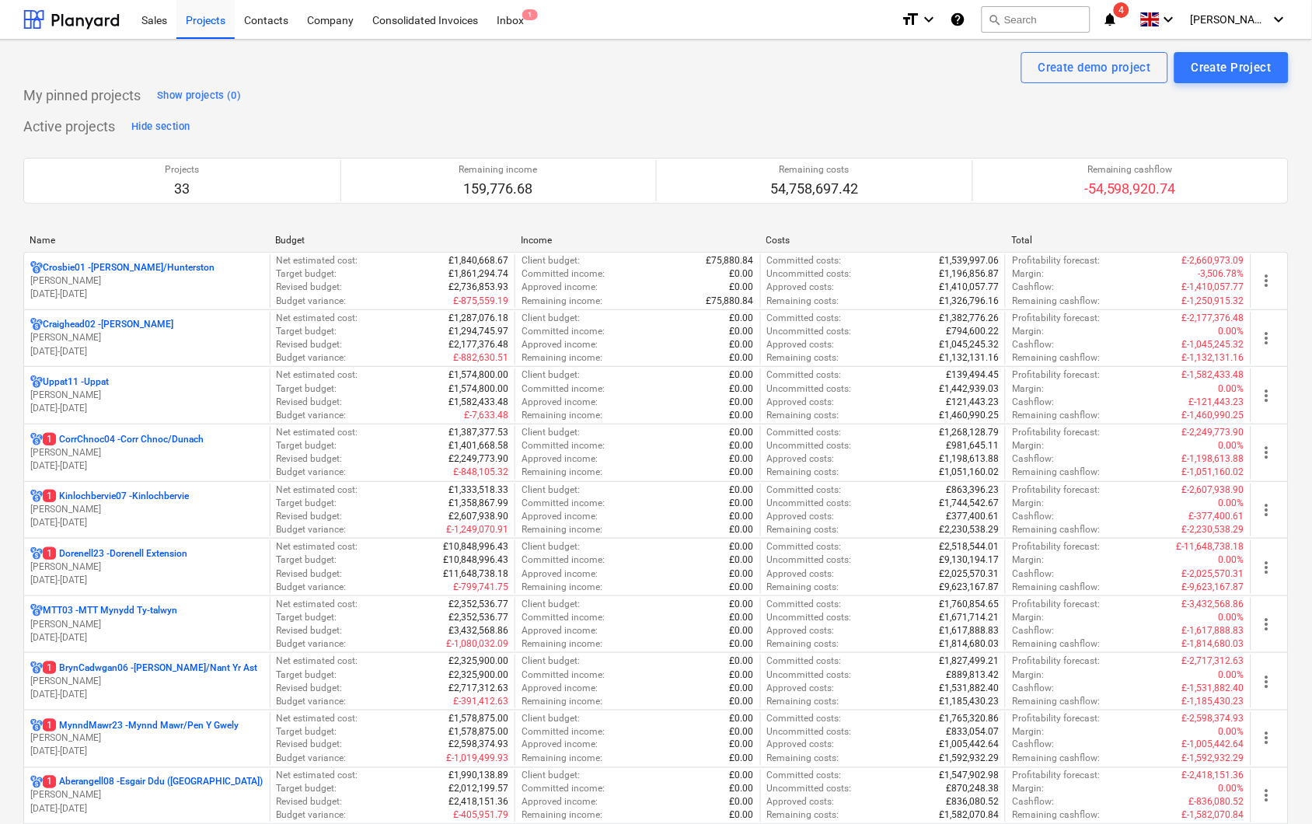
click at [1118, 16] on icon "notifications" at bounding box center [1111, 19] width 16 height 19
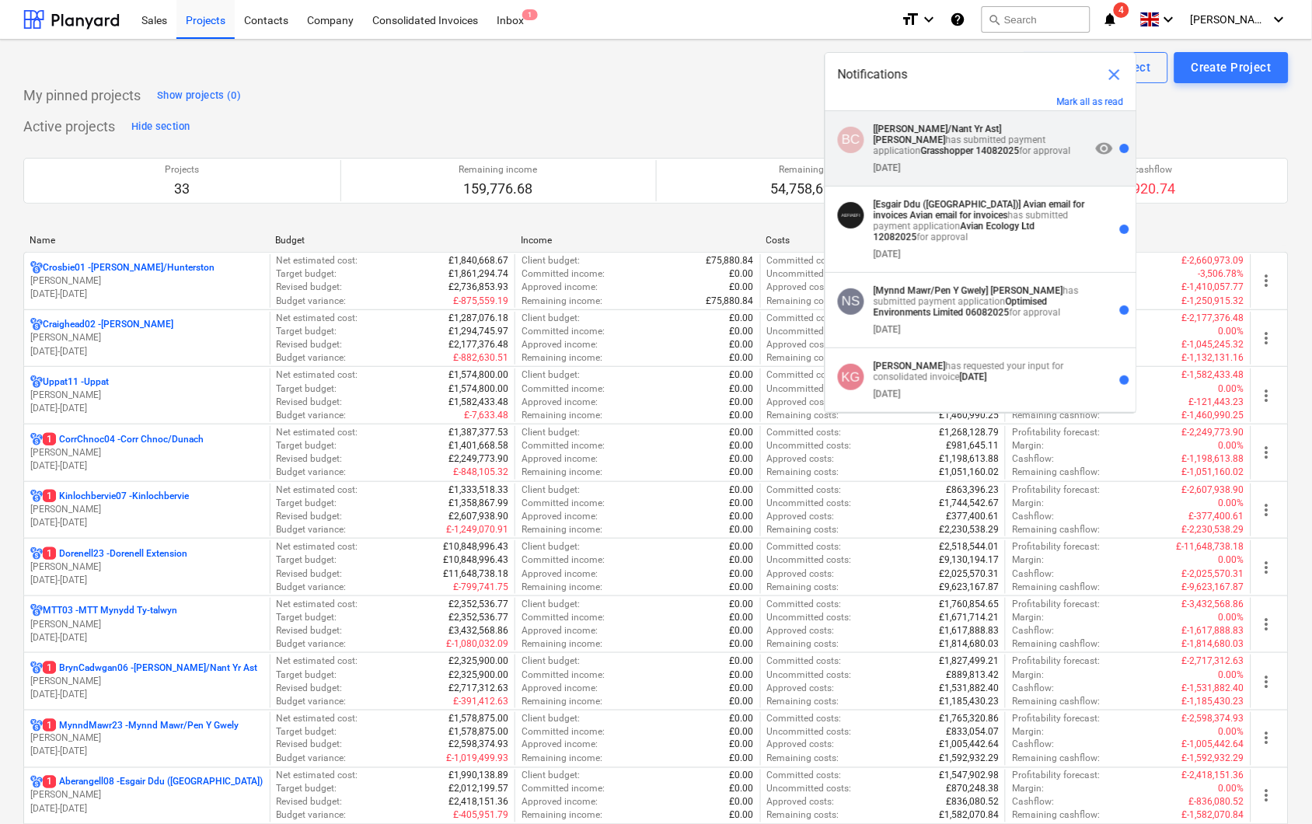
click at [946, 134] on strong "[PERSON_NAME]" at bounding box center [910, 139] width 72 height 11
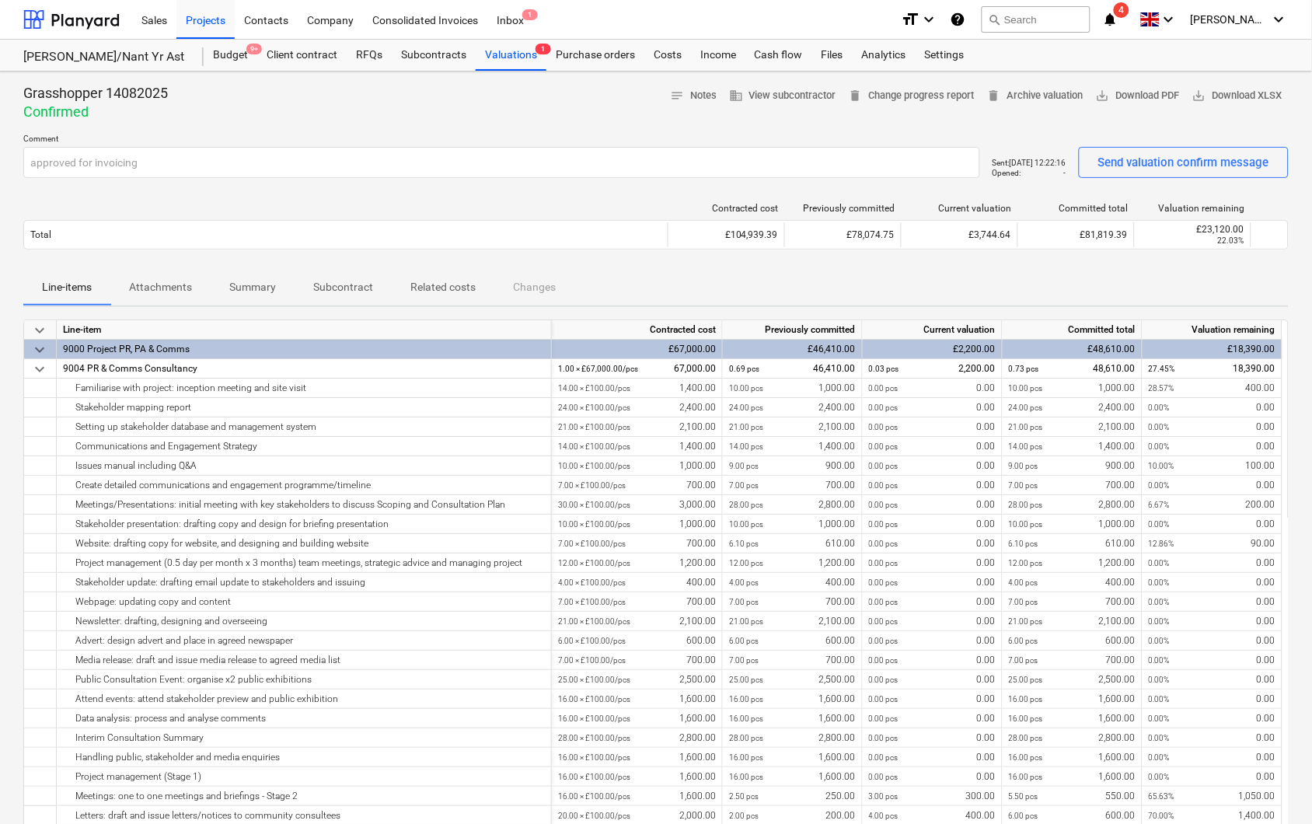
click at [1118, 14] on icon "notifications" at bounding box center [1111, 19] width 16 height 19
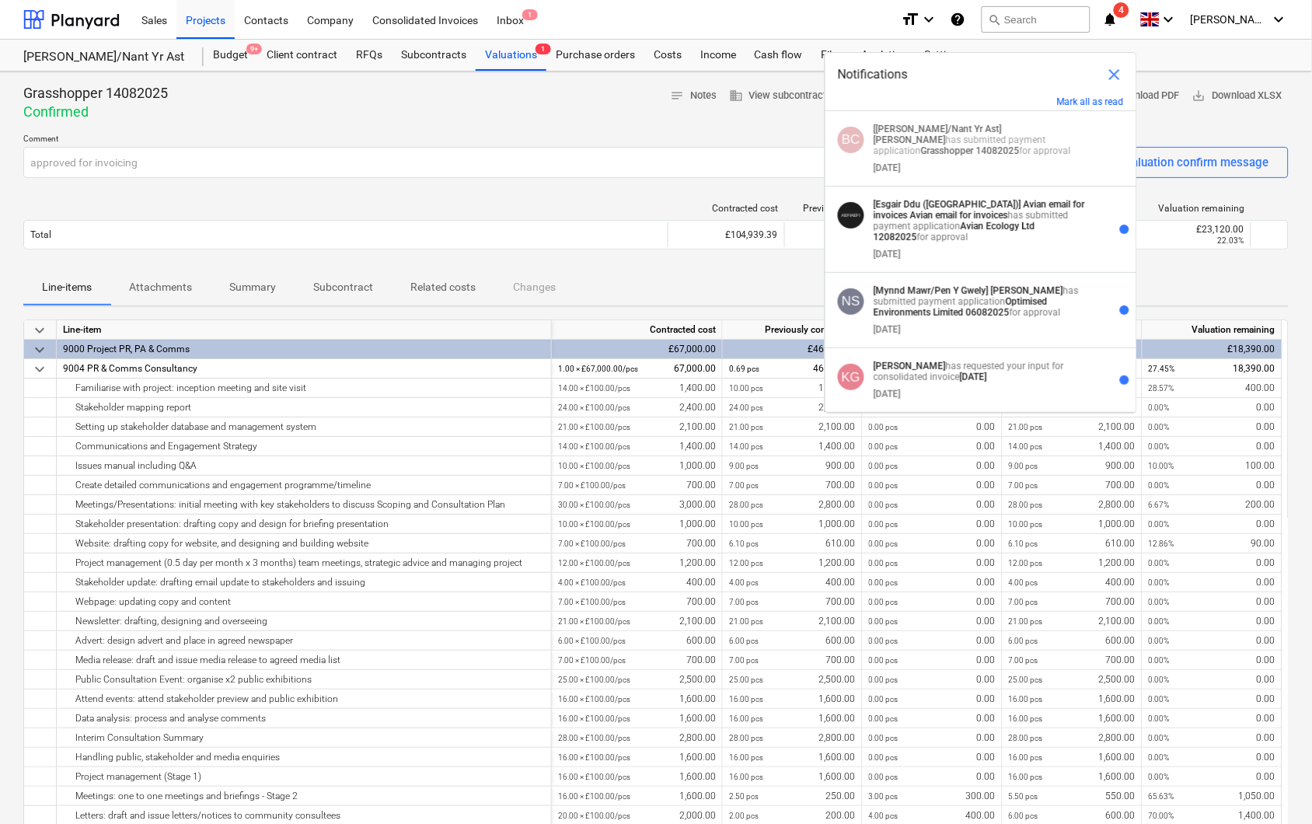
click at [954, 208] on strong "[Esgair Ddu ([GEOGRAPHIC_DATA])]" at bounding box center [948, 204] width 148 height 11
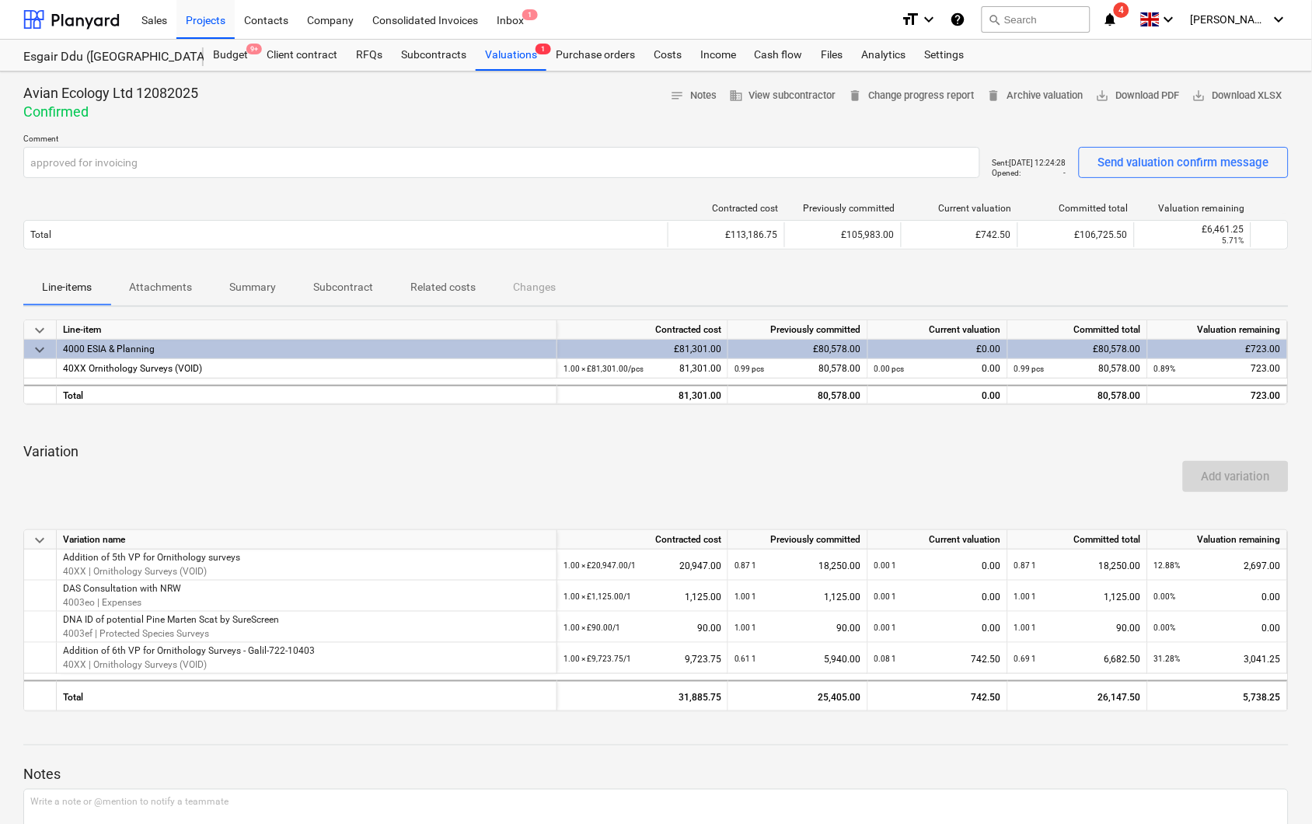
click at [1118, 13] on icon "notifications" at bounding box center [1111, 19] width 16 height 19
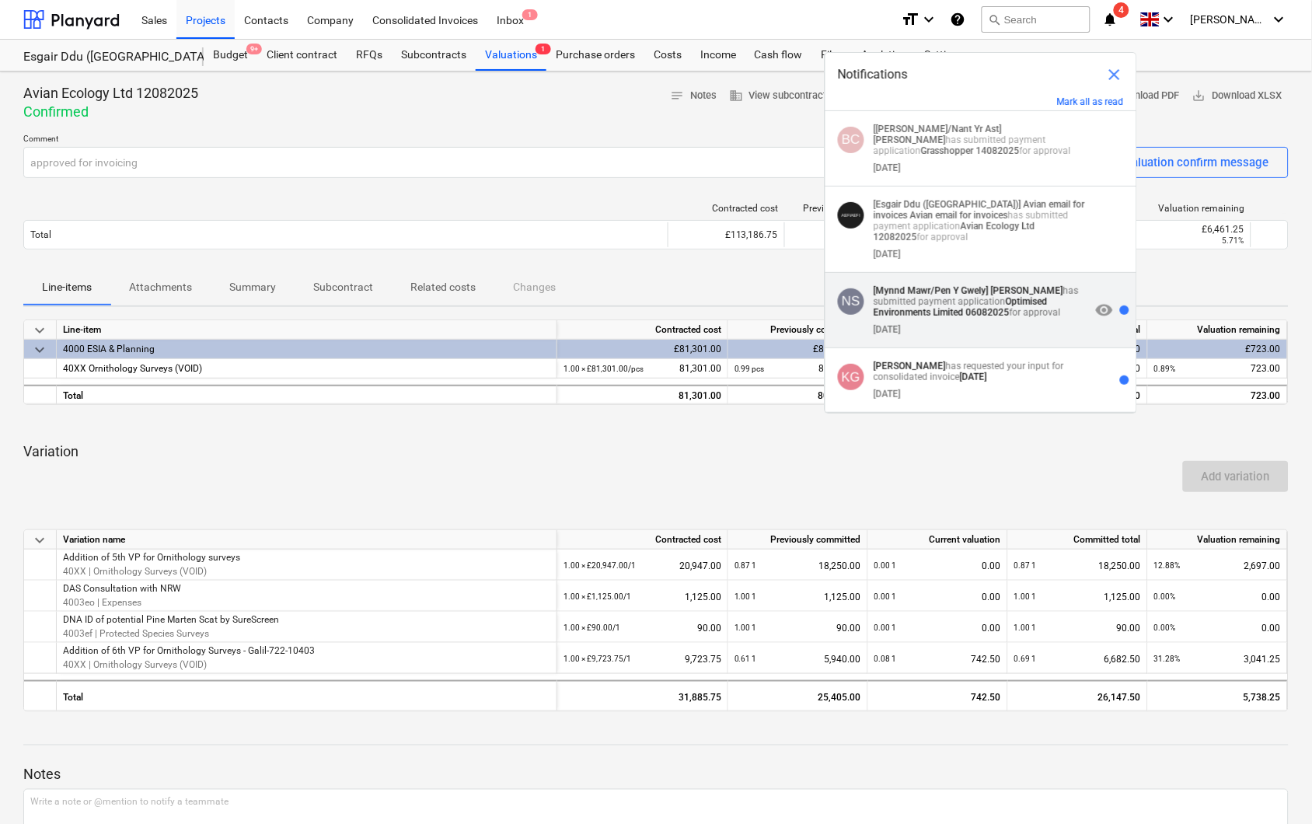
click at [992, 289] on strong "[PERSON_NAME]" at bounding box center [1027, 290] width 72 height 11
type input "approved fro invoicing"
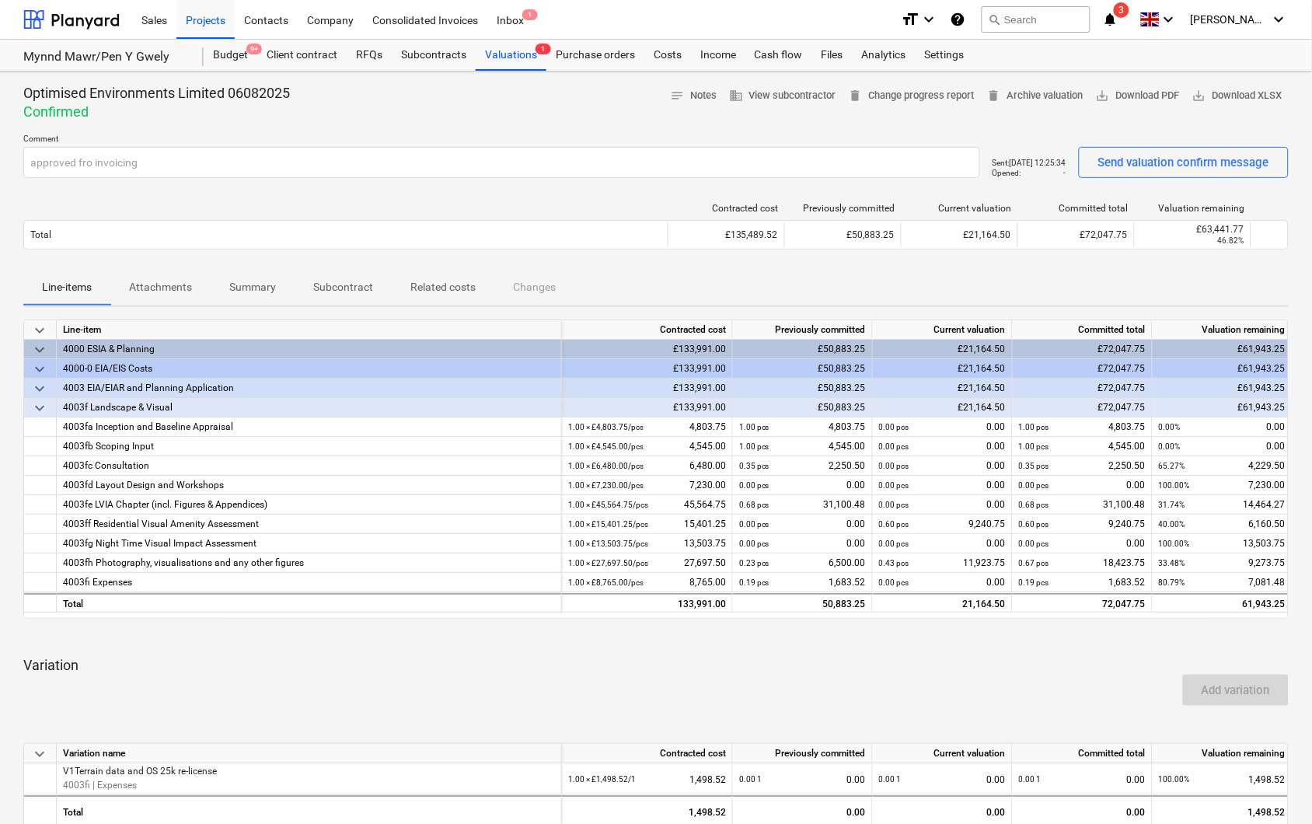
click at [1118, 16] on icon "notifications" at bounding box center [1111, 19] width 16 height 19
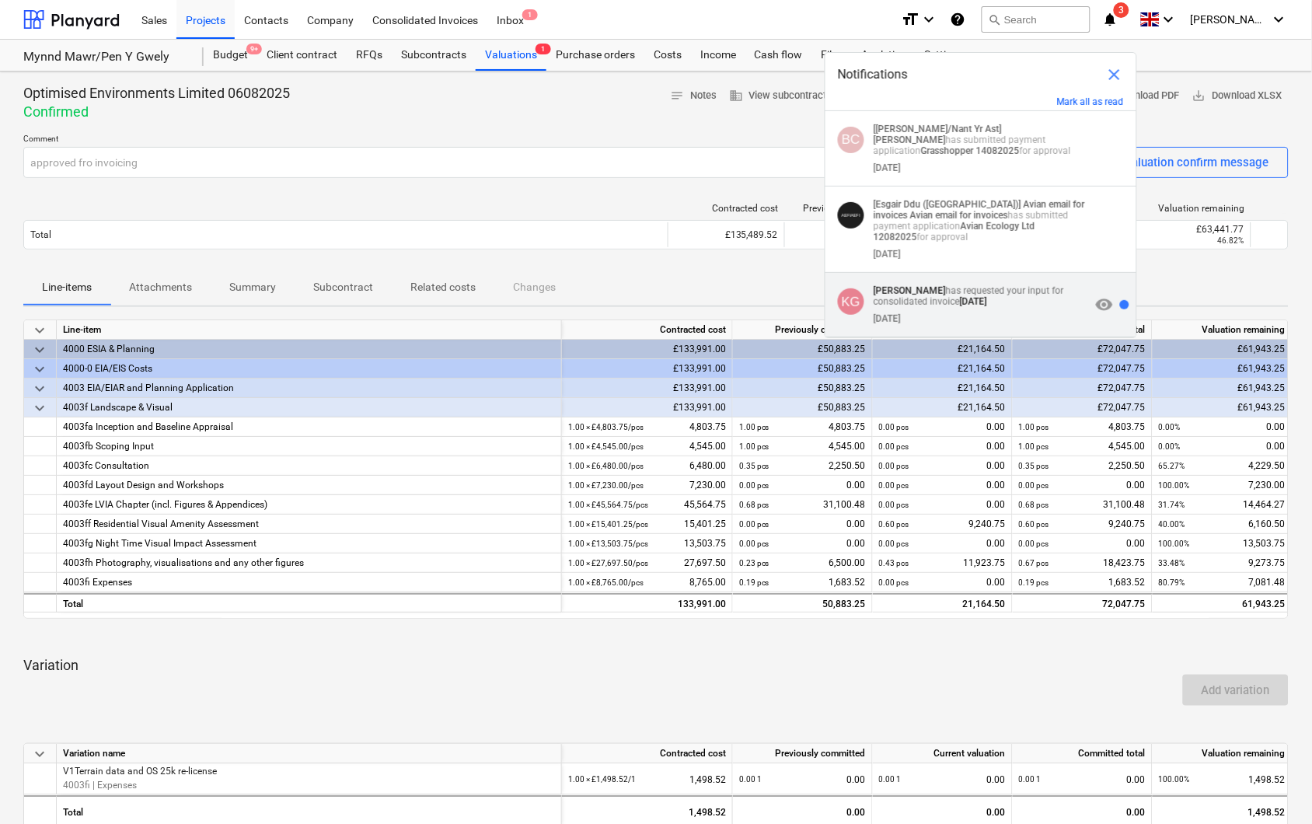
click at [989, 293] on p "[PERSON_NAME] has requested your input for consolidated invoice [DATE]" at bounding box center [982, 296] width 217 height 22
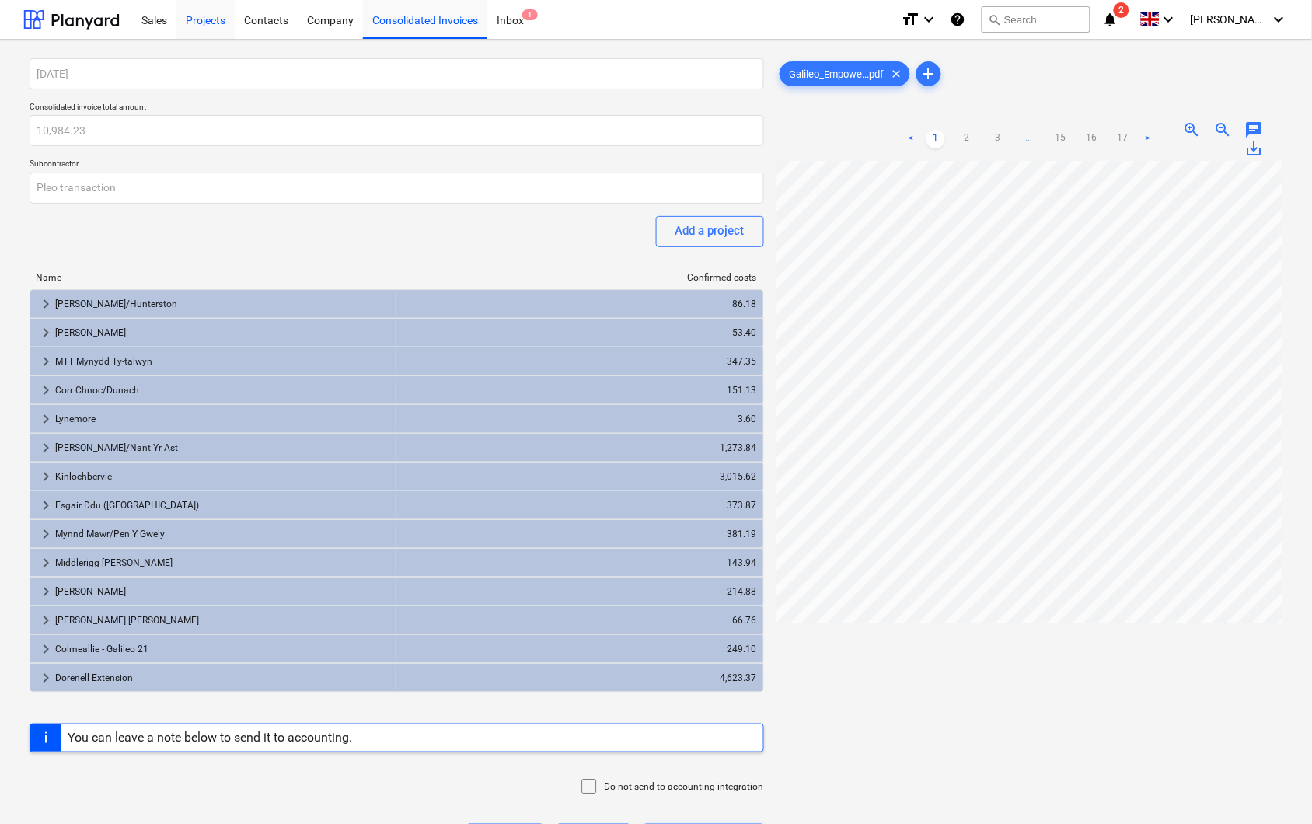
click at [197, 20] on div "Projects" at bounding box center [205, 19] width 58 height 40
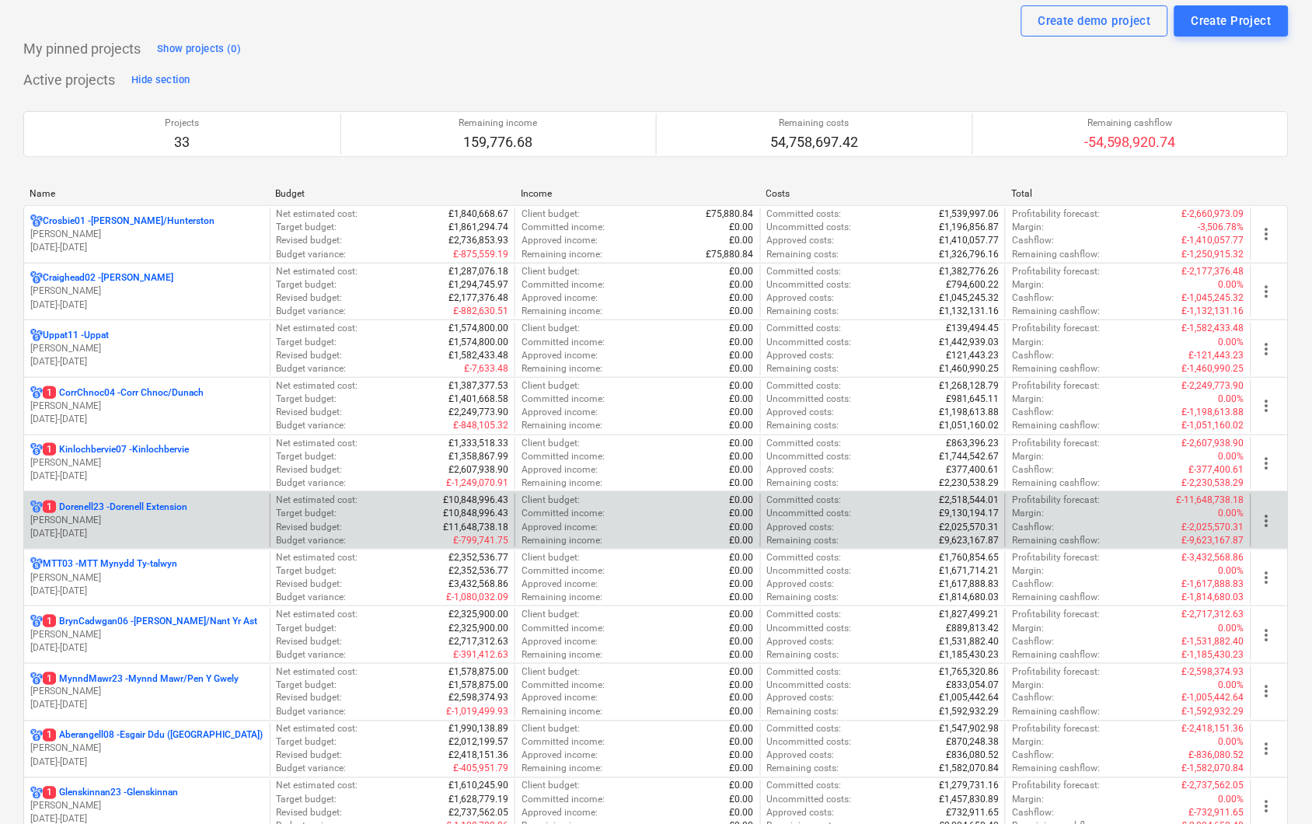
scroll to position [173, 0]
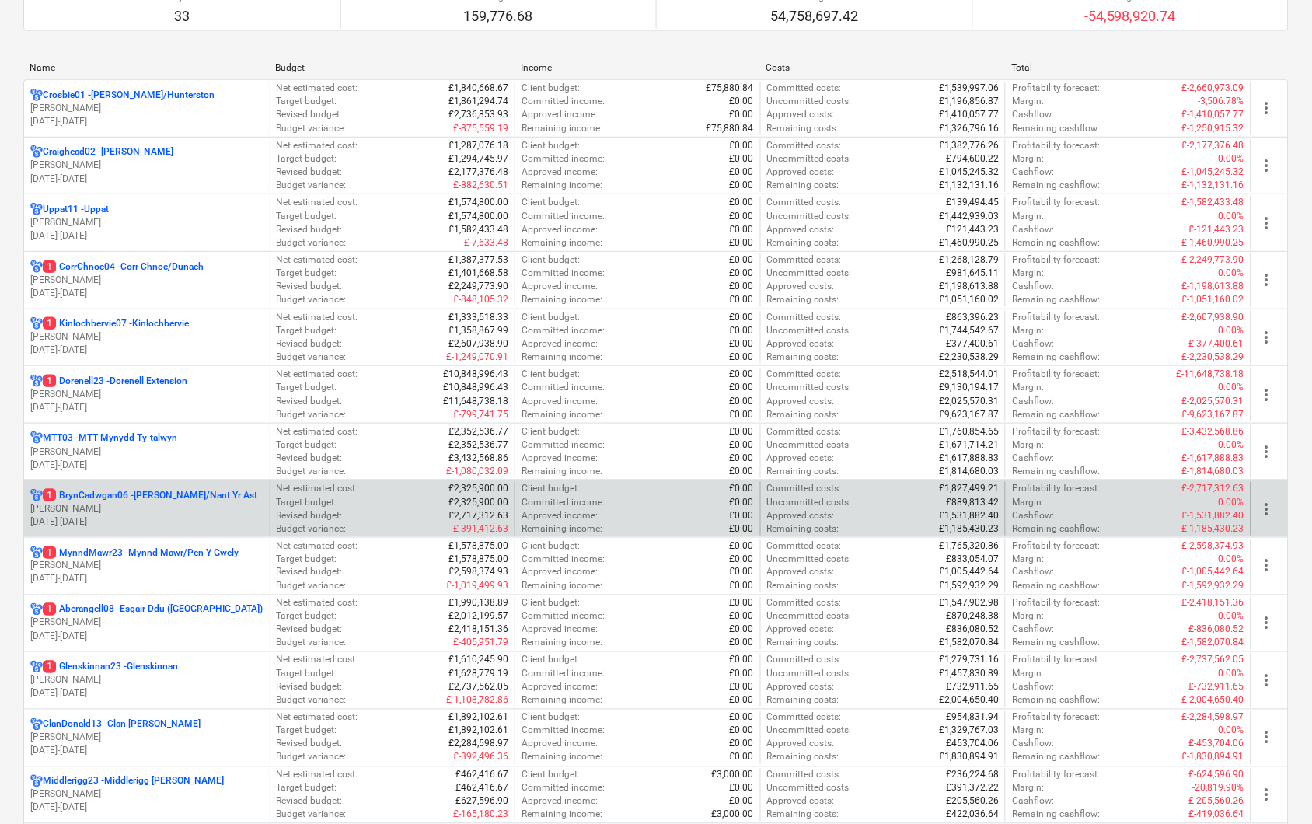
click at [127, 508] on p "[PERSON_NAME]" at bounding box center [146, 508] width 233 height 13
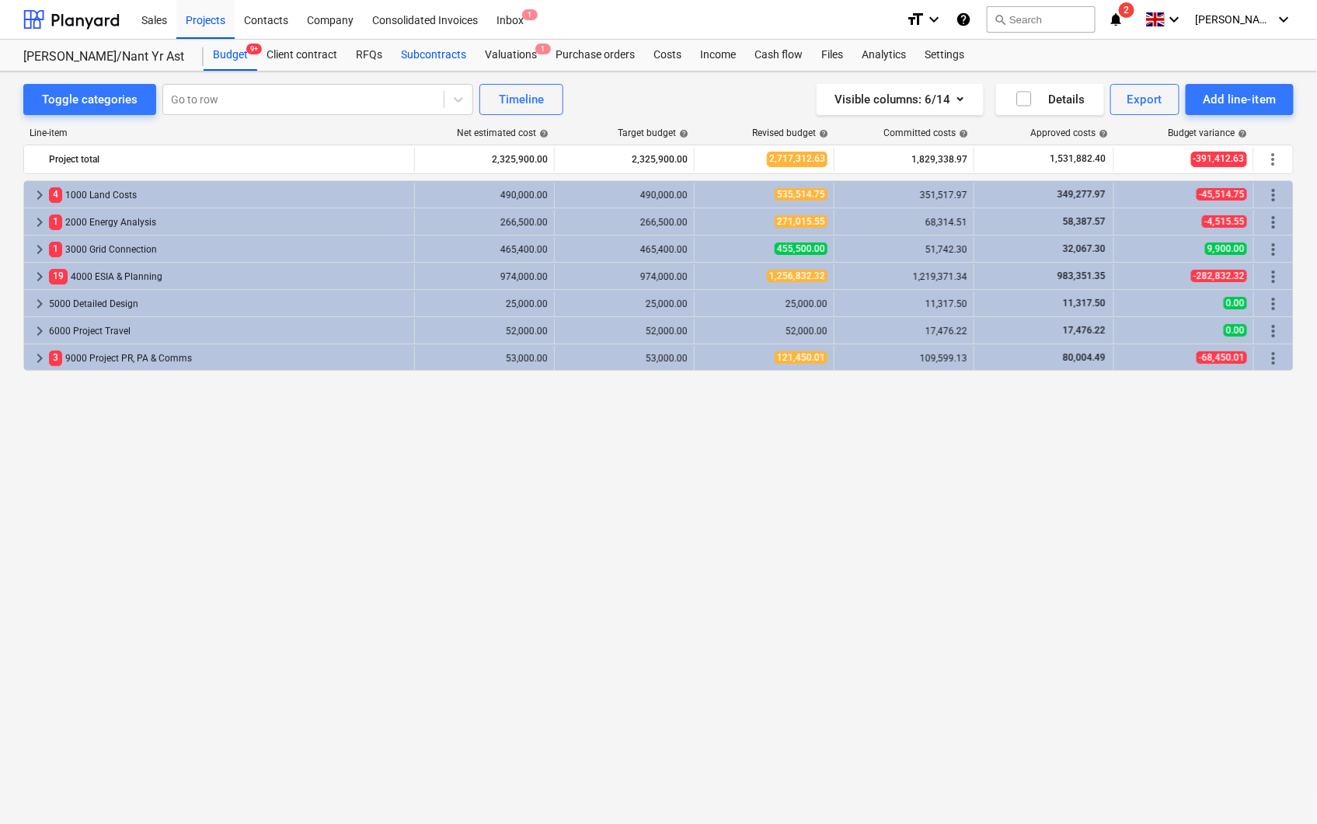
click at [441, 51] on div "Subcontracts" at bounding box center [434, 55] width 84 height 31
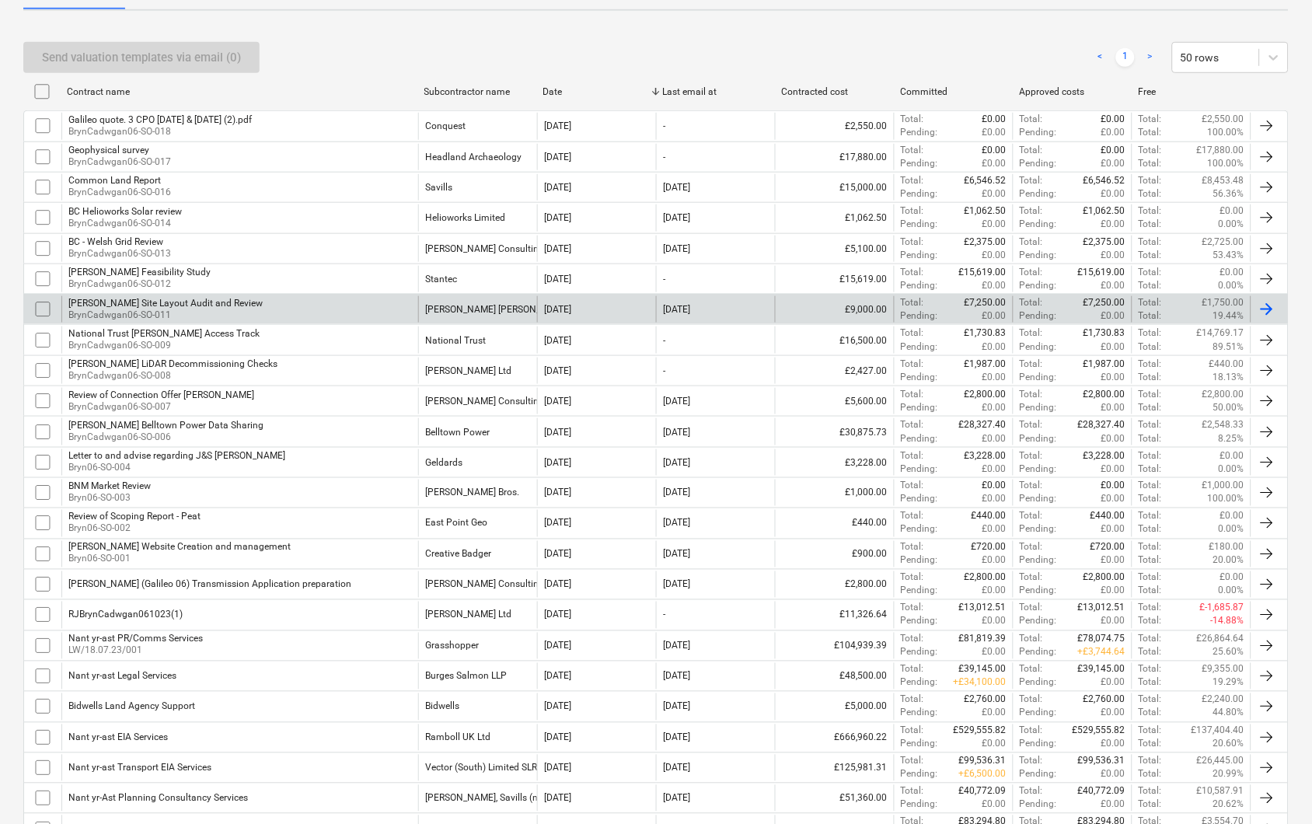
scroll to position [425, 0]
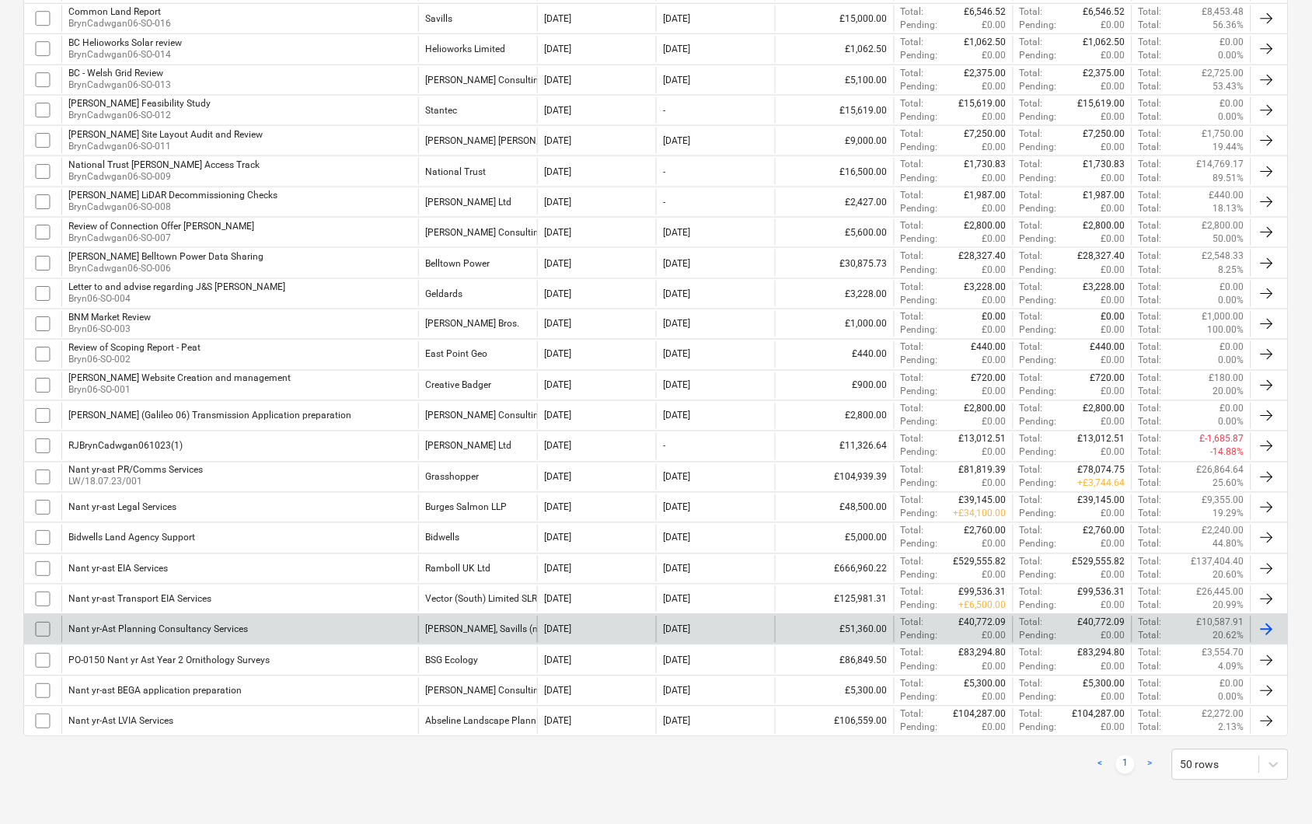
click at [125, 617] on div "Nant yr-Ast Planning Consultancy Services" at bounding box center [239, 629] width 357 height 26
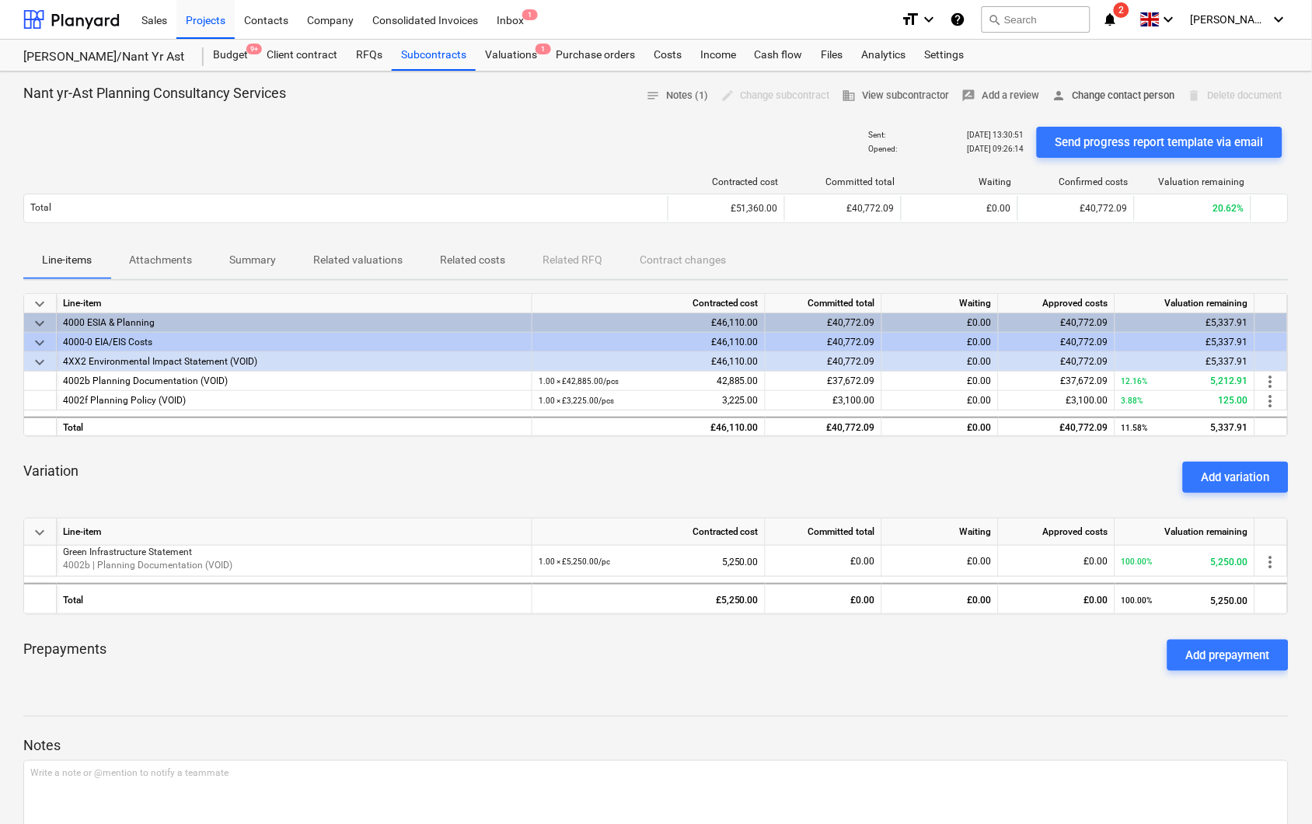
click at [1104, 99] on span "person Change contact person" at bounding box center [1113, 96] width 123 height 18
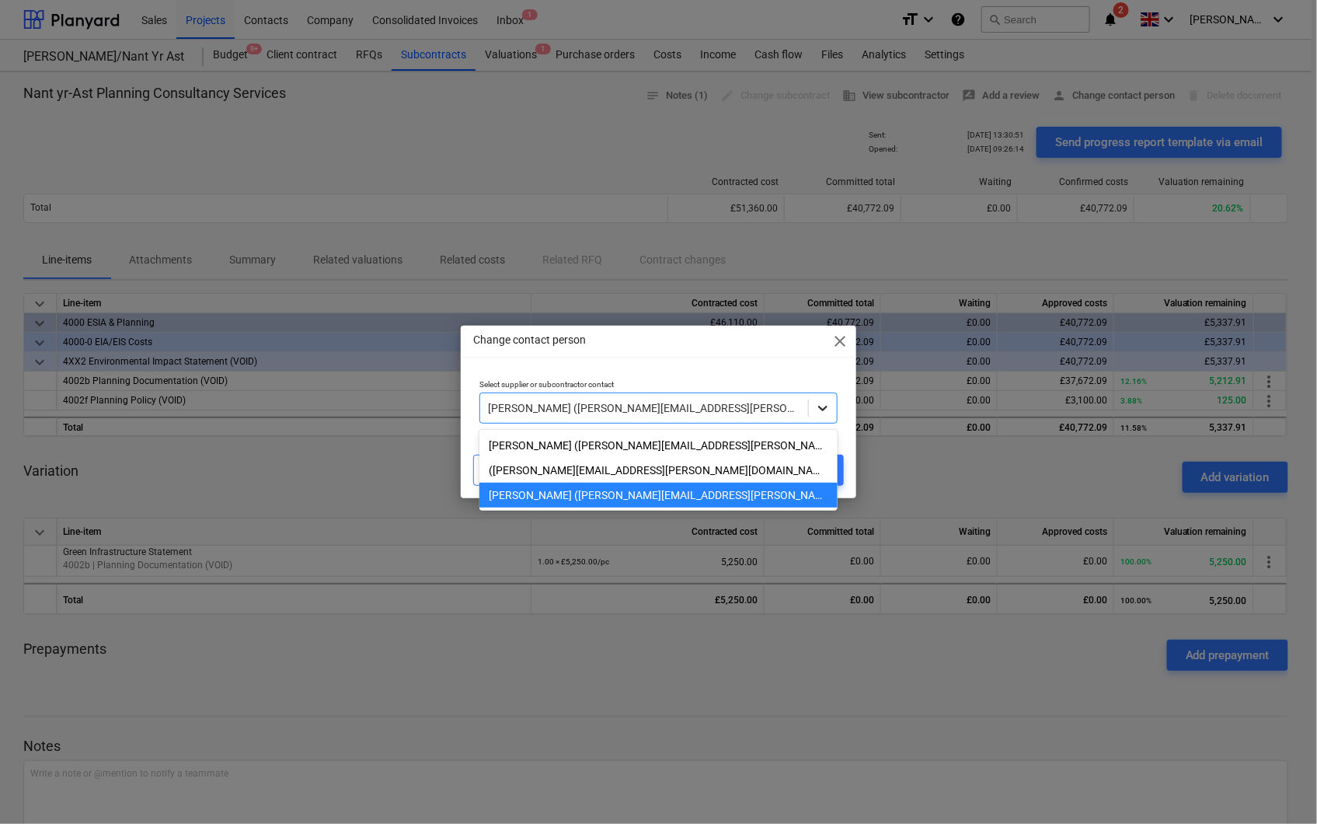
click at [816, 410] on icon at bounding box center [823, 408] width 16 height 16
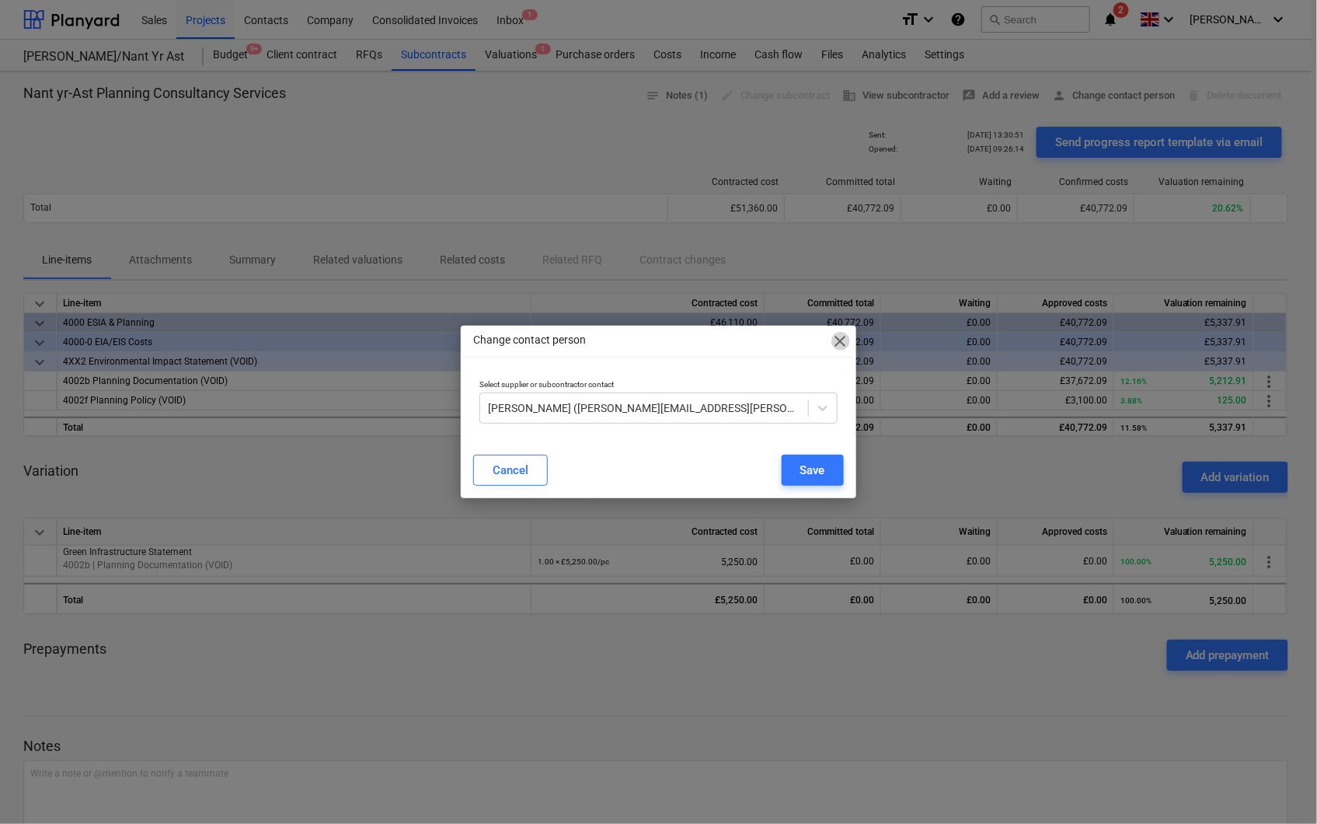
click at [840, 340] on span "close" at bounding box center [841, 341] width 19 height 19
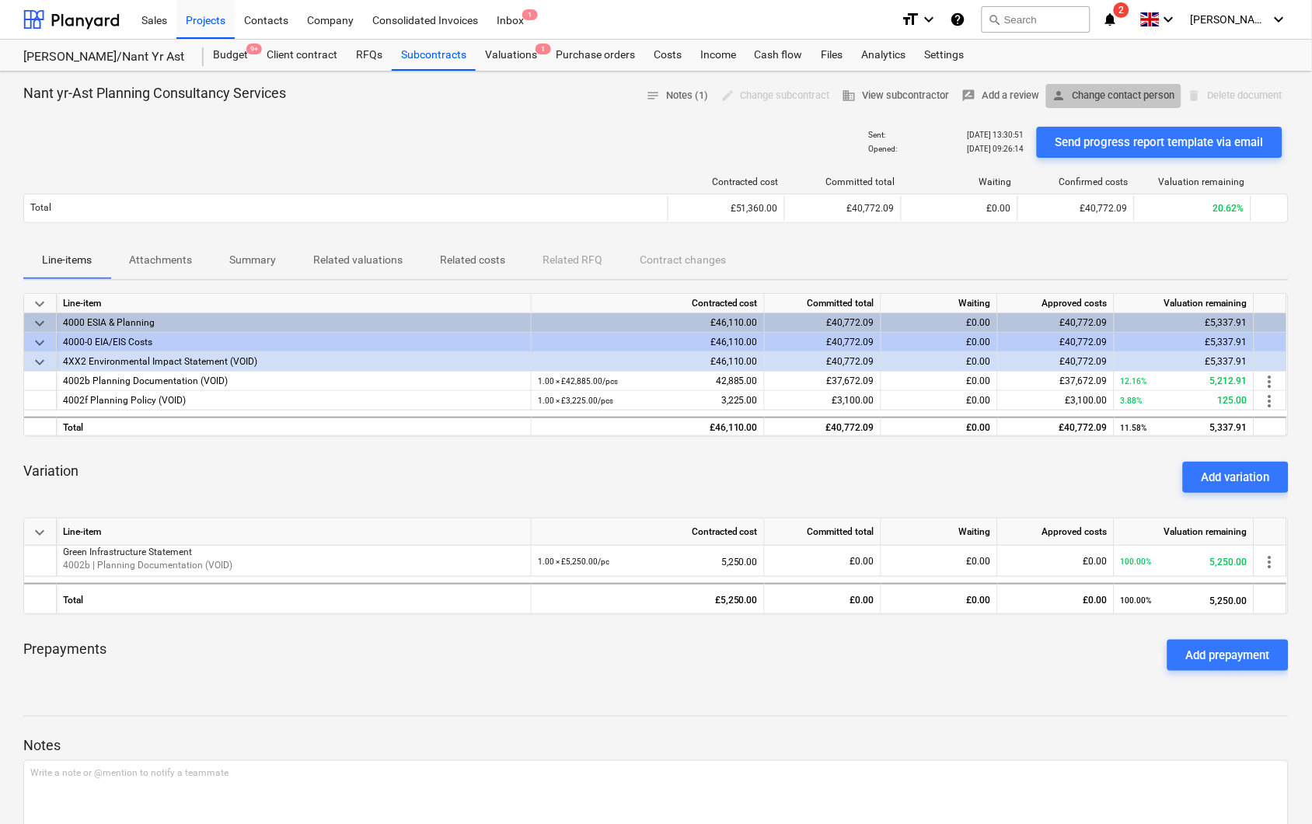
click at [1078, 93] on span "person Change contact person" at bounding box center [1113, 96] width 123 height 18
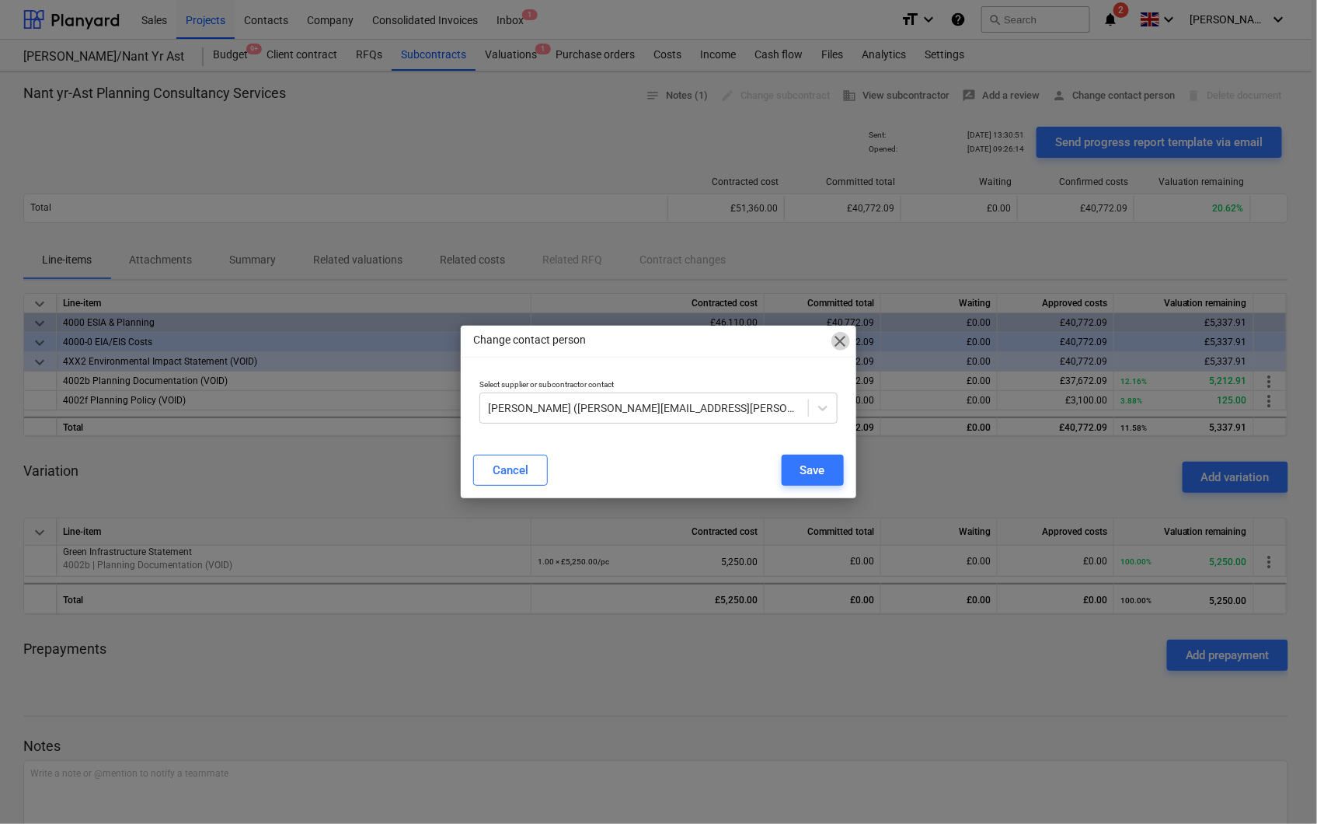
click at [842, 340] on span "close" at bounding box center [841, 341] width 19 height 19
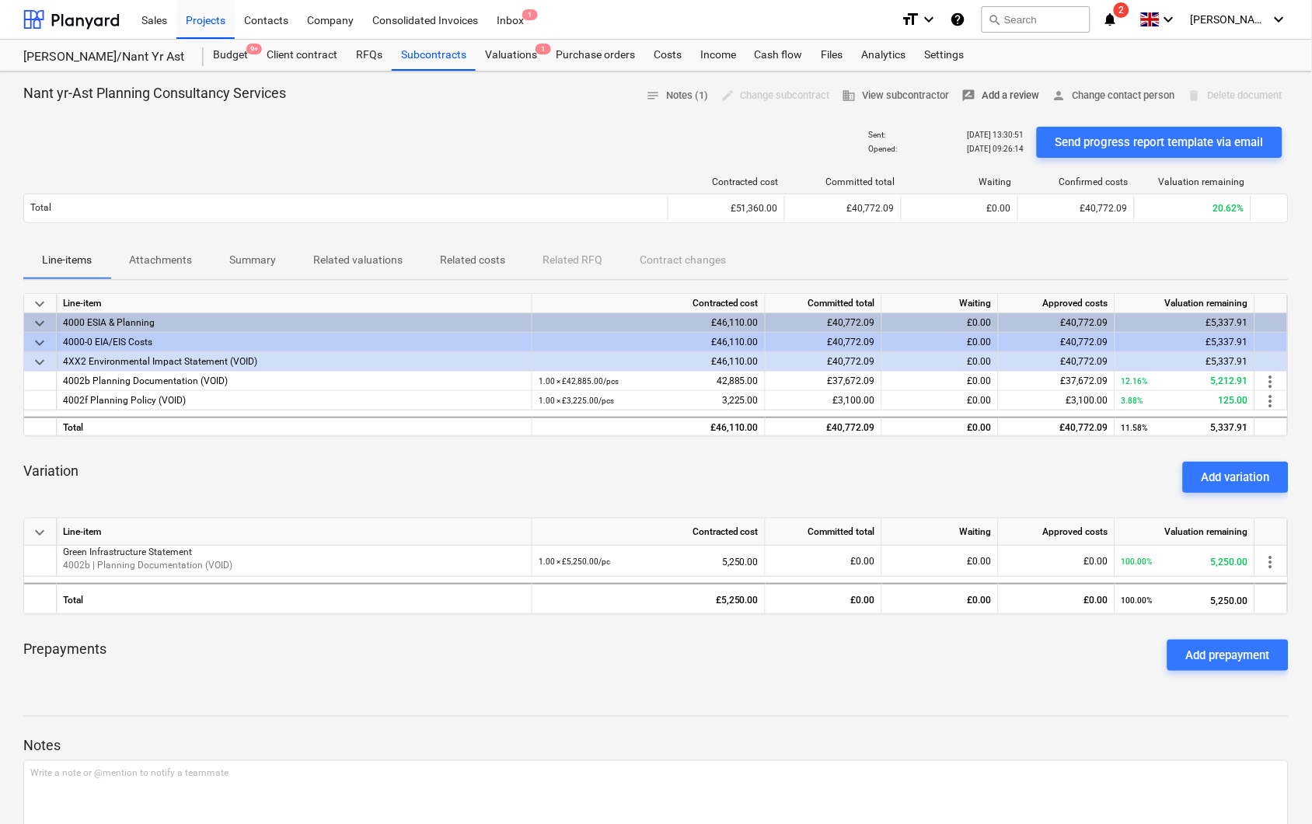
click at [1000, 104] on span "rate_review Add a review" at bounding box center [1001, 96] width 78 height 18
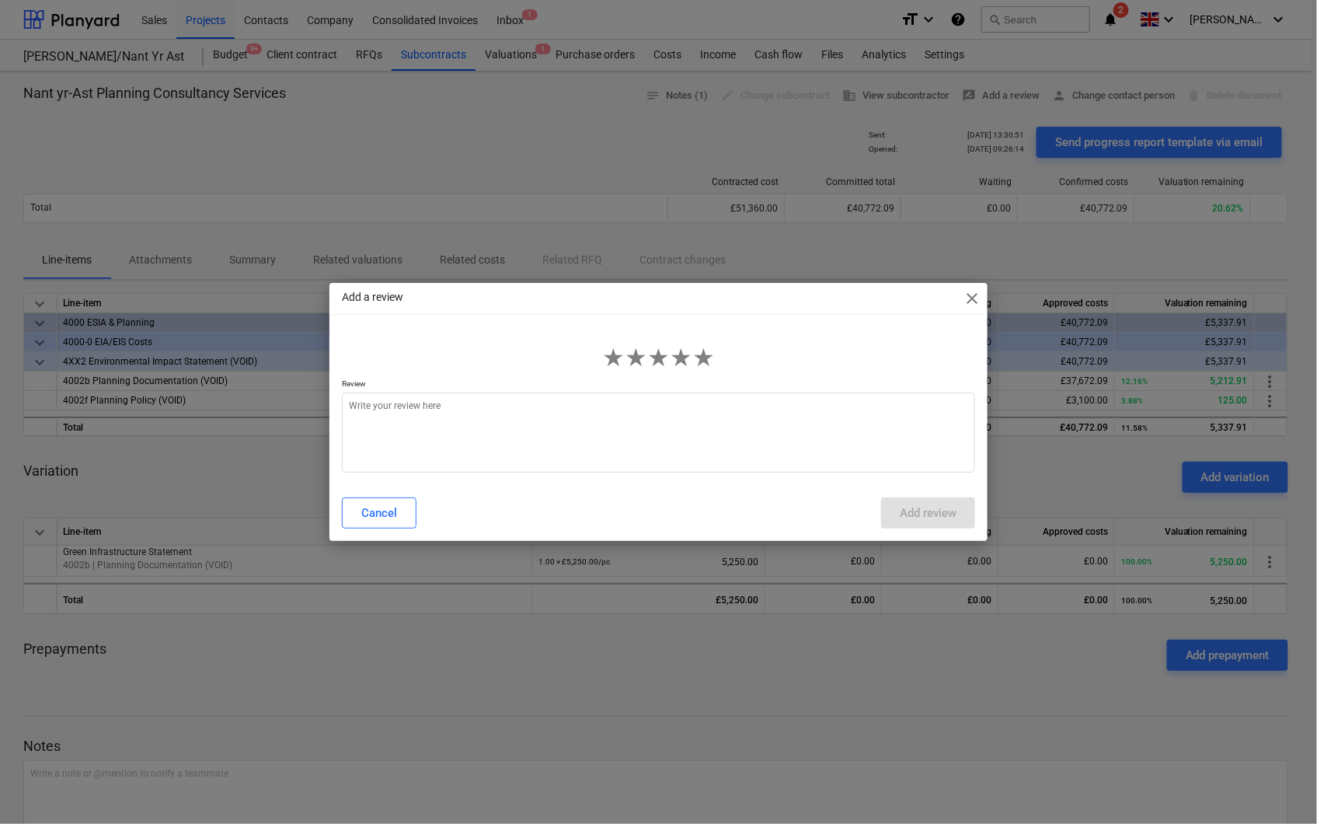
click at [978, 294] on span "close" at bounding box center [972, 298] width 19 height 19
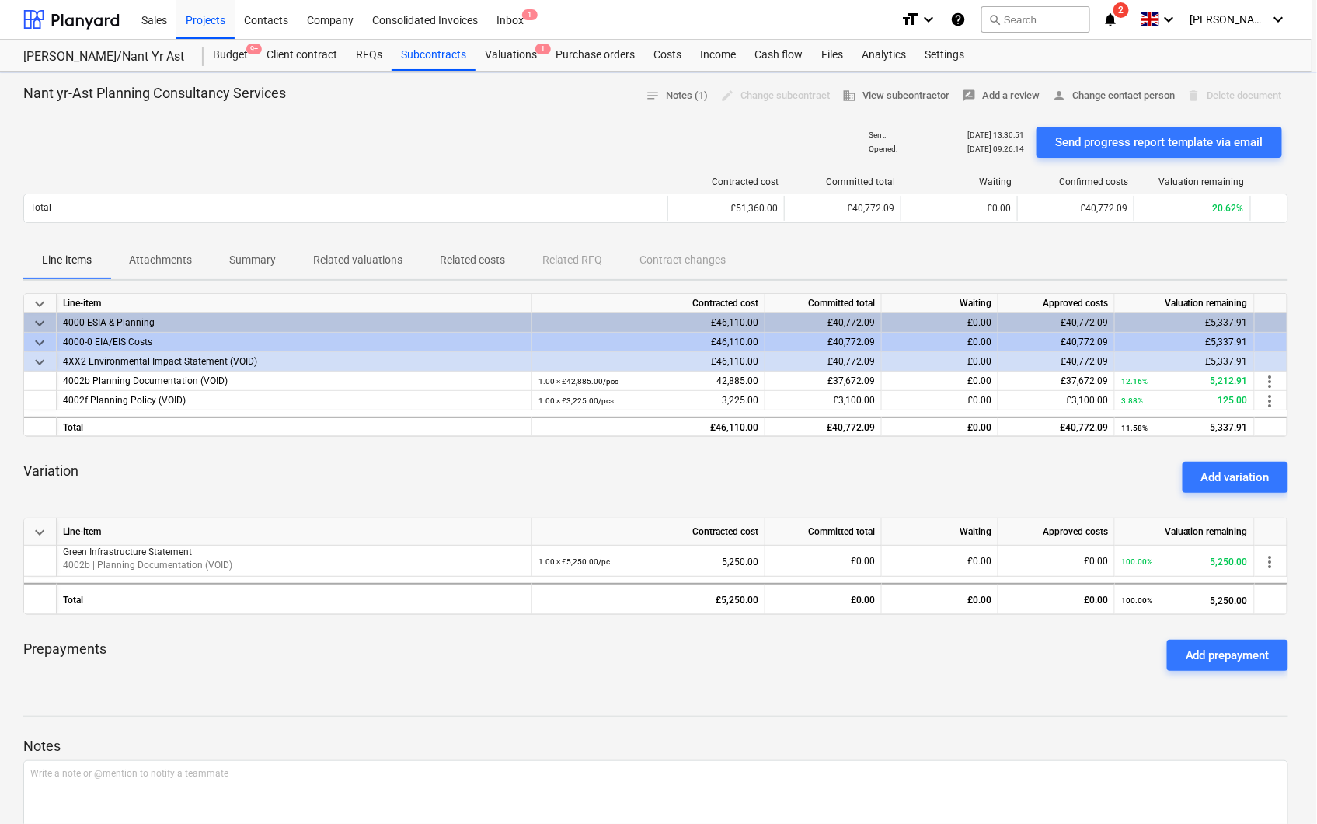
type textarea "x"
click at [853, 92] on span "business View subcontractor" at bounding box center [895, 96] width 107 height 18
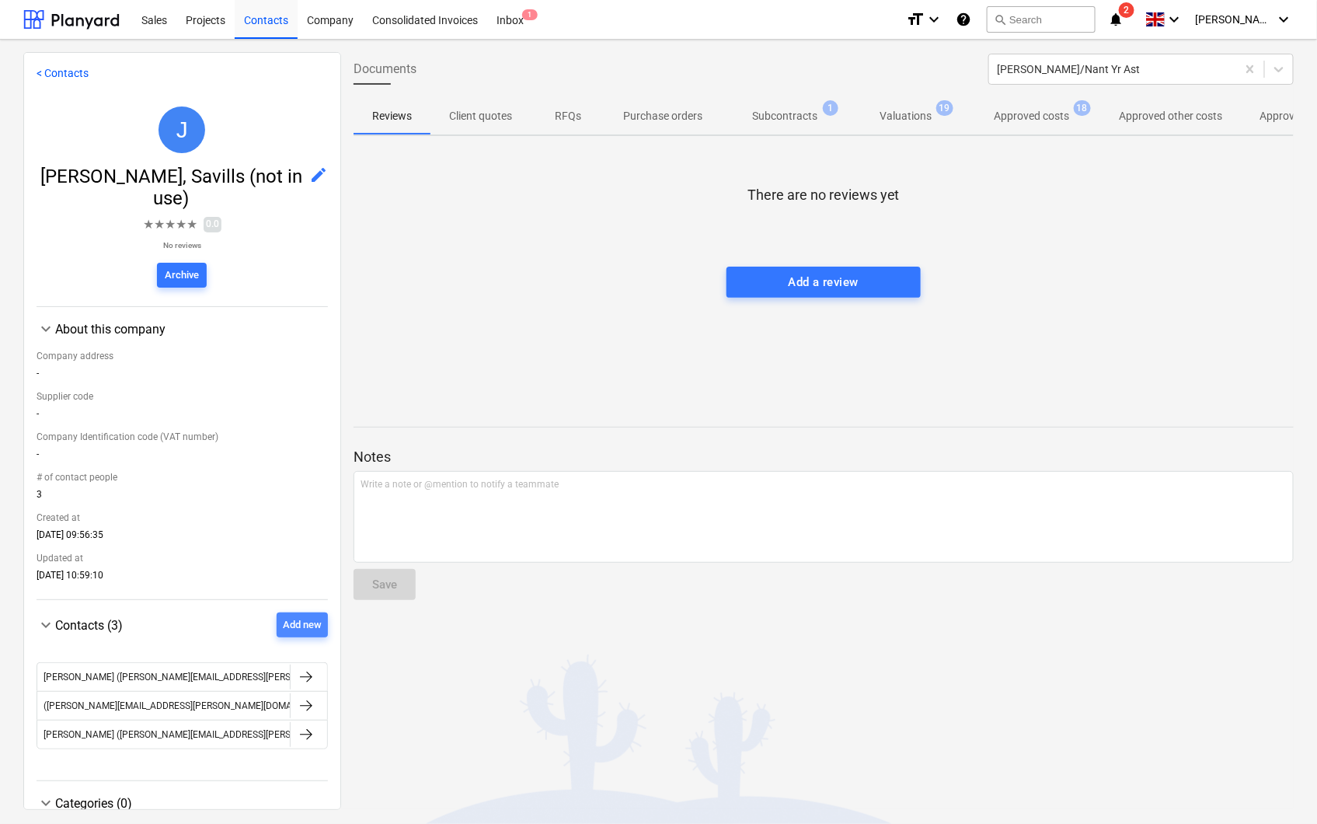
click at [294, 631] on div "Add new" at bounding box center [302, 625] width 39 height 18
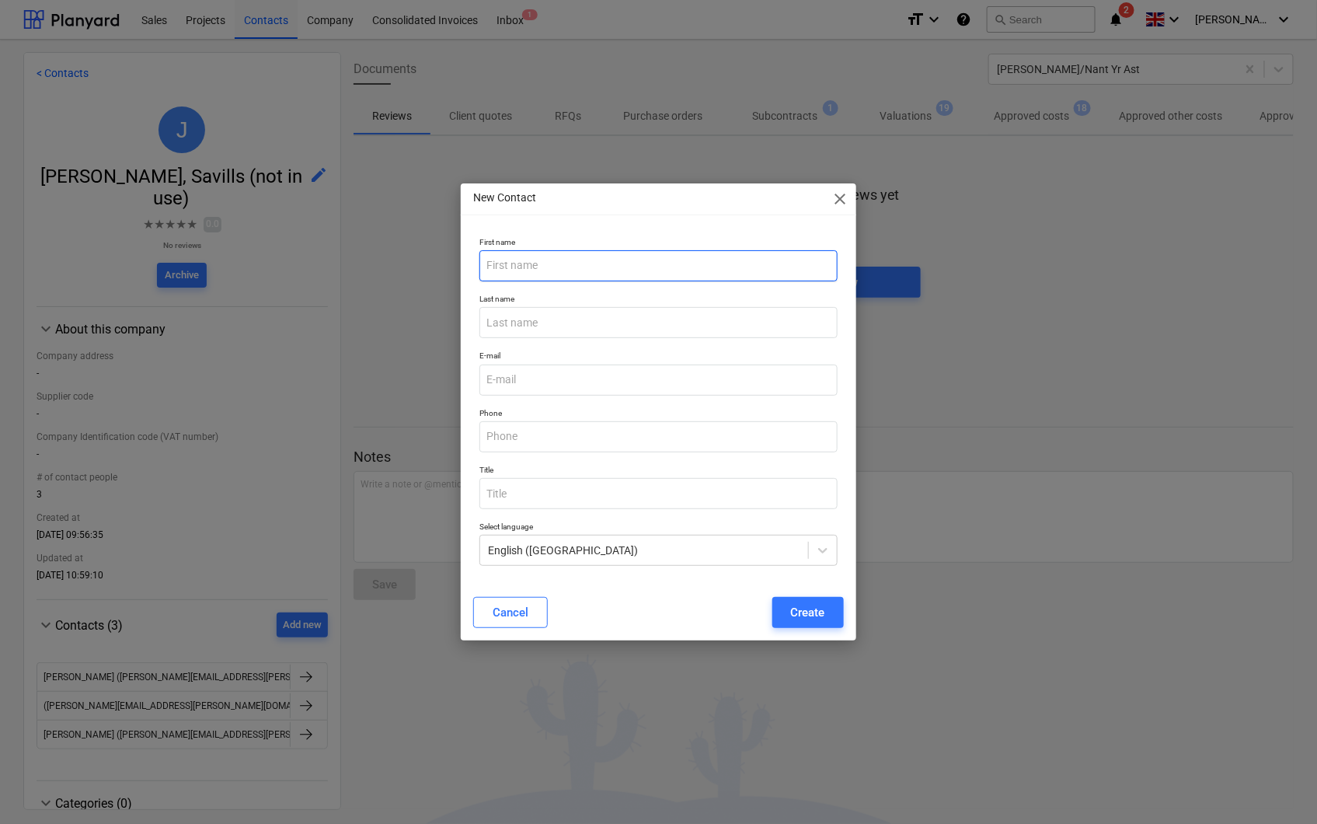
click at [568, 270] on input "text" at bounding box center [659, 265] width 358 height 31
type input "[PERSON_NAME]"
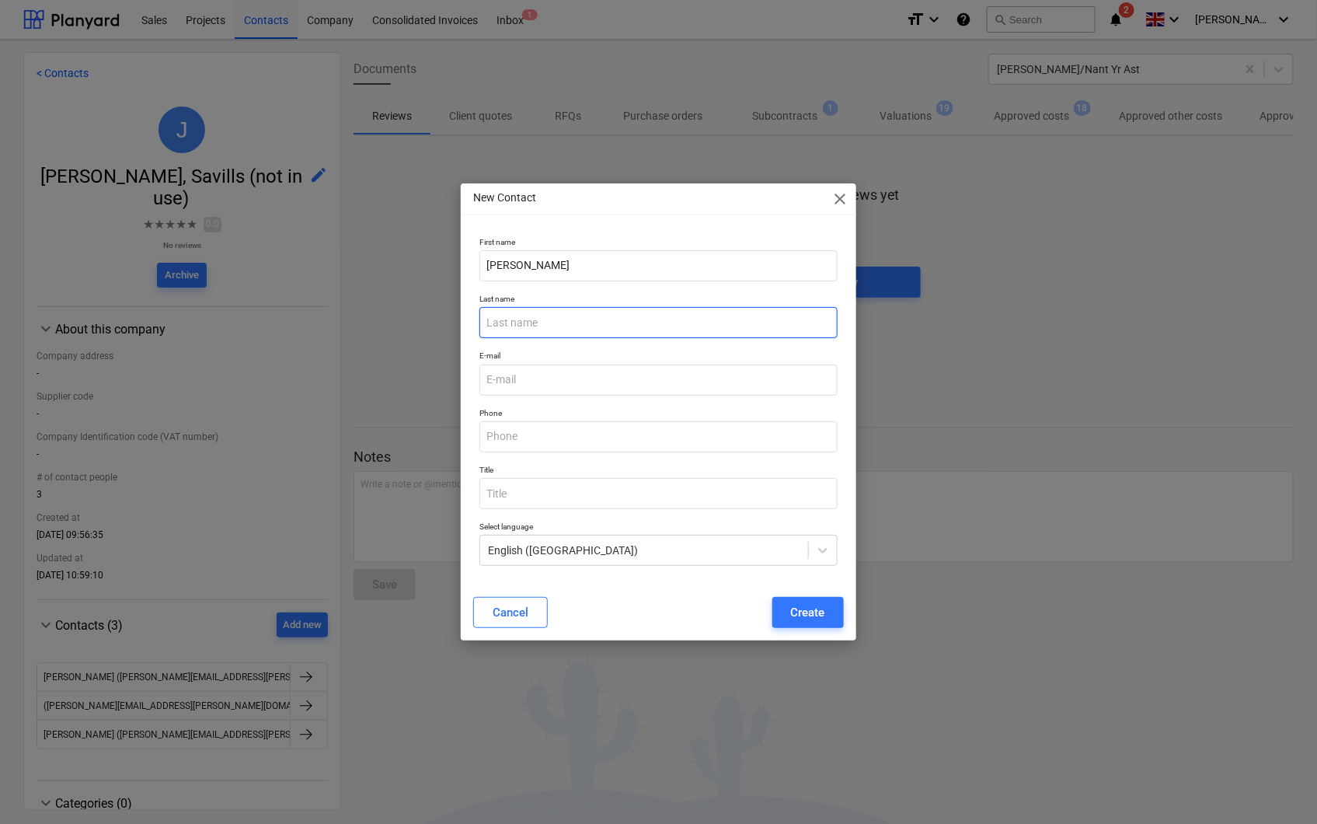
click at [534, 325] on input "text" at bounding box center [659, 322] width 358 height 31
type input "[PERSON_NAME]"
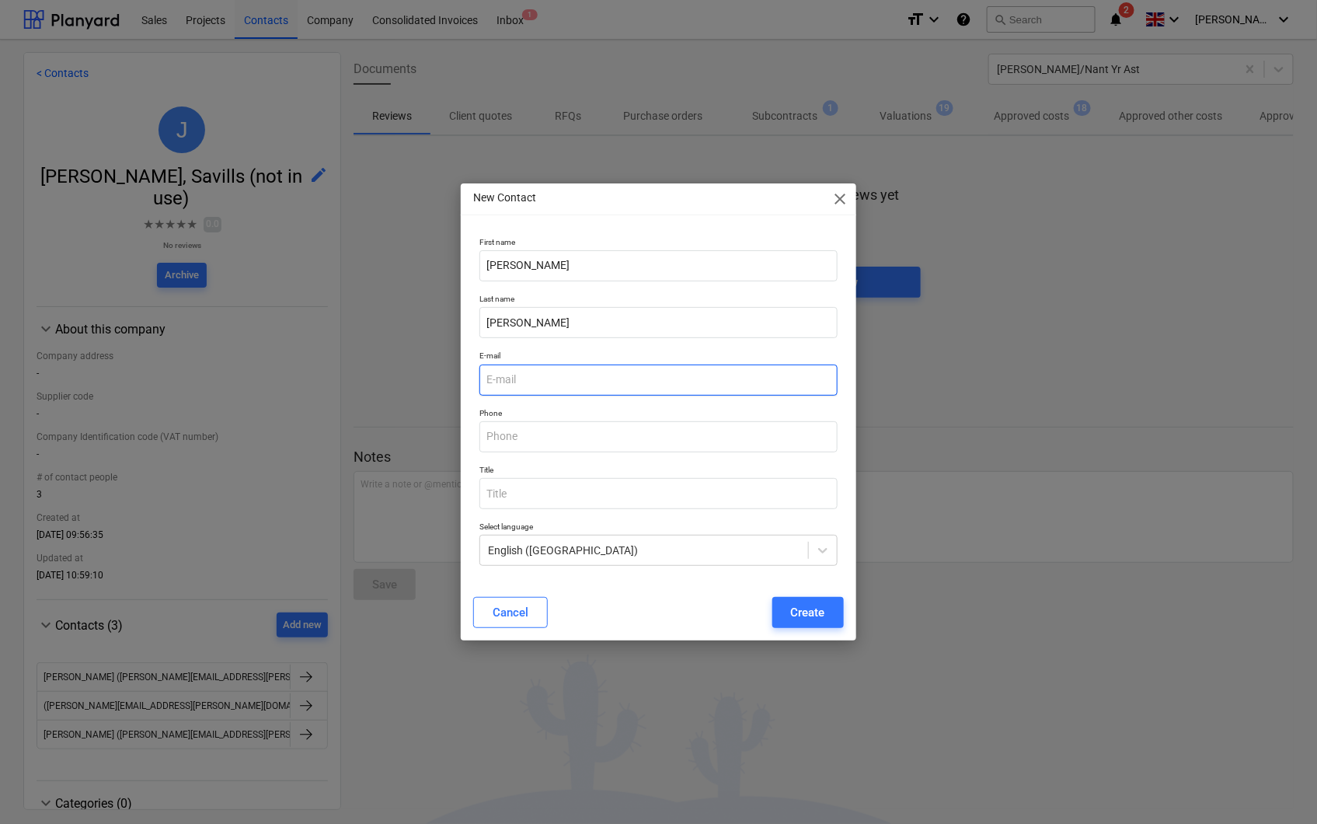
click at [518, 386] on input "email" at bounding box center [659, 380] width 358 height 31
click at [518, 384] on input "email" at bounding box center [659, 380] width 358 height 31
paste input "[PERSON_NAME][EMAIL_ADDRESS][DOMAIN_NAME]"
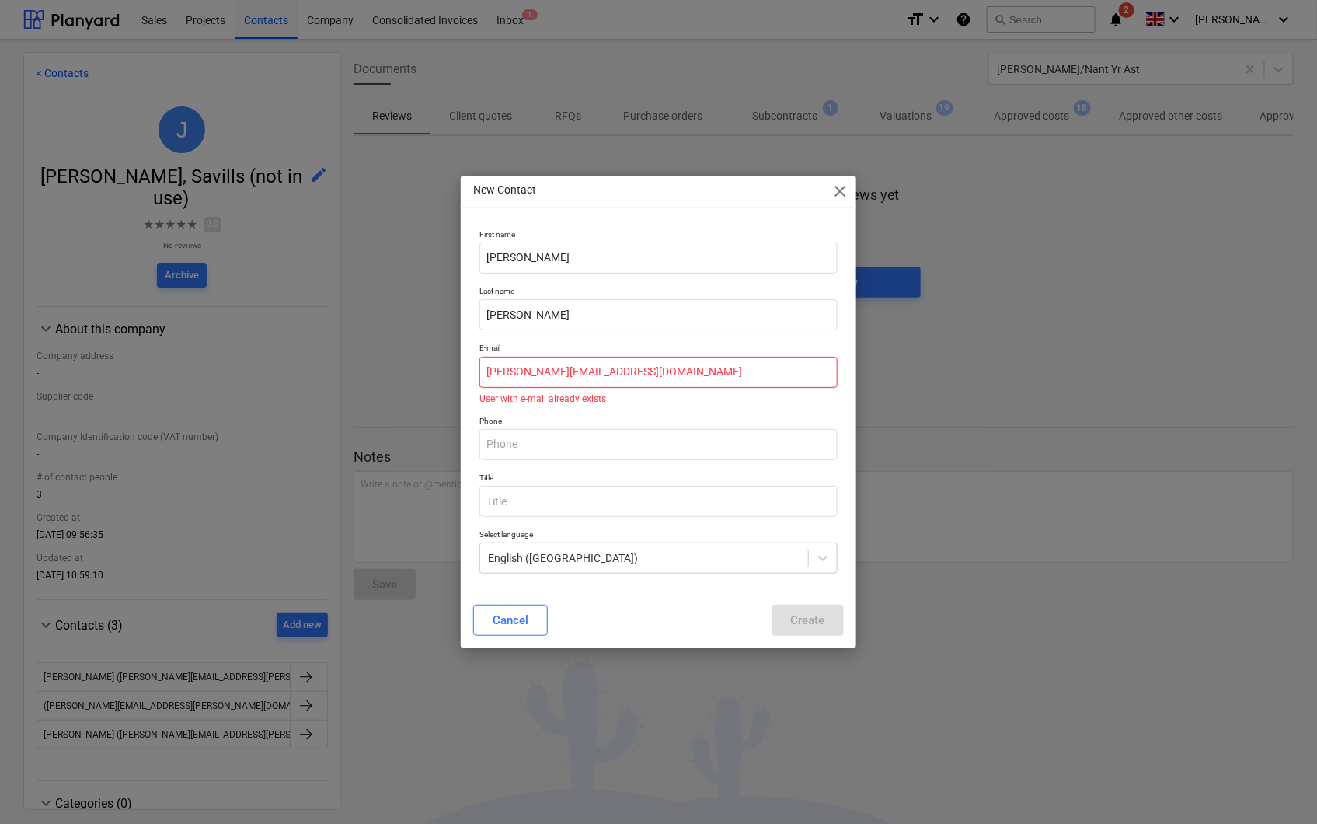
type input "[PERSON_NAME][EMAIL_ADDRESS][DOMAIN_NAME]"
click at [796, 619] on div "Cancel Create" at bounding box center [658, 620] width 371 height 31
click at [517, 610] on div "Cancel" at bounding box center [511, 620] width 36 height 20
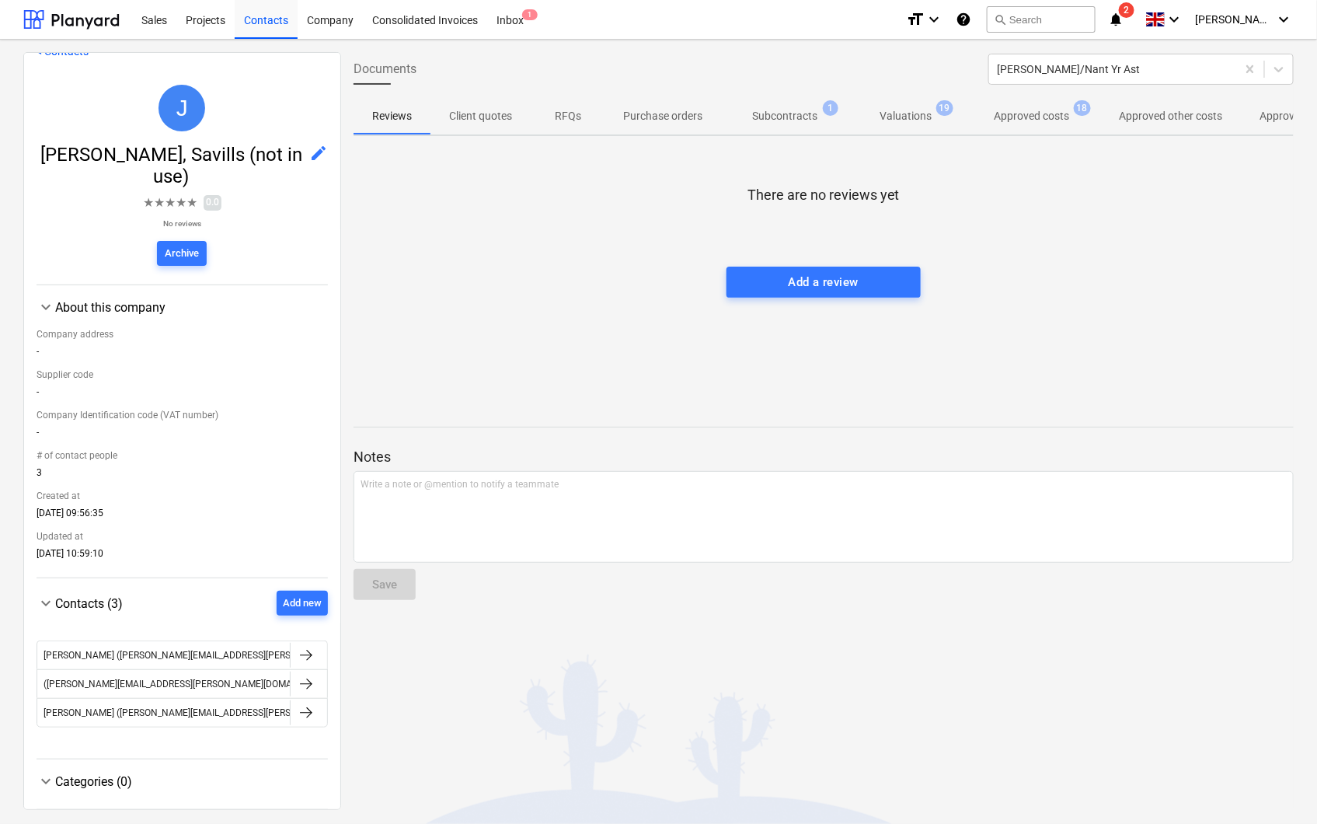
scroll to position [40, 0]
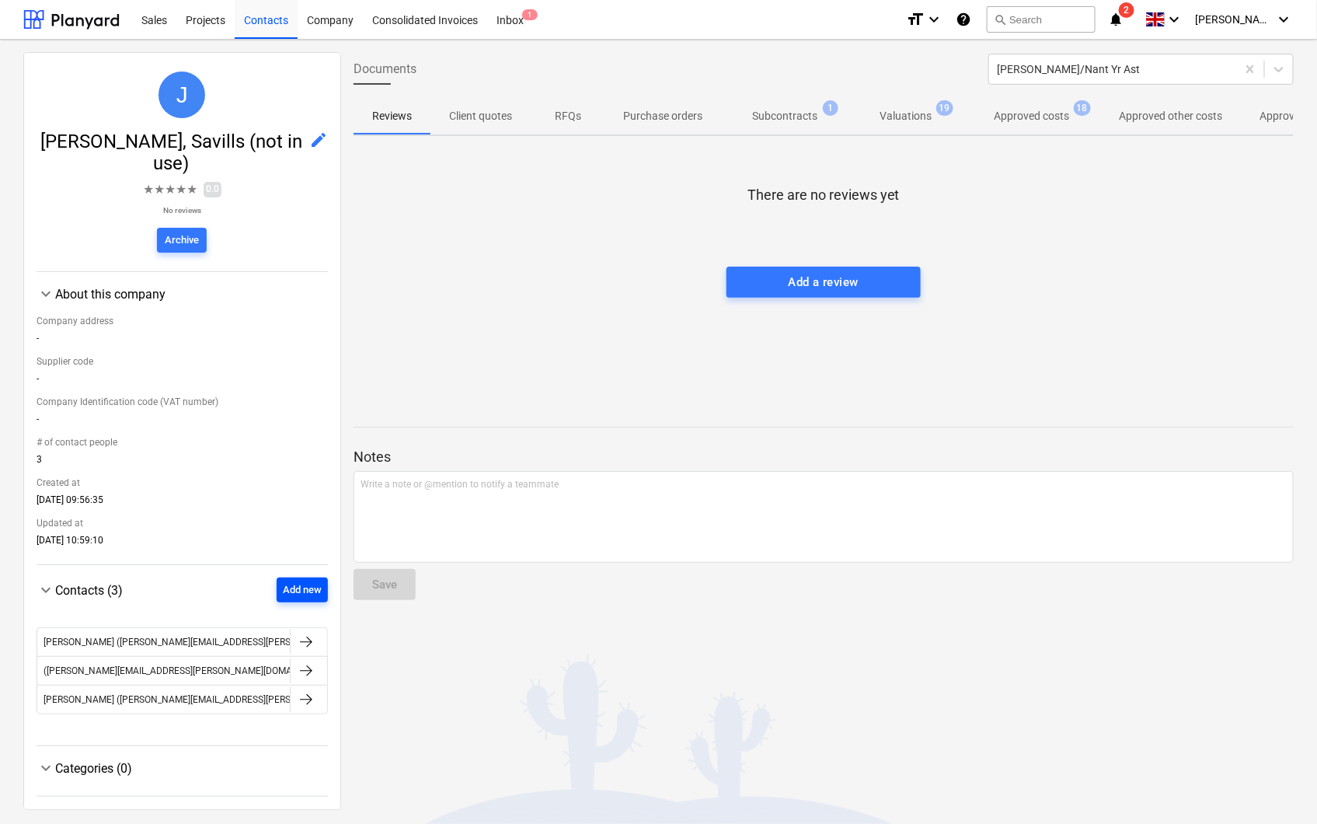
click at [277, 589] on button "Add new" at bounding box center [302, 589] width 51 height 25
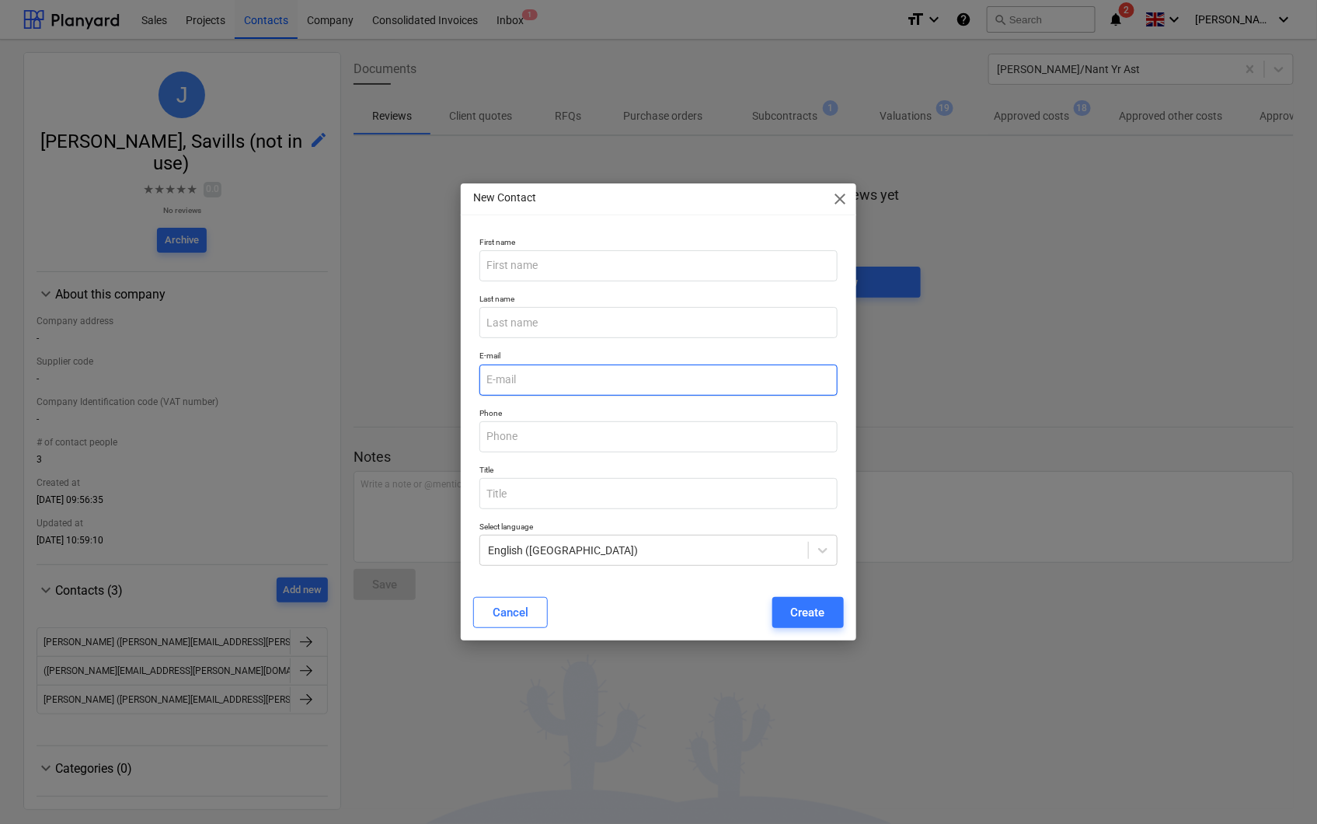
click at [538, 381] on input "email" at bounding box center [659, 380] width 358 height 31
type input "[PERSON_NAME][EMAIL_ADDRESS][DOMAIN_NAME]"
type input "[PERSON_NAME]"
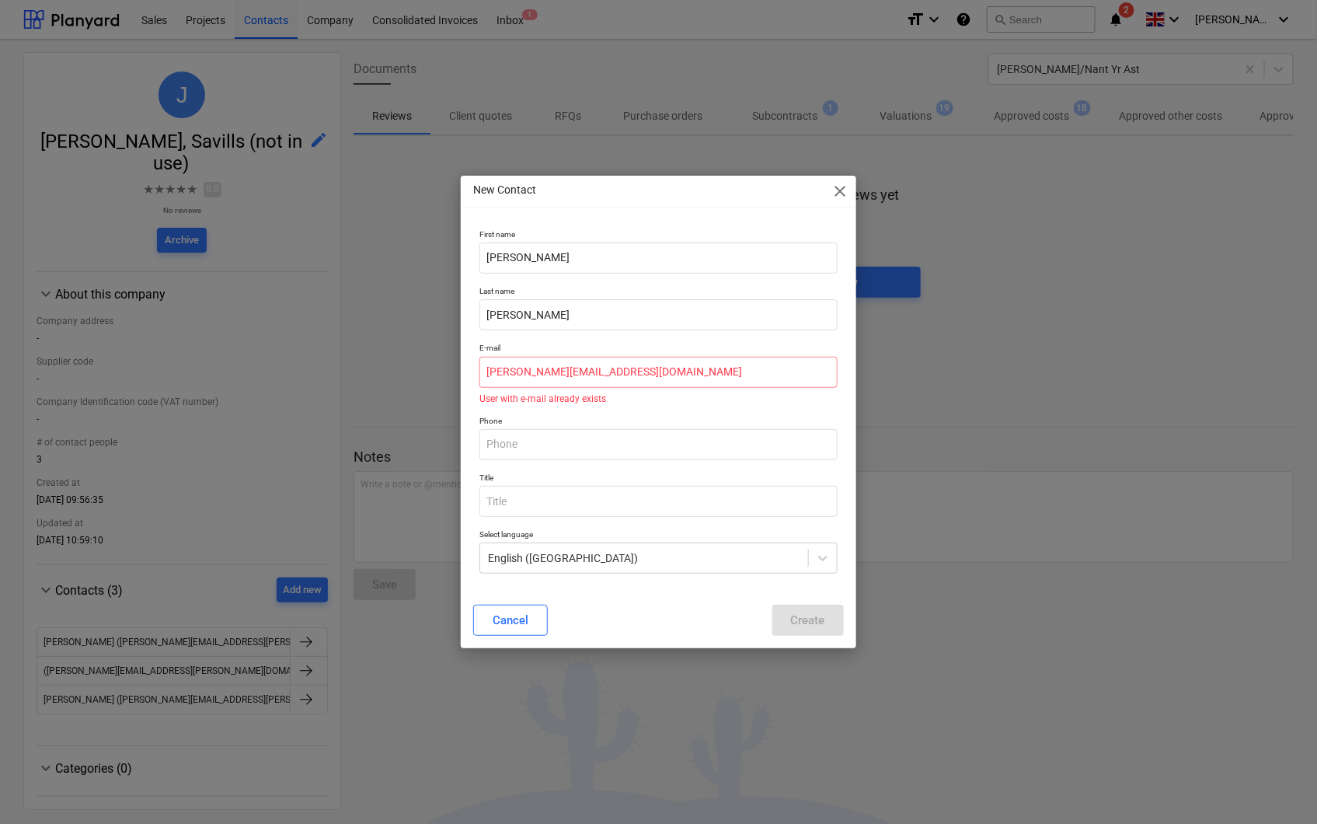
click at [579, 615] on div "Cancel Create" at bounding box center [658, 620] width 371 height 31
click at [525, 616] on div "Cancel" at bounding box center [511, 620] width 36 height 20
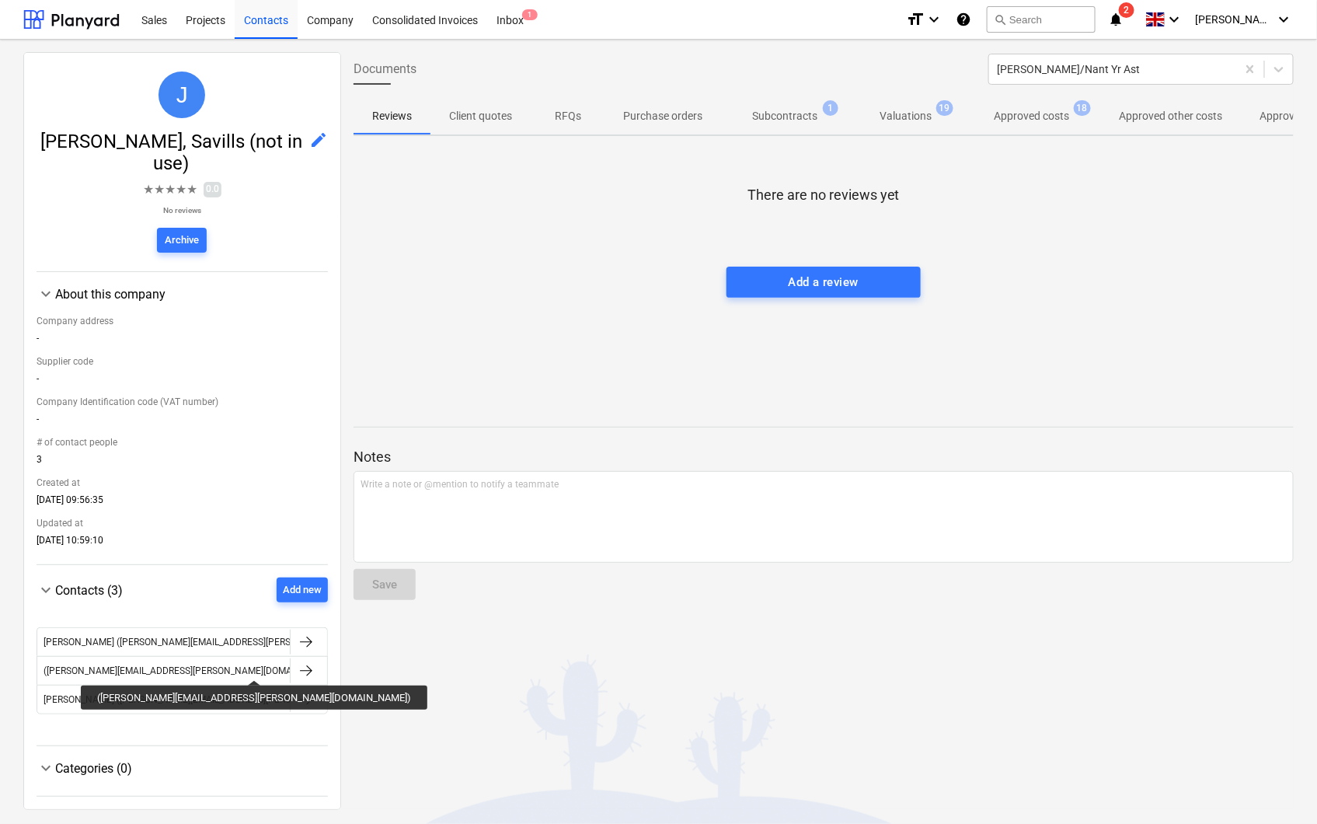
drag, startPoint x: 172, startPoint y: 666, endPoint x: 148, endPoint y: 739, distance: 76.9
click at [148, 739] on div "keyboard_arrow_down Contacts (3) Add new [PERSON_NAME] ([PERSON_NAME][EMAIL_ADD…" at bounding box center [182, 655] width 291 height 181
click at [51, 589] on span "keyboard_arrow_down" at bounding box center [46, 590] width 19 height 19
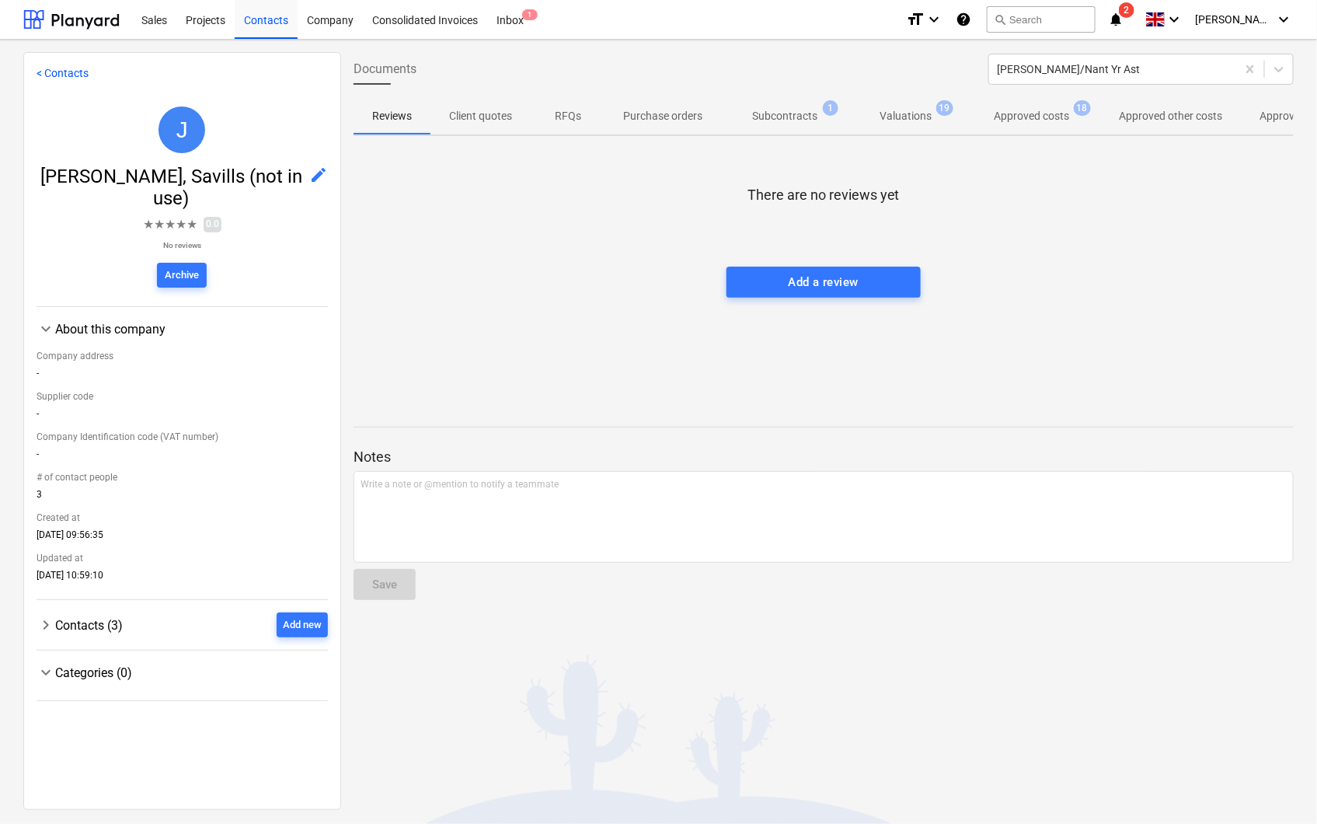
scroll to position [0, 0]
click at [44, 623] on span "keyboard_arrow_right" at bounding box center [46, 625] width 19 height 19
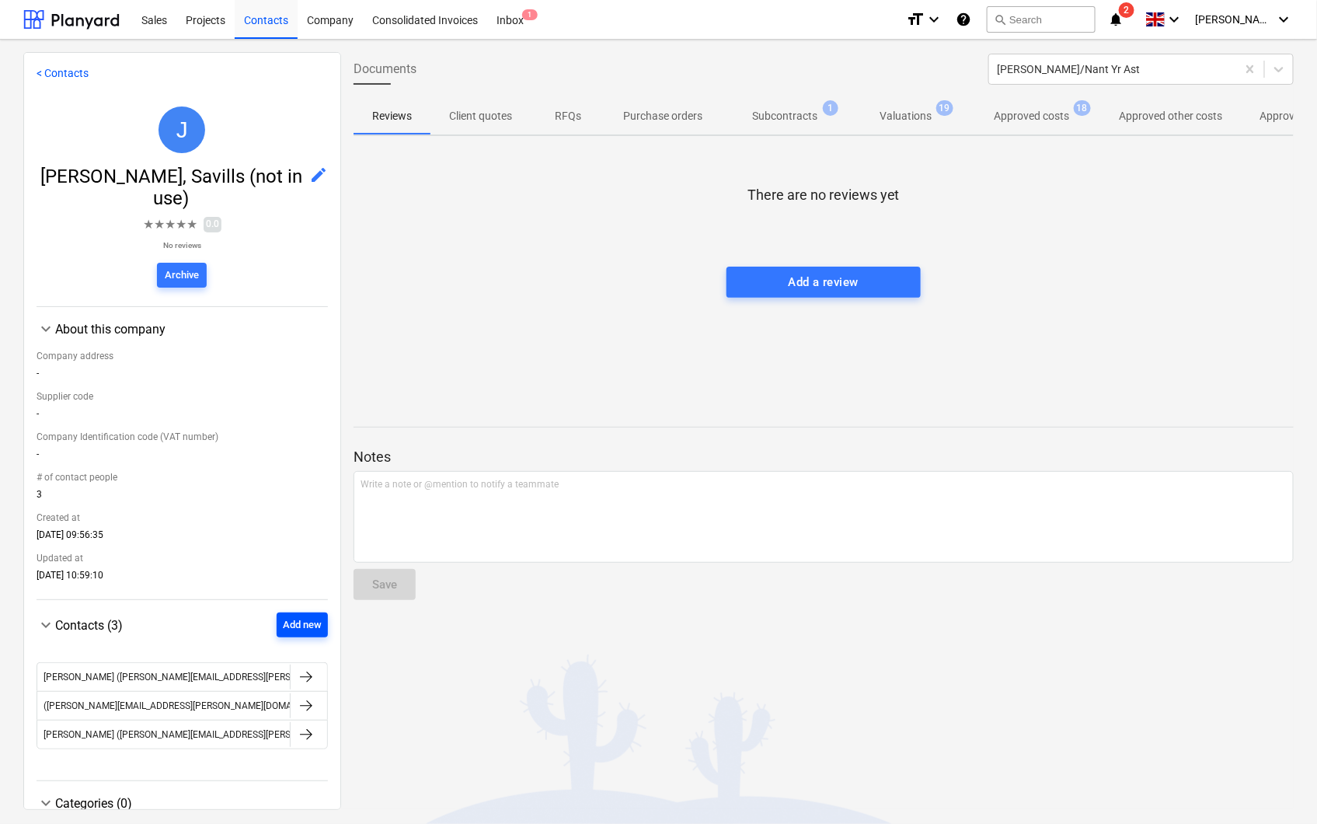
click at [290, 631] on div "Add new" at bounding box center [302, 625] width 39 height 18
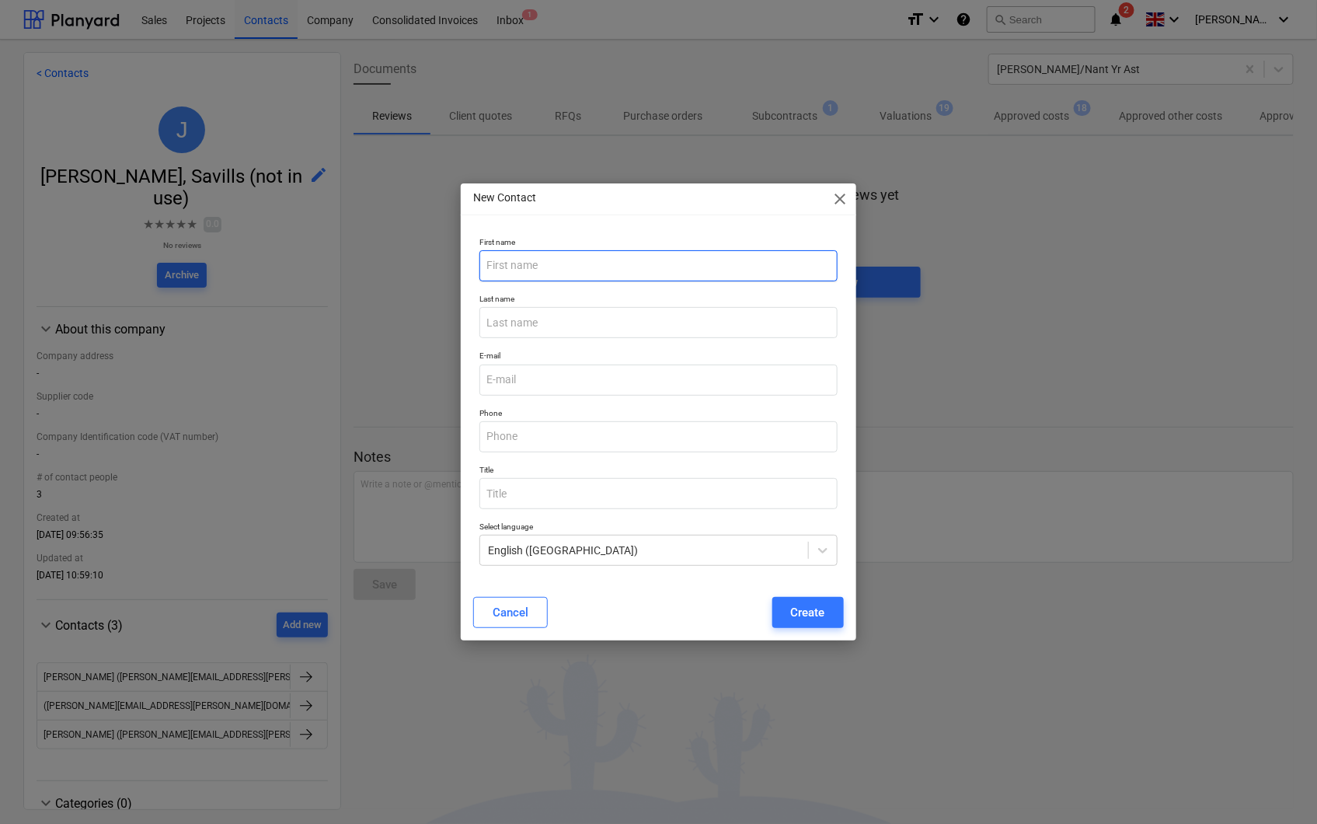
click at [539, 259] on input "text" at bounding box center [659, 265] width 358 height 31
type input "[PERSON_NAME]"
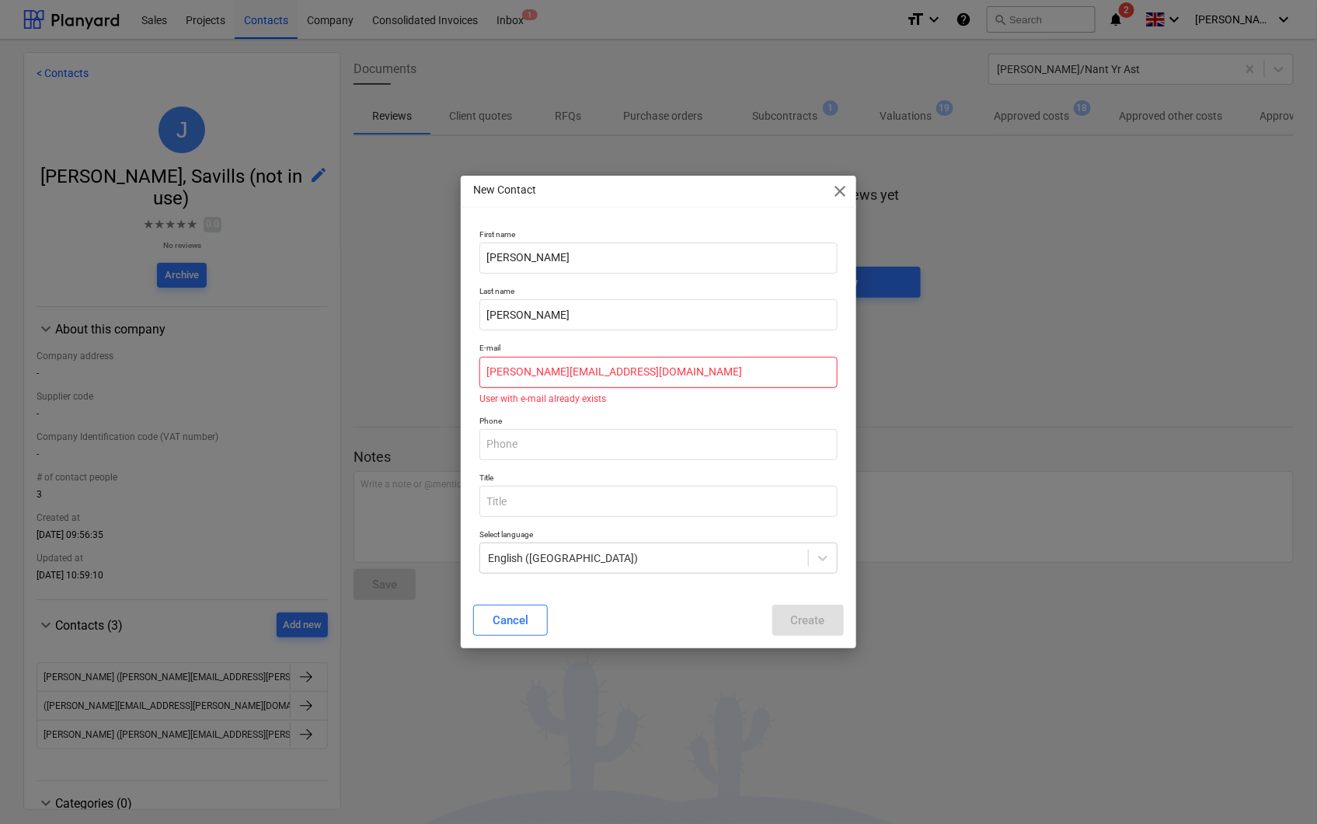
click at [553, 368] on input "[PERSON_NAME][EMAIL_ADDRESS][DOMAIN_NAME]" at bounding box center [659, 372] width 358 height 31
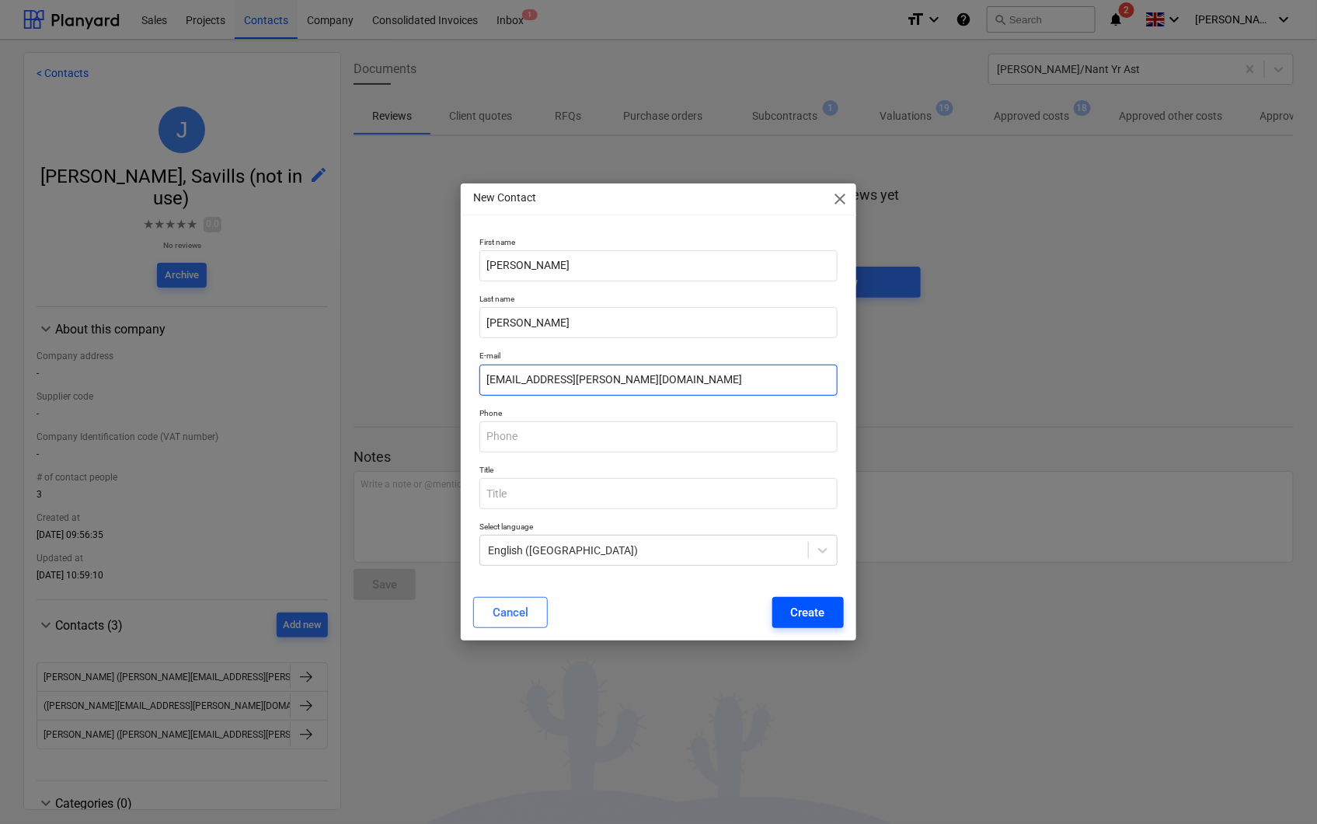
type input "[EMAIL_ADDRESS][PERSON_NAME][DOMAIN_NAME]"
click at [799, 601] on button "Create" at bounding box center [809, 612] width 72 height 31
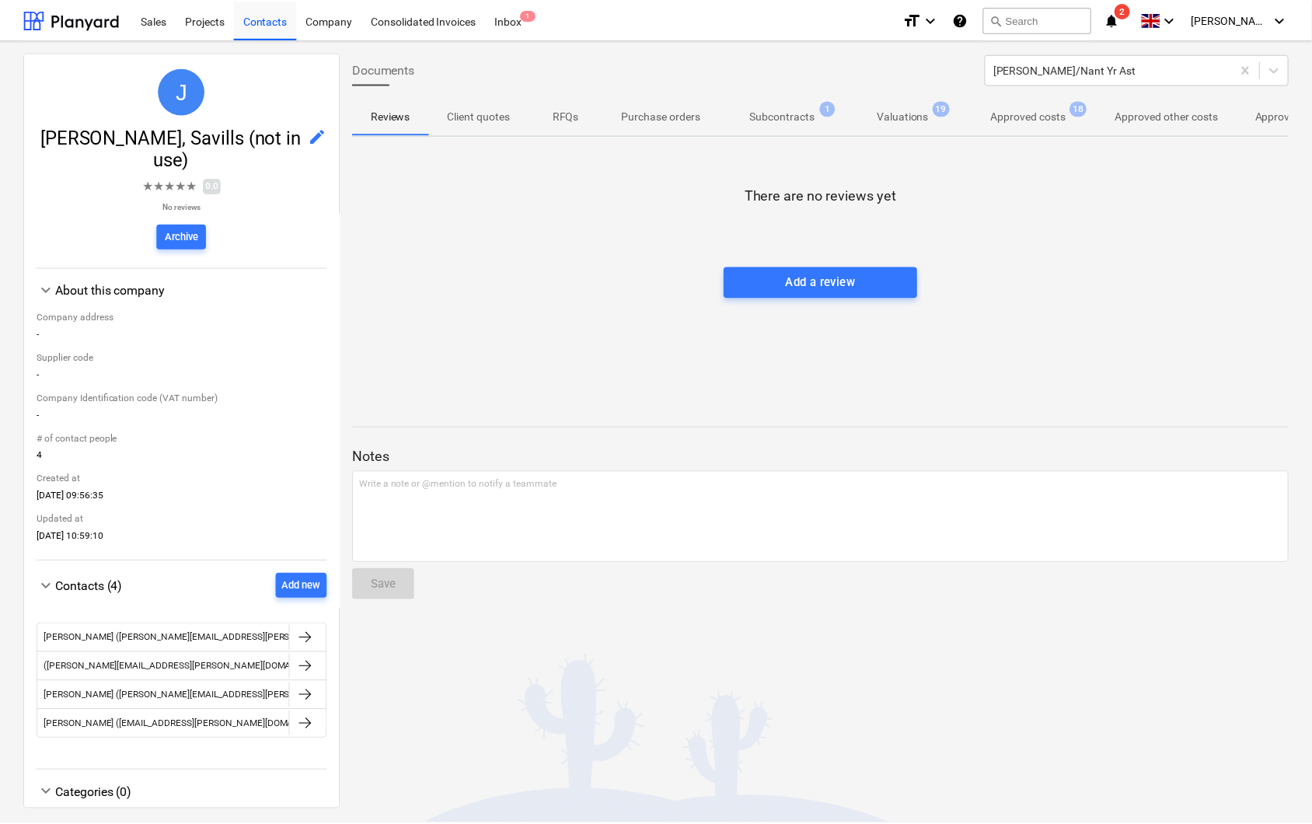
scroll to position [70, 0]
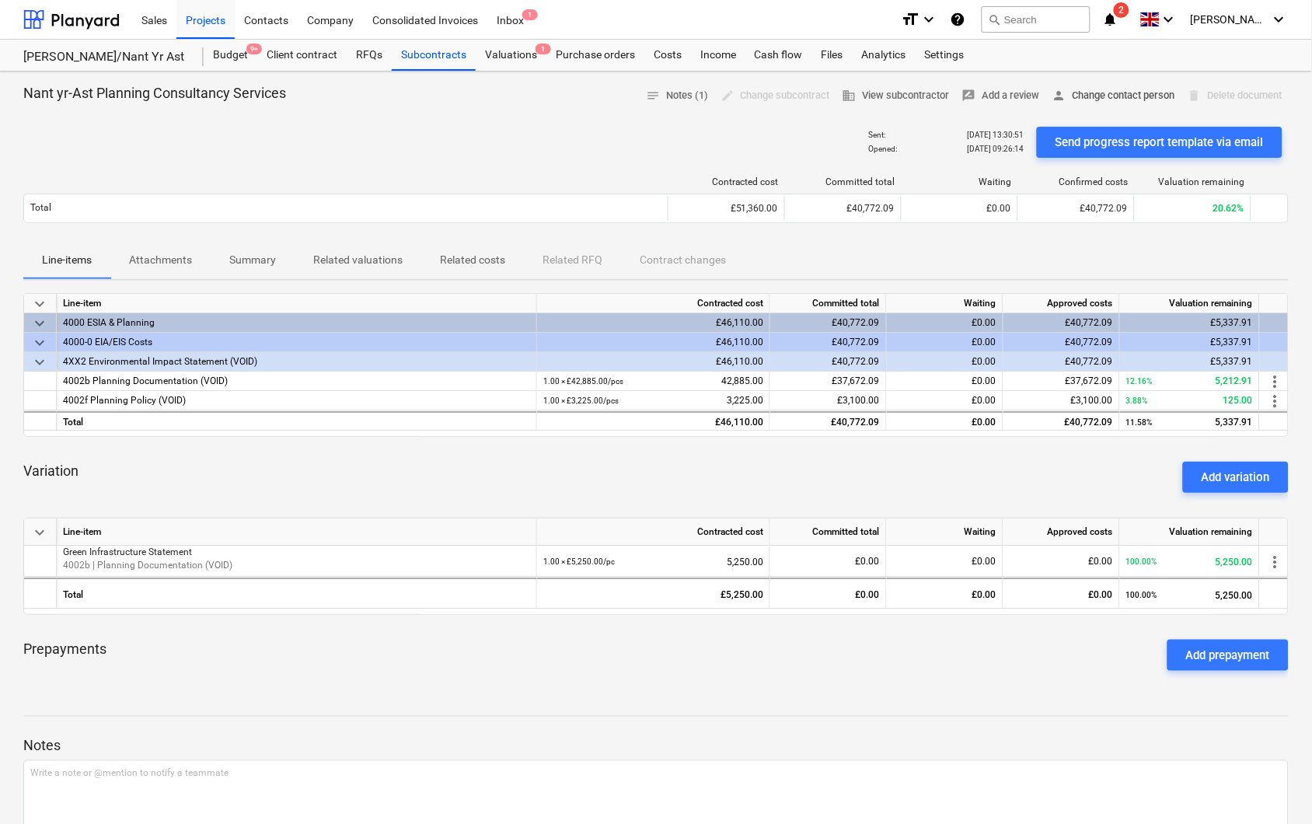
click at [1108, 96] on span "person Change contact person" at bounding box center [1113, 96] width 123 height 18
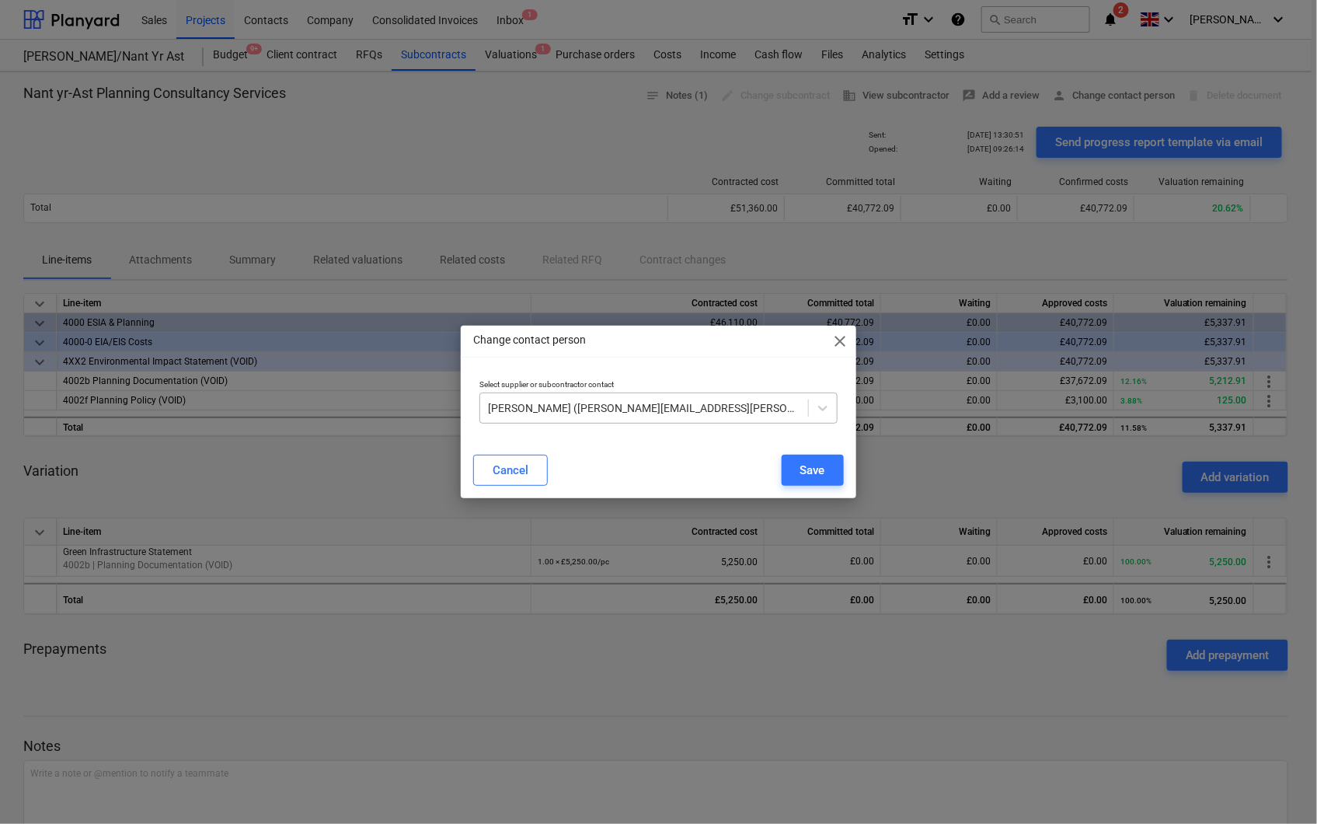
click at [609, 410] on div at bounding box center [644, 408] width 312 height 16
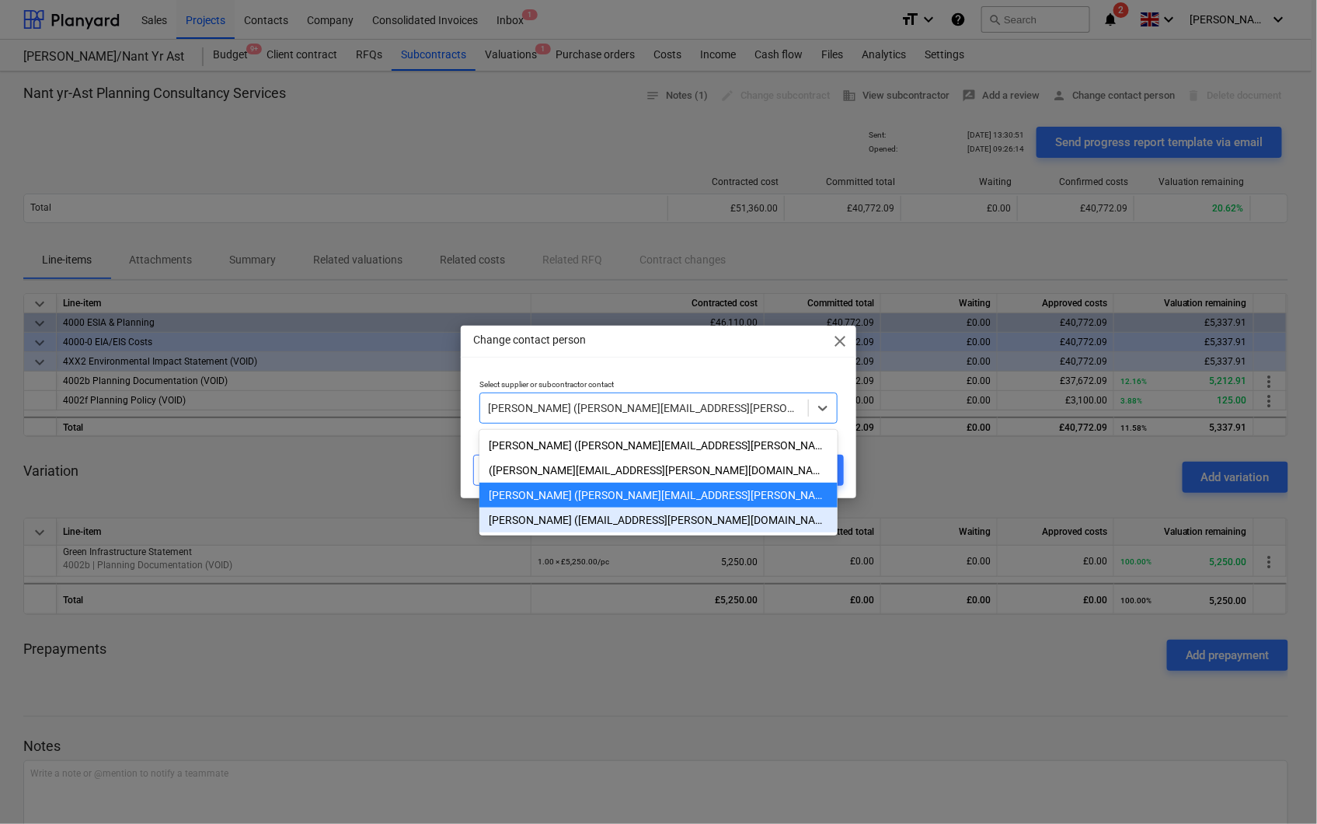
click at [585, 525] on div "[PERSON_NAME] ([EMAIL_ADDRESS][PERSON_NAME][DOMAIN_NAME])" at bounding box center [659, 520] width 358 height 25
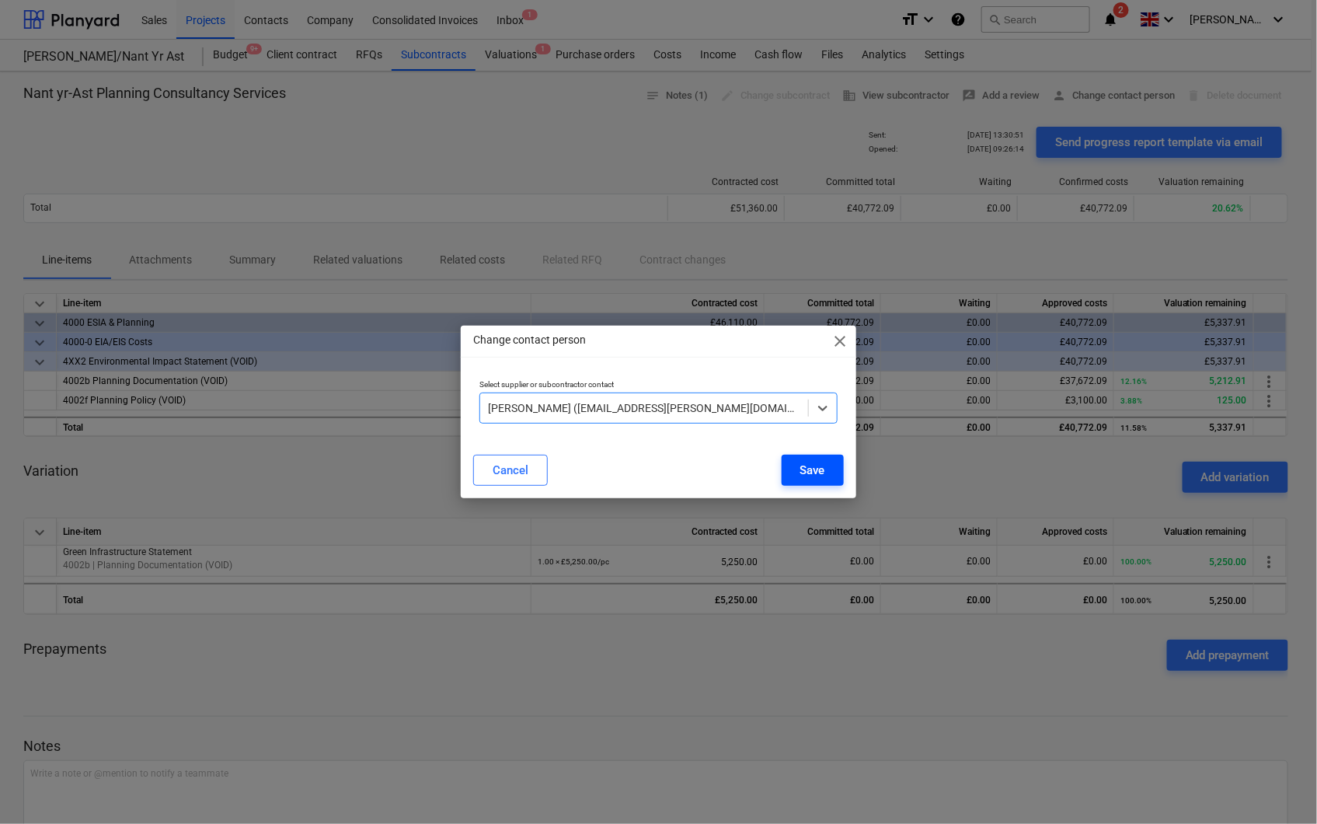
click at [818, 469] on div "Save" at bounding box center [813, 470] width 25 height 20
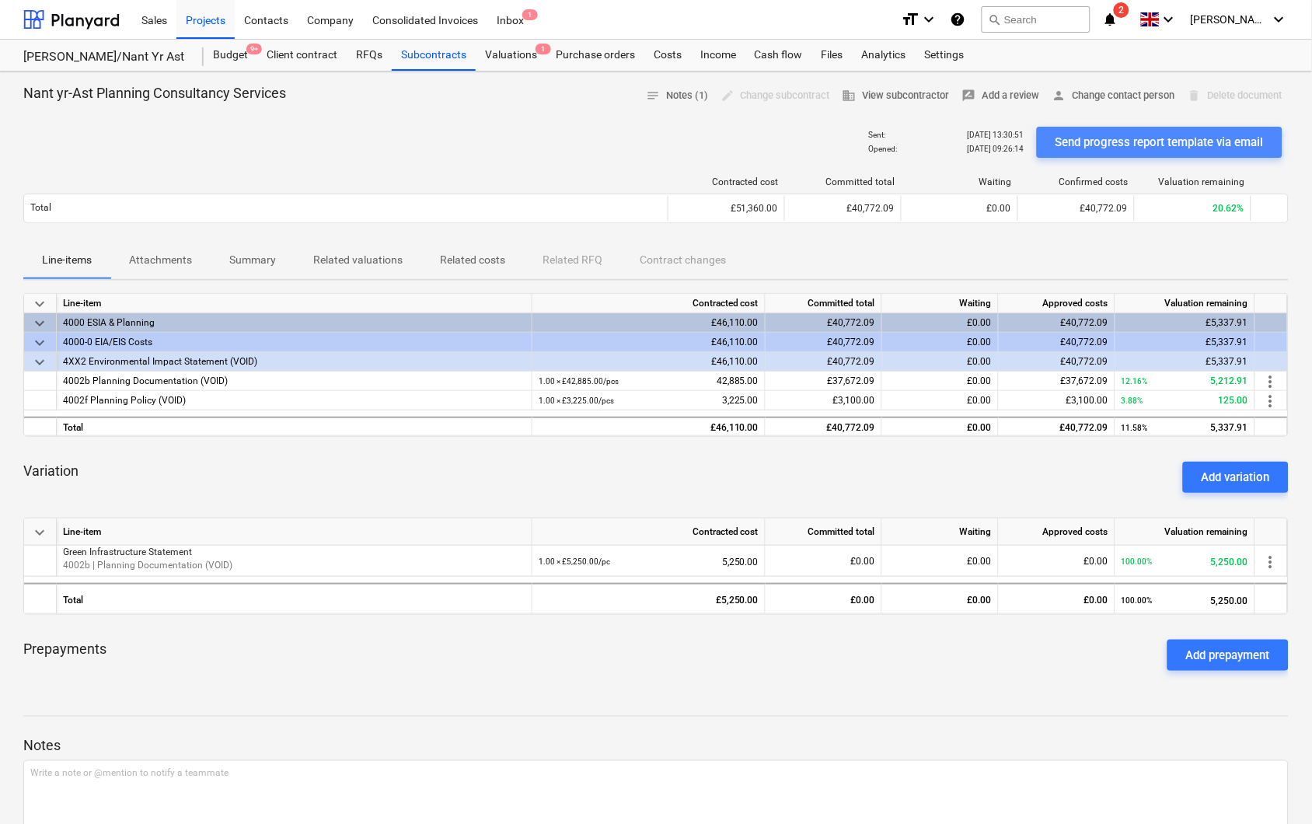
click at [1110, 141] on div "Send progress report template via email" at bounding box center [1159, 142] width 208 height 20
